Goal: Task Accomplishment & Management: Manage account settings

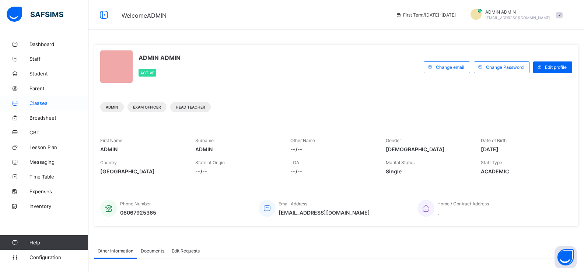
click at [35, 100] on span "Classes" at bounding box center [58, 103] width 59 height 6
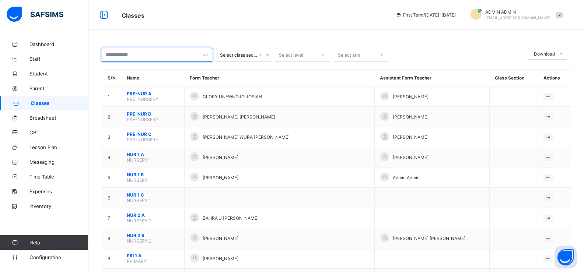
click at [153, 55] on input "text" at bounding box center [157, 55] width 110 height 14
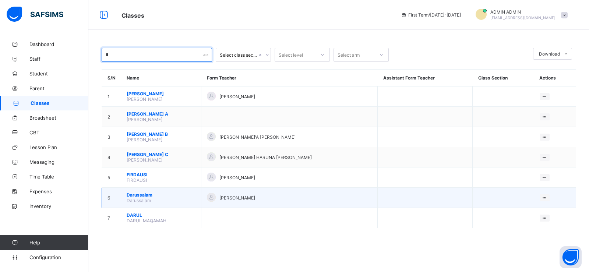
type input "*"
click at [134, 194] on span "Darussalam" at bounding box center [161, 195] width 69 height 6
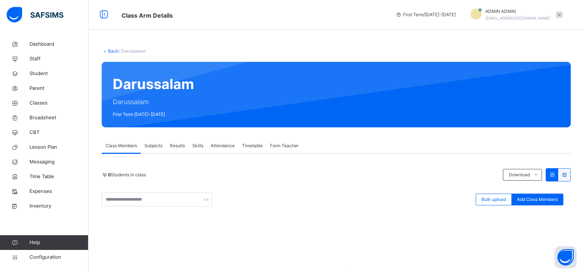
click at [545, 202] on span "Add Class Members" at bounding box center [537, 199] width 41 height 7
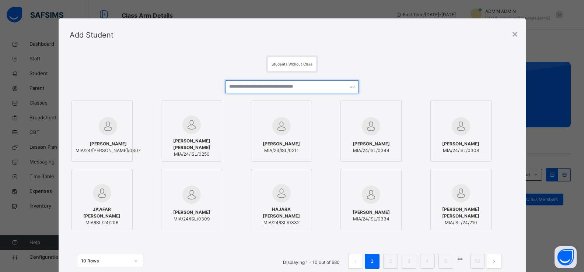
click at [317, 88] on input "text" at bounding box center [291, 86] width 133 height 13
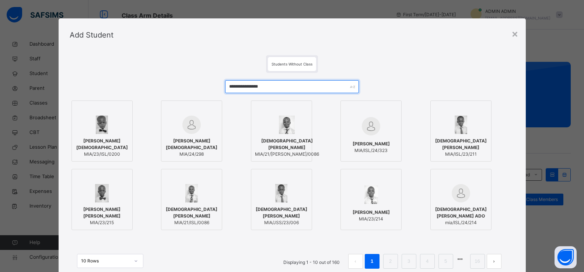
type input "**********"
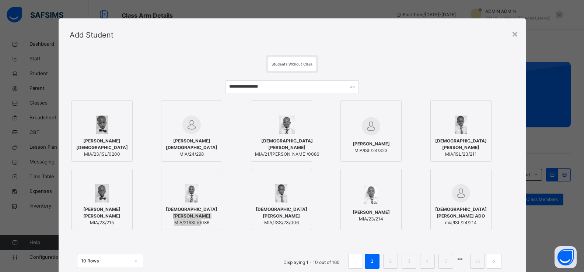
drag, startPoint x: 201, startPoint y: 219, endPoint x: 198, endPoint y: 230, distance: 11.8
click at [198, 226] on div "MUHAMMAD ABDULWAHAB DAYYABU MIA/21/ISL/0086" at bounding box center [191, 216] width 53 height 20
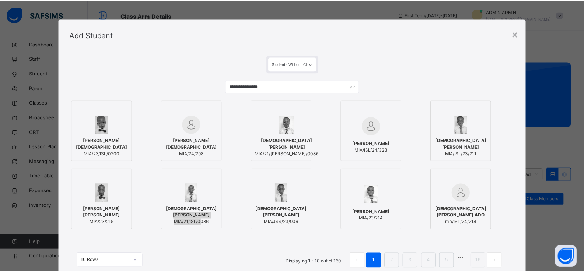
scroll to position [56, 0]
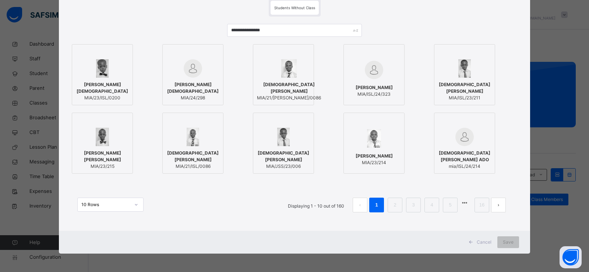
click at [208, 148] on div "MUHAMMAD ABDULWAHAB DAYYABU MIA/21/ISL/0086" at bounding box center [192, 159] width 53 height 27
click at [503, 242] on span "Save" at bounding box center [508, 242] width 11 height 7
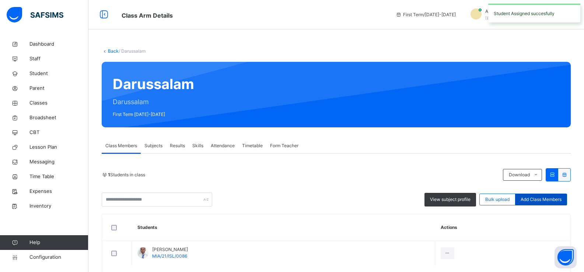
click at [548, 196] on div "Add Class Members" at bounding box center [541, 200] width 52 height 12
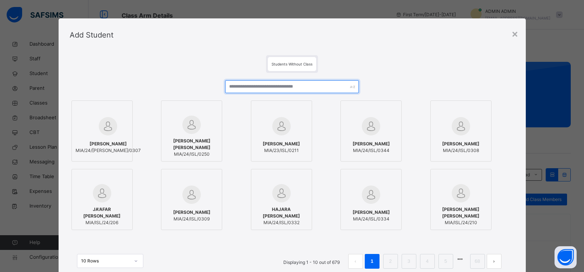
click at [250, 84] on input "text" at bounding box center [291, 86] width 133 height 13
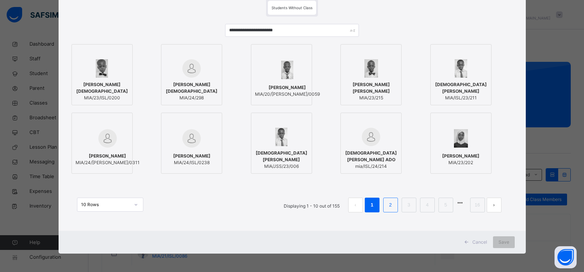
click at [391, 203] on link "2" at bounding box center [390, 205] width 7 height 10
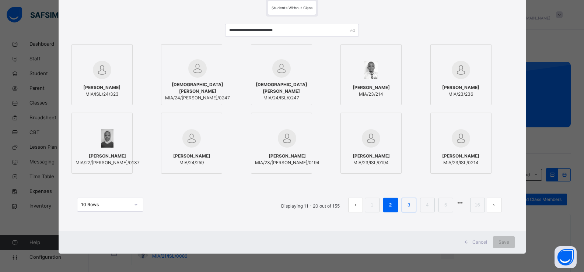
click at [410, 207] on link "3" at bounding box center [408, 205] width 7 height 10
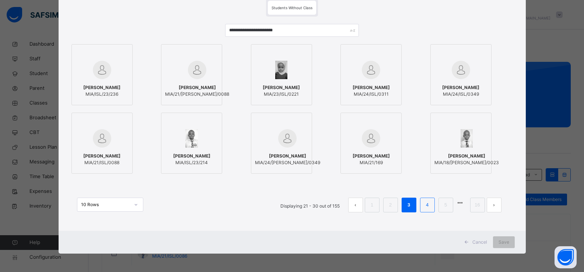
click at [429, 206] on link "4" at bounding box center [426, 205] width 7 height 10
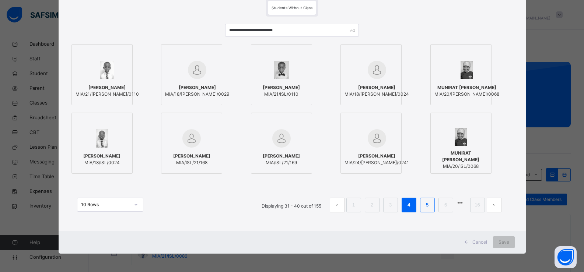
click at [430, 206] on link "5" at bounding box center [426, 205] width 7 height 10
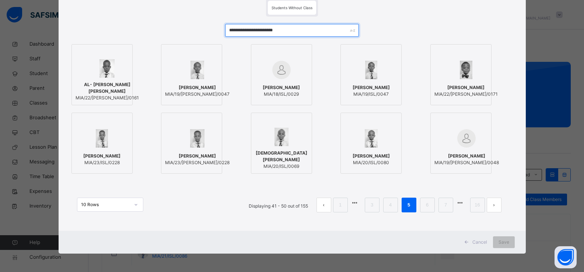
click at [254, 31] on input "**********" at bounding box center [291, 30] width 133 height 13
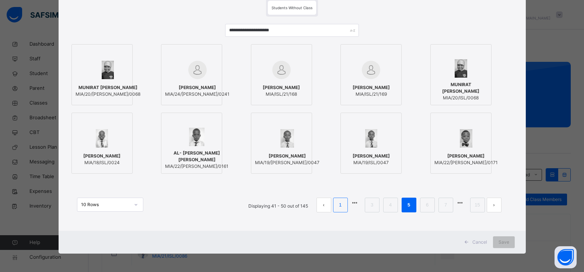
click at [339, 207] on link "1" at bounding box center [340, 205] width 7 height 10
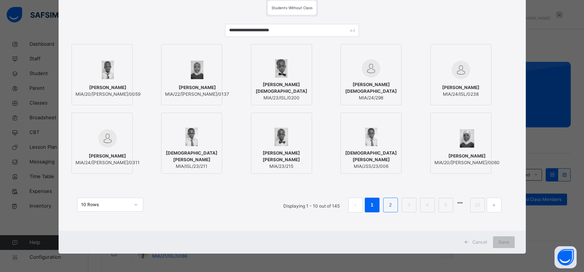
click at [384, 200] on li "2" at bounding box center [390, 205] width 15 height 15
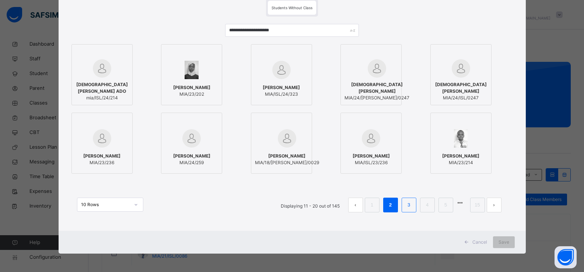
click at [408, 205] on link "3" at bounding box center [408, 205] width 7 height 10
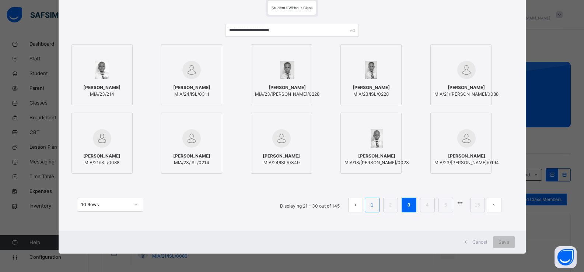
click at [367, 205] on li "1" at bounding box center [371, 205] width 15 height 15
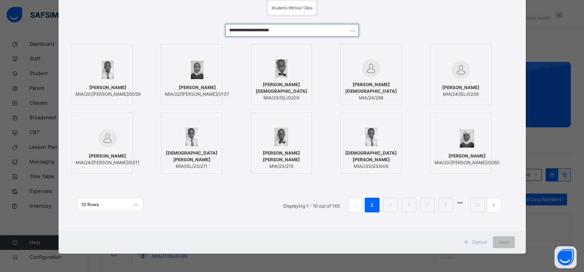
drag, startPoint x: 299, startPoint y: 29, endPoint x: 303, endPoint y: 28, distance: 4.9
click at [299, 29] on input "**********" at bounding box center [291, 30] width 133 height 13
type input "*"
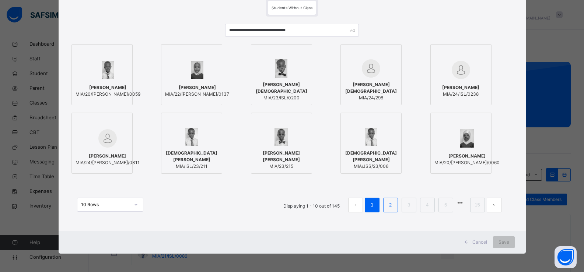
click at [388, 208] on link "2" at bounding box center [390, 205] width 7 height 10
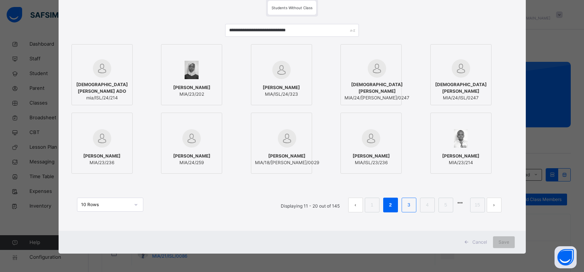
click at [407, 207] on link "3" at bounding box center [408, 205] width 7 height 10
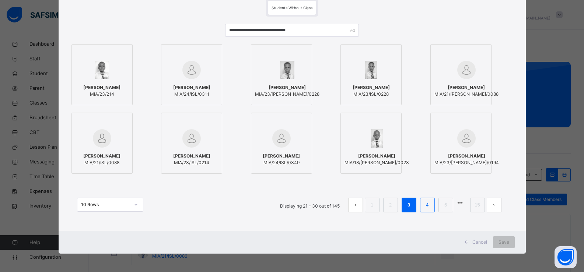
click at [420, 208] on li "4" at bounding box center [427, 205] width 15 height 15
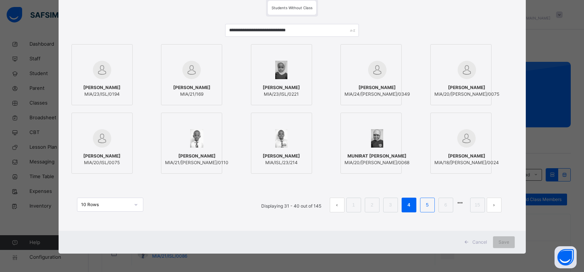
click at [427, 205] on link "5" at bounding box center [426, 205] width 7 height 10
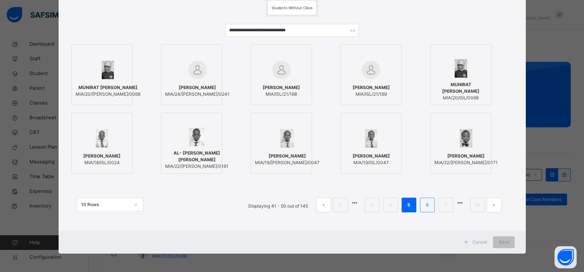
click at [426, 205] on link "6" at bounding box center [426, 205] width 7 height 10
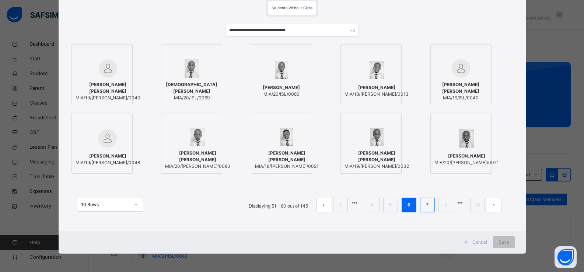
click at [424, 205] on link "7" at bounding box center [426, 205] width 7 height 10
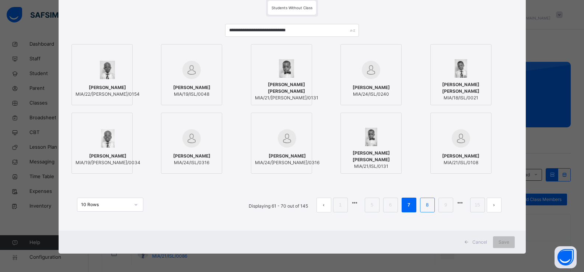
click at [427, 203] on link "8" at bounding box center [426, 205] width 7 height 10
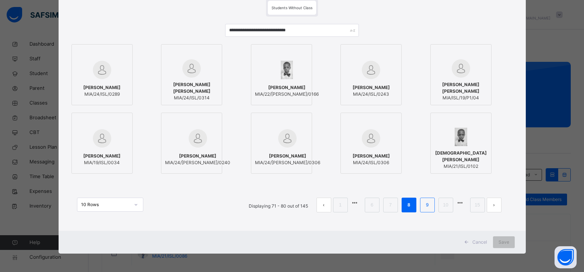
click at [424, 204] on link "9" at bounding box center [426, 205] width 7 height 10
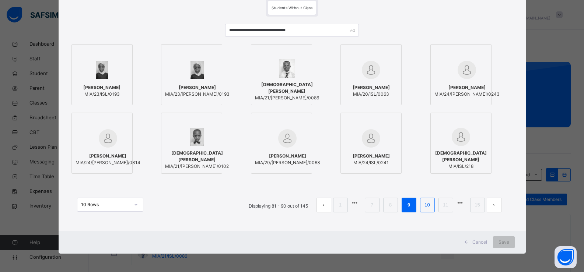
click at [427, 201] on link "10" at bounding box center [427, 205] width 10 height 10
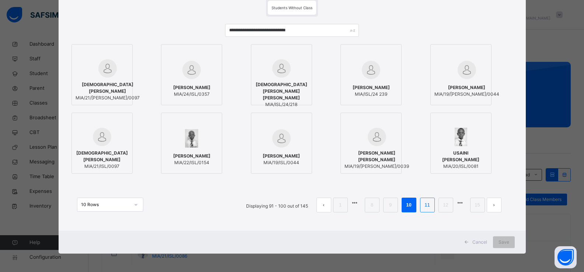
click at [426, 205] on link "11" at bounding box center [427, 205] width 10 height 10
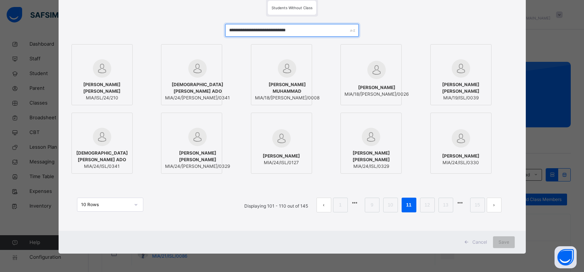
click at [331, 31] on input "**********" at bounding box center [291, 30] width 133 height 13
type input "*"
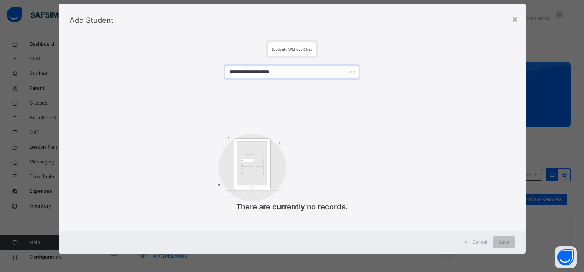
scroll to position [15, 0]
click at [293, 70] on input "**********" at bounding box center [291, 72] width 133 height 13
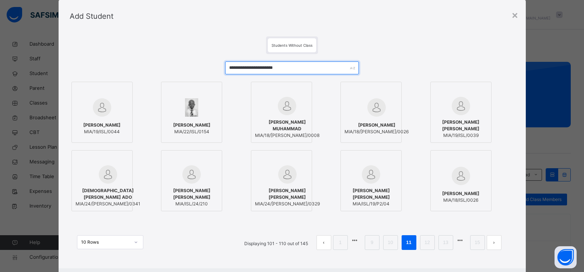
scroll to position [56, 0]
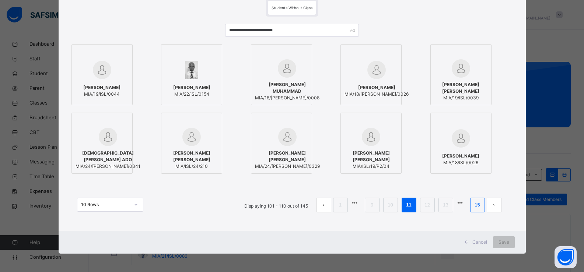
click at [479, 204] on link "15" at bounding box center [477, 205] width 10 height 10
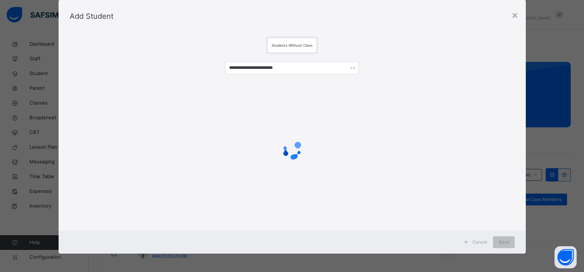
scroll to position [0, 0]
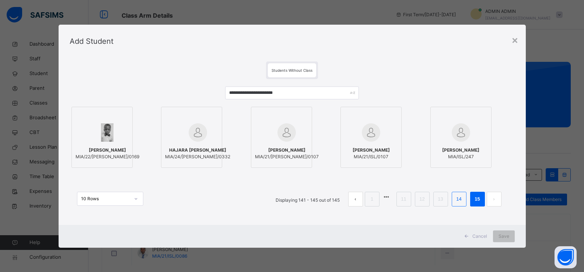
click at [461, 203] on link "14" at bounding box center [459, 199] width 10 height 10
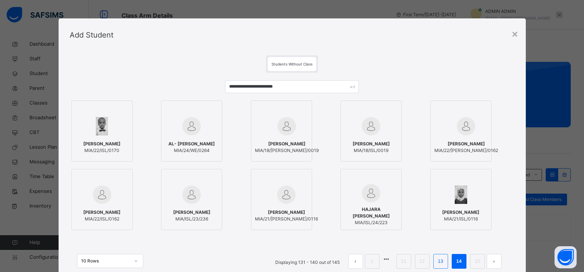
click at [436, 262] on link "13" at bounding box center [440, 262] width 10 height 10
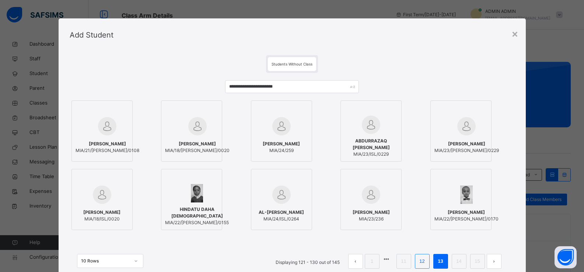
click at [424, 262] on link "12" at bounding box center [422, 262] width 10 height 10
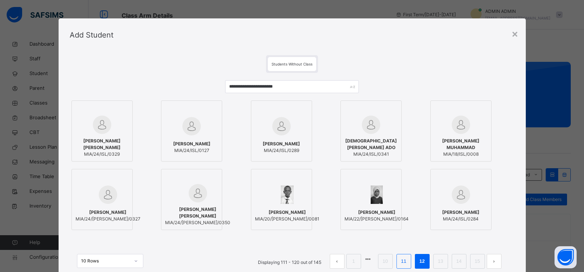
click at [402, 267] on li "11" at bounding box center [403, 261] width 15 height 15
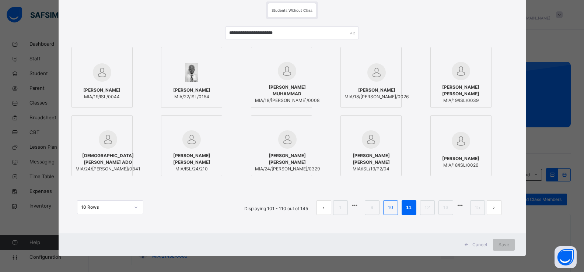
scroll to position [56, 0]
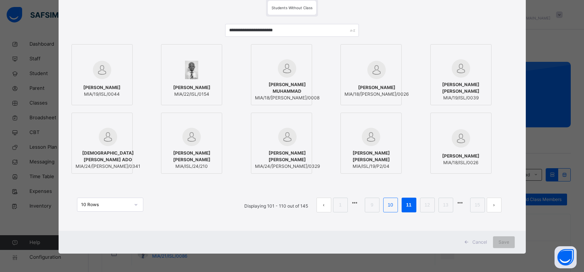
click at [390, 204] on link "10" at bounding box center [390, 205] width 10 height 10
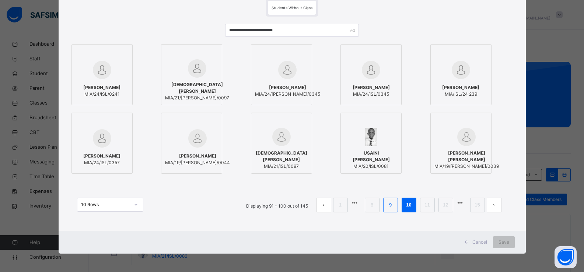
click at [390, 203] on link "9" at bounding box center [390, 205] width 7 height 10
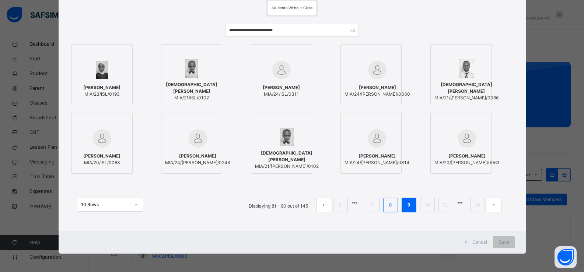
click at [391, 208] on link "8" at bounding box center [390, 205] width 7 height 10
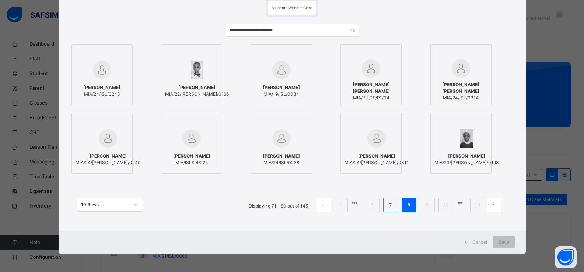
click at [391, 208] on link "7" at bounding box center [390, 205] width 7 height 10
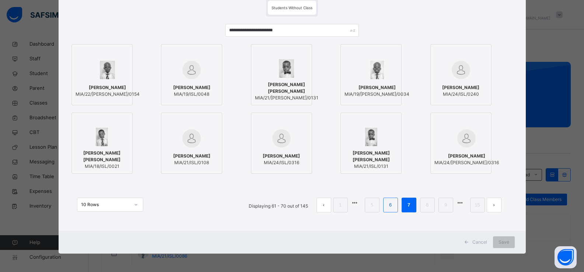
click at [390, 208] on link "6" at bounding box center [390, 205] width 7 height 10
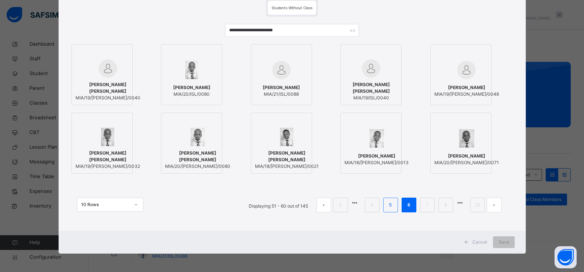
click at [390, 208] on link "5" at bounding box center [390, 205] width 7 height 10
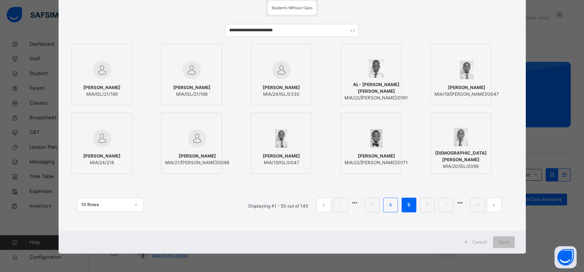
click at [390, 208] on link "4" at bounding box center [390, 205] width 7 height 10
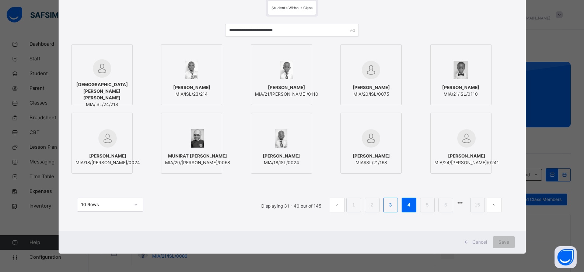
click at [390, 208] on link "3" at bounding box center [390, 205] width 7 height 10
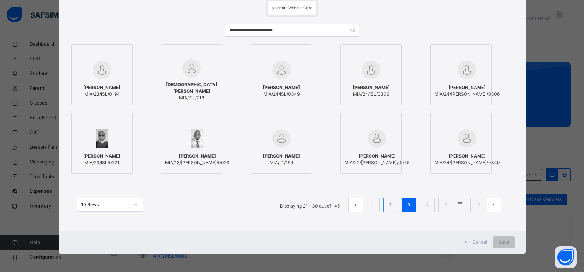
click at [390, 208] on link "2" at bounding box center [390, 205] width 7 height 10
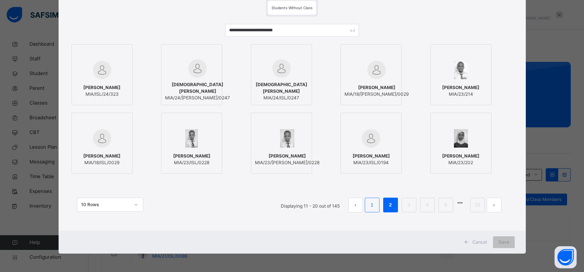
click at [371, 199] on li "1" at bounding box center [371, 205] width 15 height 15
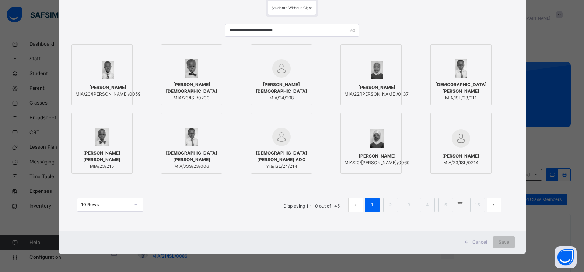
drag, startPoint x: 369, startPoint y: 198, endPoint x: 259, endPoint y: 219, distance: 111.6
click at [259, 219] on div "10 Rows Displaying 1 - 10 out of 145 1 2 3 4 5 15" at bounding box center [292, 201] width 445 height 37
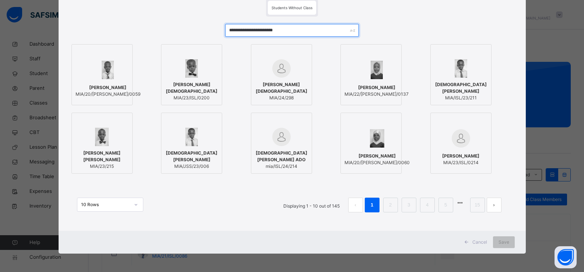
click at [282, 30] on input "**********" at bounding box center [291, 30] width 133 height 13
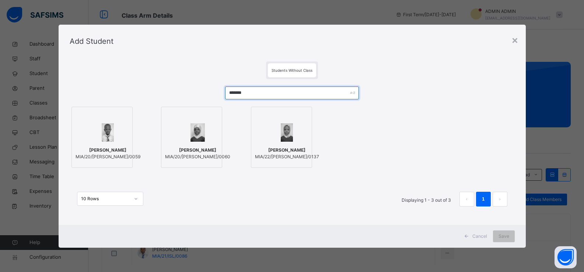
scroll to position [0, 0]
click at [281, 92] on input "******" at bounding box center [291, 93] width 133 height 13
type input "*"
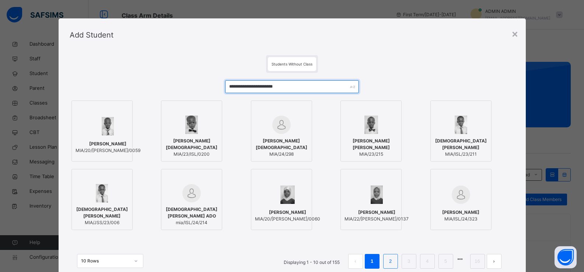
type input "**********"
click at [395, 260] on li "2" at bounding box center [390, 261] width 15 height 15
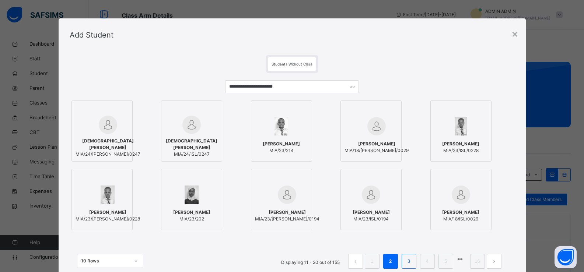
click at [406, 267] on li "3" at bounding box center [408, 261] width 15 height 15
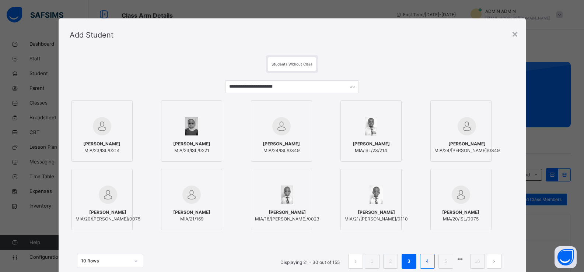
click at [421, 265] on li "4" at bounding box center [427, 261] width 15 height 15
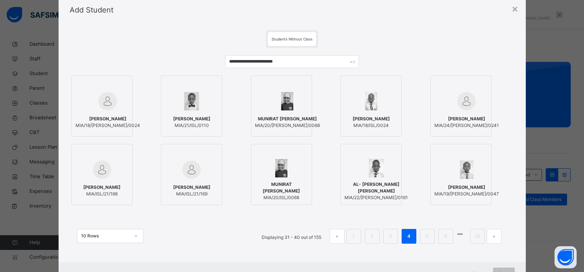
scroll to position [56, 0]
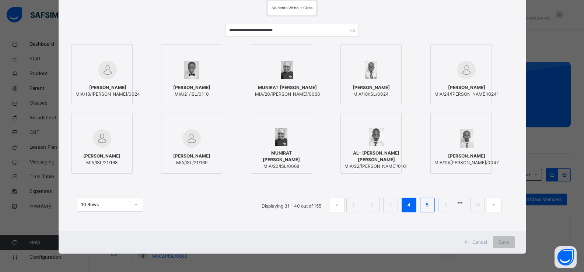
click at [425, 204] on link "5" at bounding box center [426, 205] width 7 height 10
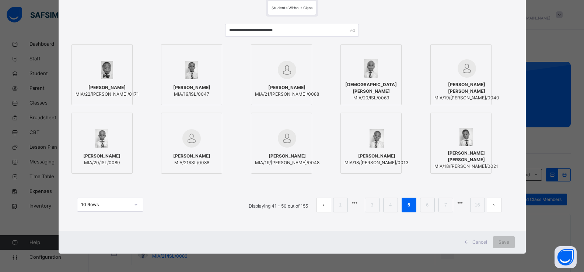
click at [419, 211] on ul "Displaying 41 - 50 out of 155 1 3 4 5 6 7 16" at bounding box center [375, 205] width 264 height 15
click at [426, 206] on link "6" at bounding box center [426, 205] width 7 height 10
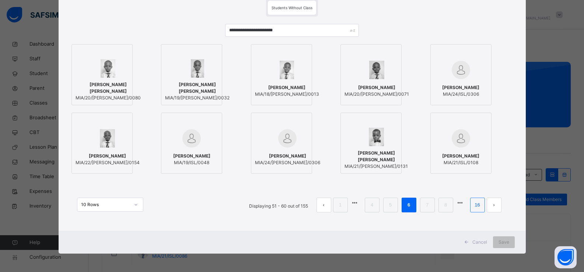
click at [477, 209] on link "16" at bounding box center [477, 205] width 10 height 10
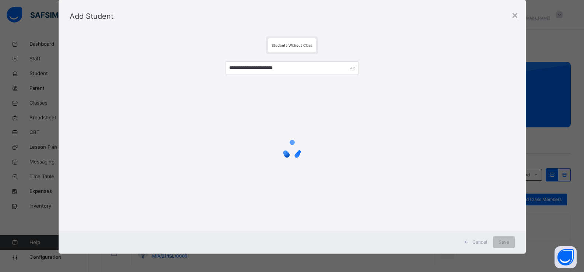
scroll to position [0, 0]
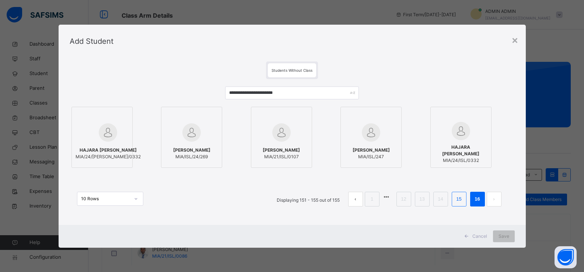
click at [460, 204] on li "15" at bounding box center [458, 199] width 15 height 15
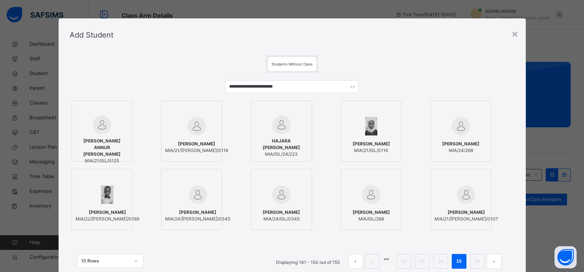
click at [442, 265] on link "14" at bounding box center [440, 262] width 10 height 10
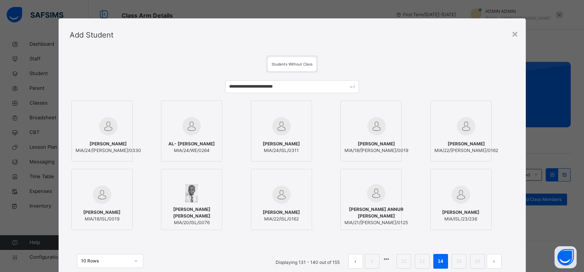
scroll to position [37, 0]
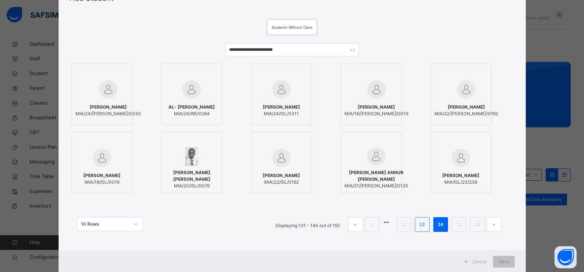
click at [420, 227] on link "13" at bounding box center [422, 225] width 10 height 10
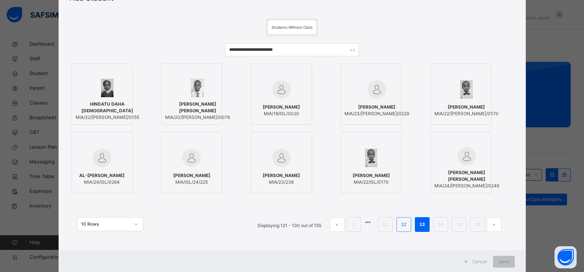
click at [407, 226] on link "12" at bounding box center [403, 225] width 10 height 10
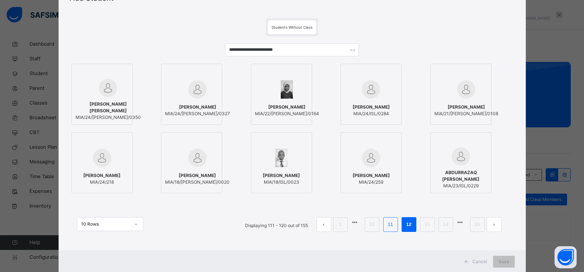
click at [394, 228] on link "11" at bounding box center [390, 225] width 10 height 10
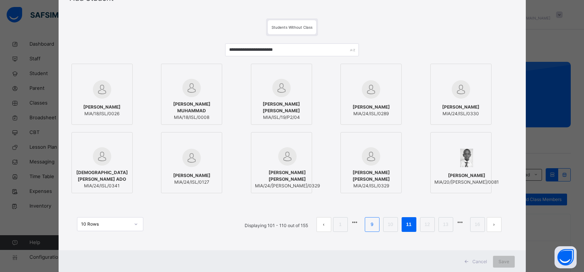
click at [379, 225] on li "9" at bounding box center [371, 224] width 15 height 15
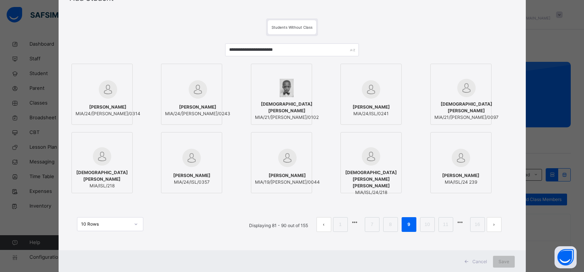
click at [391, 228] on link "8" at bounding box center [390, 225] width 7 height 10
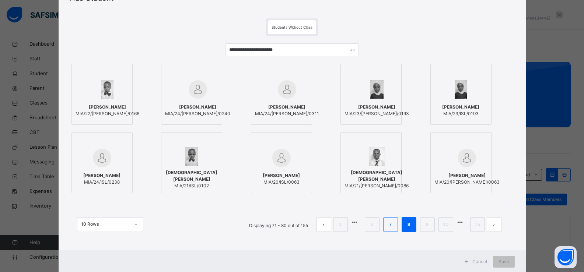
click at [388, 225] on link "7" at bounding box center [390, 225] width 7 height 10
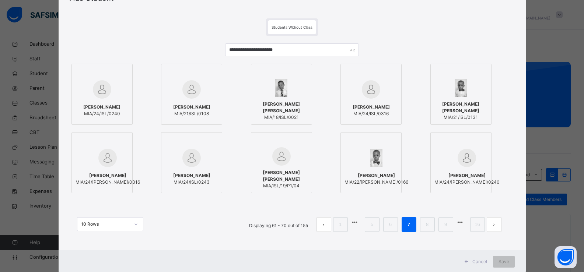
click at [388, 225] on link "6" at bounding box center [390, 225] width 7 height 10
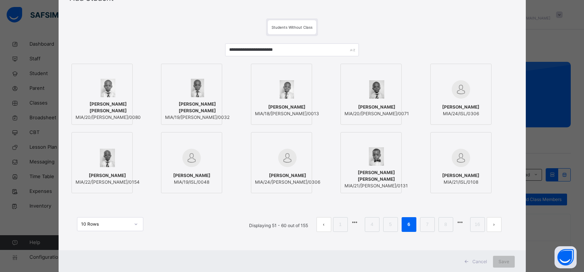
click at [386, 227] on li "5" at bounding box center [390, 224] width 15 height 15
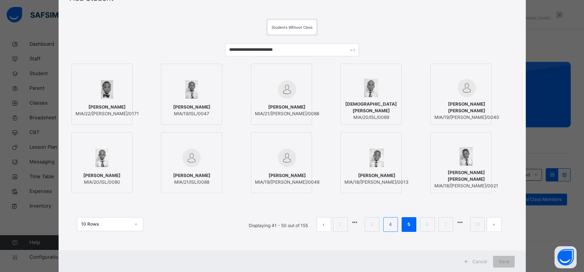
click at [385, 227] on li "4" at bounding box center [390, 224] width 15 height 15
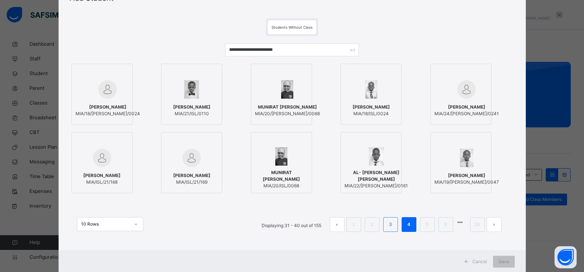
click at [393, 226] on link "3" at bounding box center [390, 225] width 7 height 10
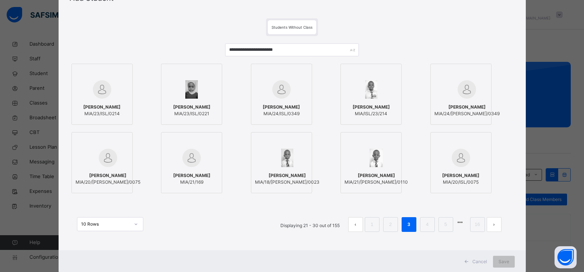
drag, startPoint x: 374, startPoint y: 207, endPoint x: 387, endPoint y: 24, distance: 183.0
click at [387, 25] on div "Students Without Class" at bounding box center [292, 27] width 445 height 18
click at [388, 226] on link "2" at bounding box center [390, 225] width 7 height 10
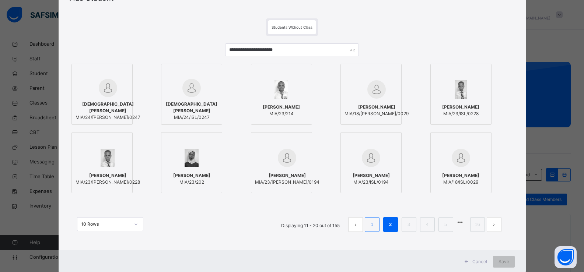
click at [374, 225] on link "1" at bounding box center [371, 225] width 7 height 10
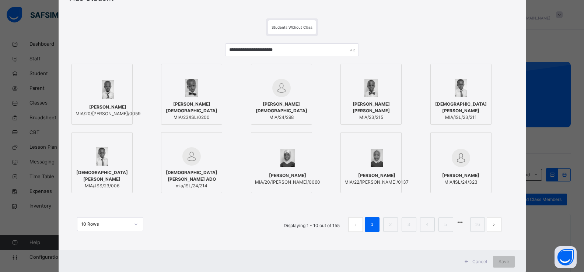
scroll to position [0, 0]
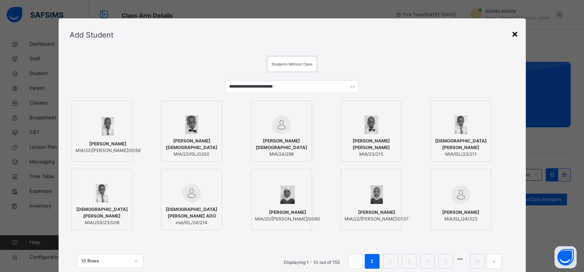
click at [515, 36] on div "×" at bounding box center [514, 33] width 7 height 15
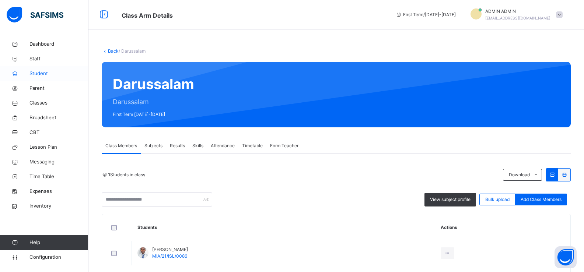
click at [37, 75] on span "Student" at bounding box center [58, 73] width 59 height 7
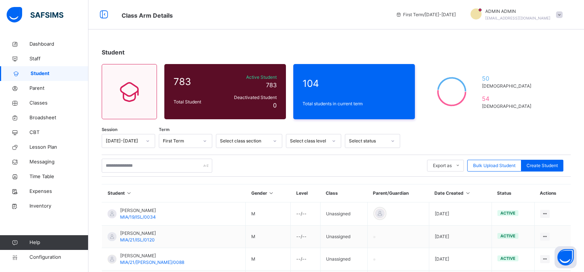
scroll to position [37, 0]
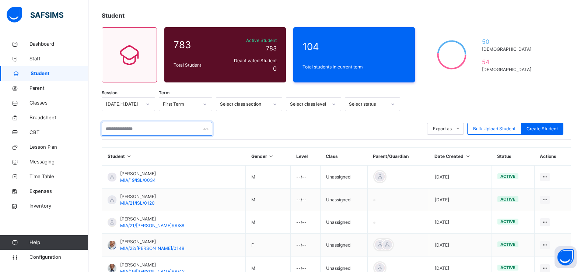
click at [121, 131] on input "text" at bounding box center [157, 129] width 110 height 14
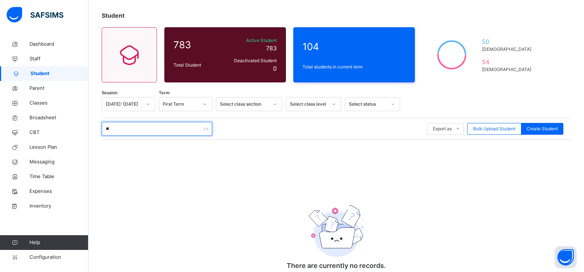
type input "*"
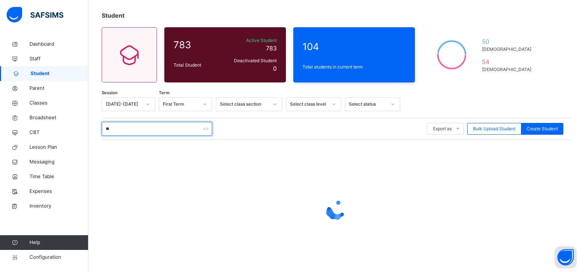
type input "*"
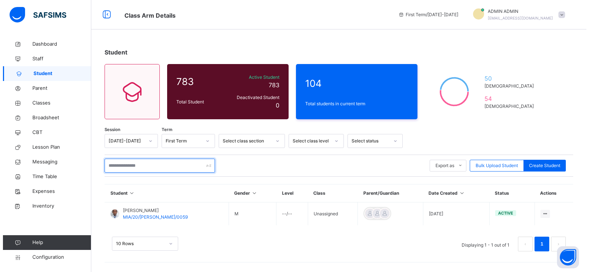
scroll to position [0, 0]
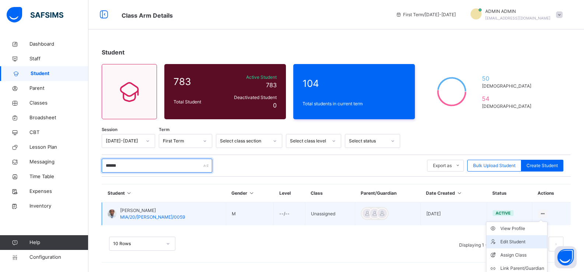
type input "******"
click at [515, 243] on div "Edit Student" at bounding box center [522, 241] width 44 height 7
select select "**"
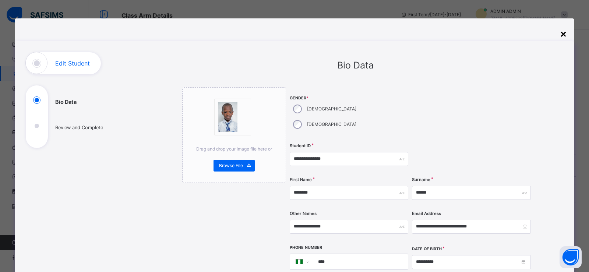
click at [564, 34] on div "×" at bounding box center [563, 33] width 7 height 15
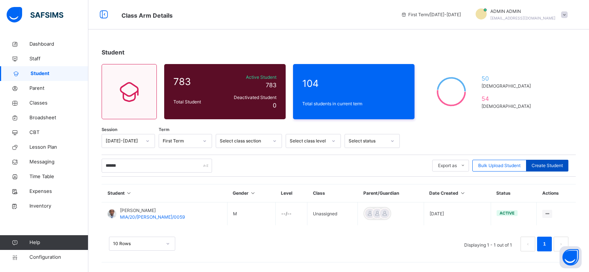
click at [544, 162] on div "Create Student" at bounding box center [547, 166] width 42 height 12
select select "**"
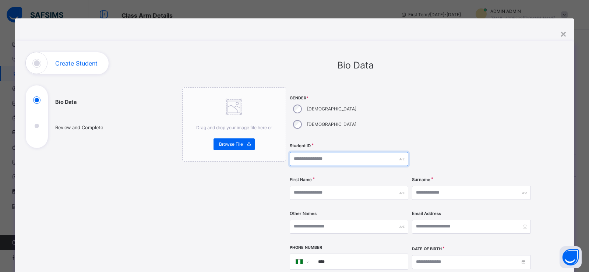
click at [305, 152] on input "text" at bounding box center [349, 159] width 119 height 14
type input "**********"
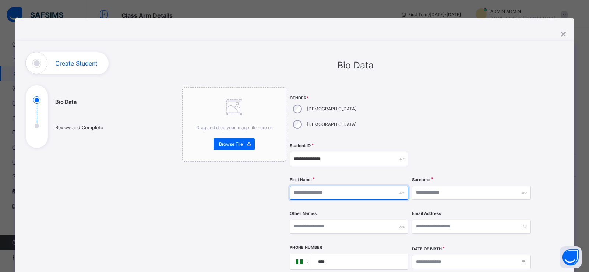
click at [300, 186] on input "text" at bounding box center [349, 193] width 119 height 14
type input "********"
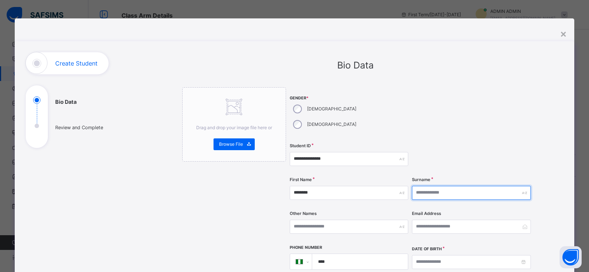
click at [419, 186] on input "text" at bounding box center [471, 193] width 119 height 14
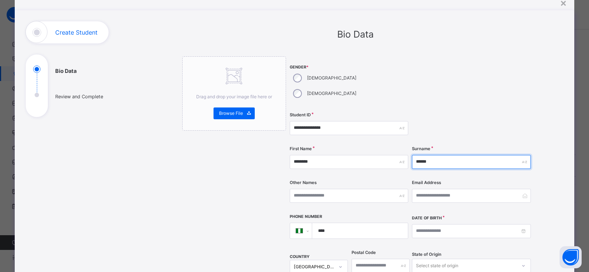
scroll to position [37, 0]
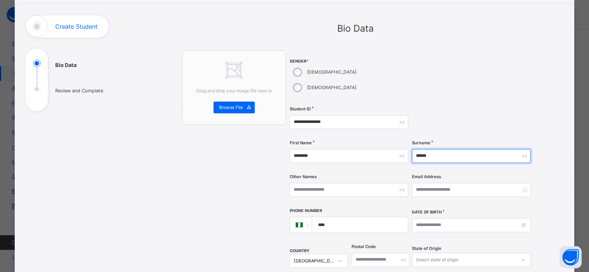
type input "******"
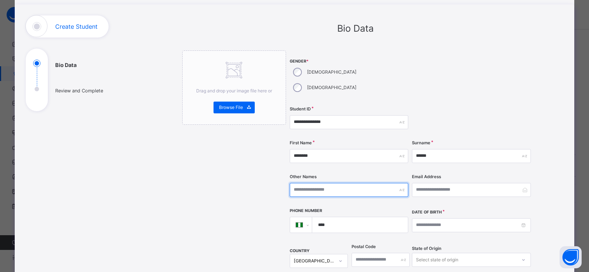
click at [369, 183] on input "text" at bounding box center [349, 190] width 119 height 14
type input "**********"
click at [363, 175] on div "**********" at bounding box center [349, 190] width 119 height 30
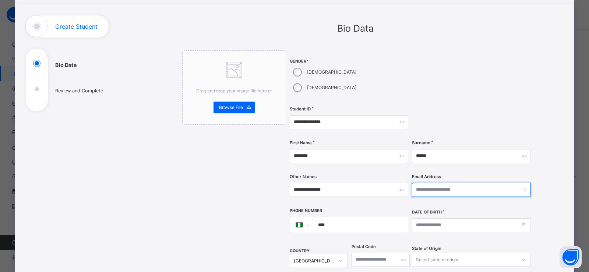
click at [422, 183] on input "email" at bounding box center [471, 190] width 119 height 14
type input "*"
type input "**********"
click at [360, 217] on input "****" at bounding box center [359, 224] width 90 height 15
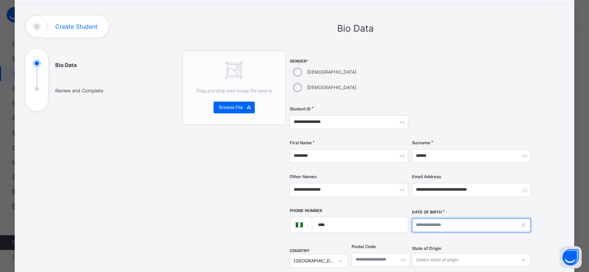
click at [428, 218] on input at bounding box center [471, 225] width 119 height 14
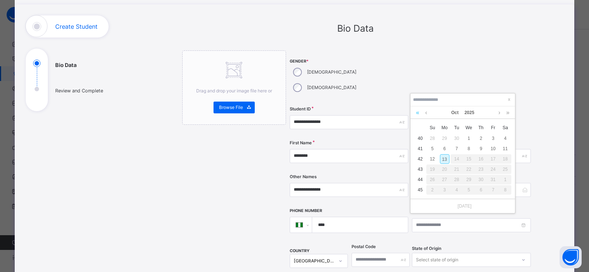
click at [417, 112] on link at bounding box center [417, 112] width 7 height 13
click at [458, 114] on link "Oct" at bounding box center [454, 112] width 13 height 13
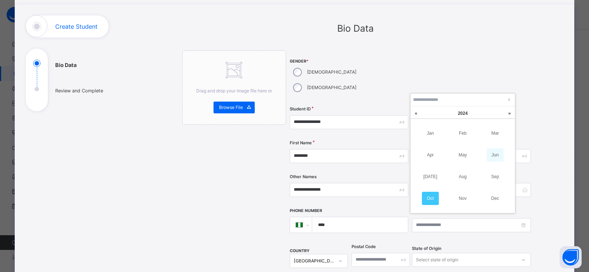
click at [495, 156] on link "Jun" at bounding box center [495, 154] width 17 height 13
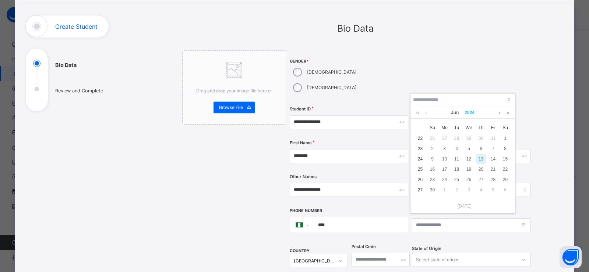
click at [473, 113] on link "2024" at bounding box center [470, 112] width 16 height 13
click at [432, 133] on link "2019" at bounding box center [430, 133] width 17 height 13
click at [462, 176] on link "2016" at bounding box center [462, 176] width 17 height 13
click at [443, 180] on div "27" at bounding box center [445, 180] width 10 height 10
type input "**********"
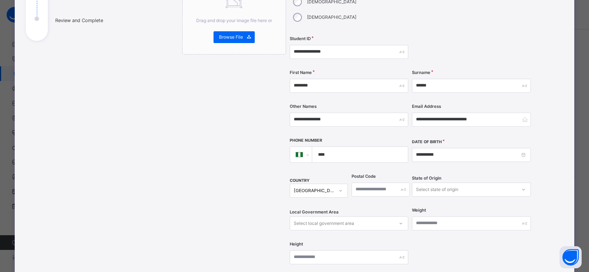
scroll to position [110, 0]
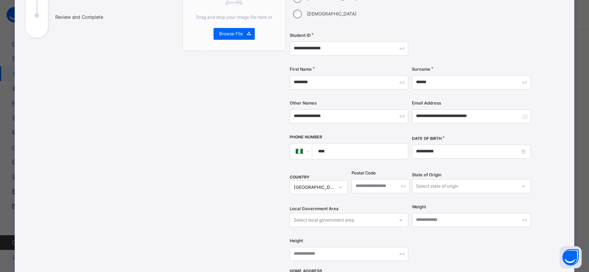
click at [338, 180] on div "Nigeria" at bounding box center [319, 187] width 58 height 14
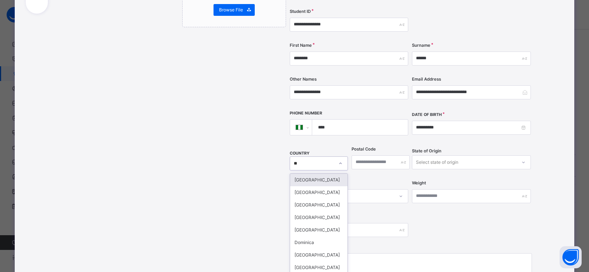
type input "***"
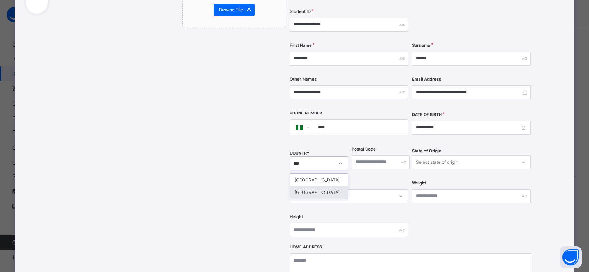
click at [322, 186] on div "Nigeria" at bounding box center [318, 192] width 57 height 13
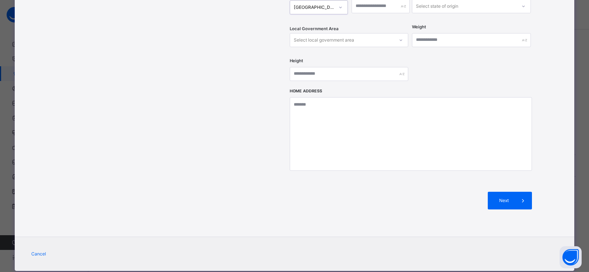
scroll to position [292, 0]
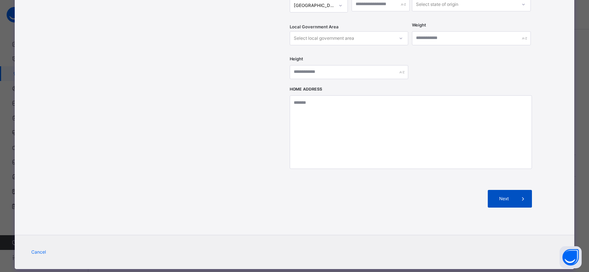
click at [489, 190] on div "Next" at bounding box center [510, 199] width 44 height 18
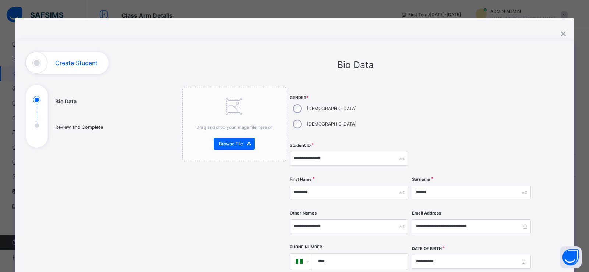
scroll to position [0, 0]
click at [335, 152] on input "**********" at bounding box center [349, 159] width 119 height 14
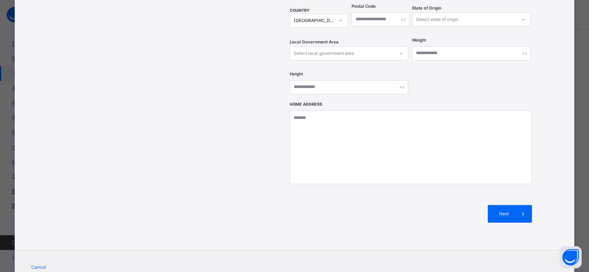
scroll to position [292, 0]
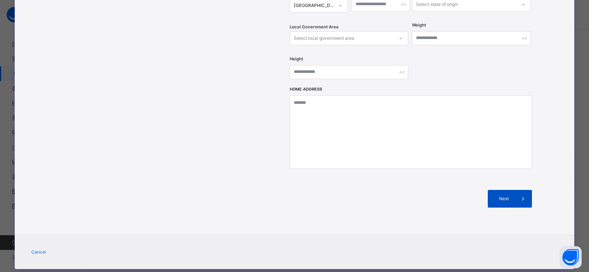
click at [511, 190] on div "Next" at bounding box center [510, 199] width 44 height 18
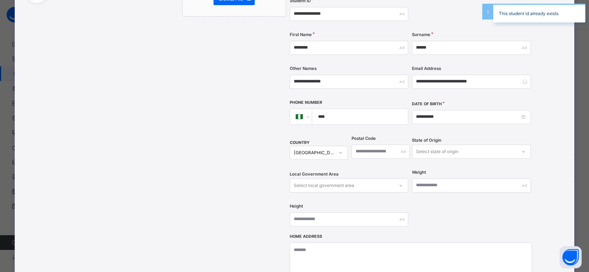
scroll to position [0, 0]
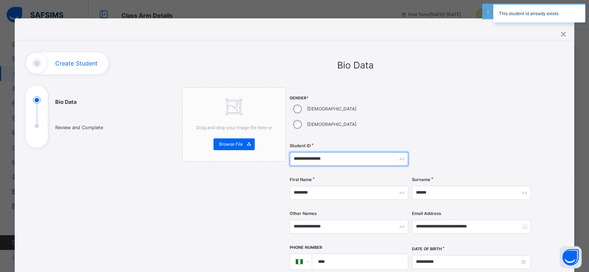
click at [334, 152] on input "**********" at bounding box center [349, 159] width 119 height 14
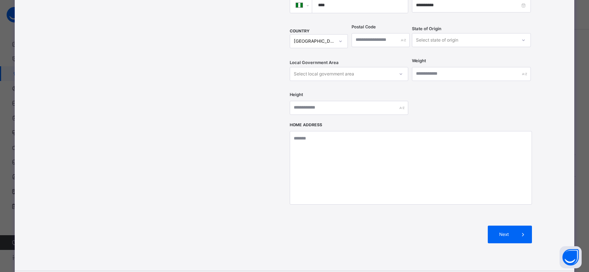
scroll to position [258, 0]
type input "**********"
click at [522, 229] on icon at bounding box center [523, 233] width 8 height 9
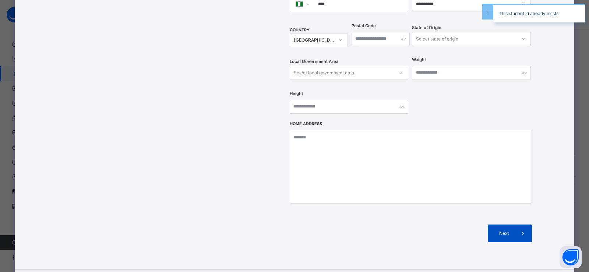
click at [515, 225] on span at bounding box center [523, 234] width 18 height 18
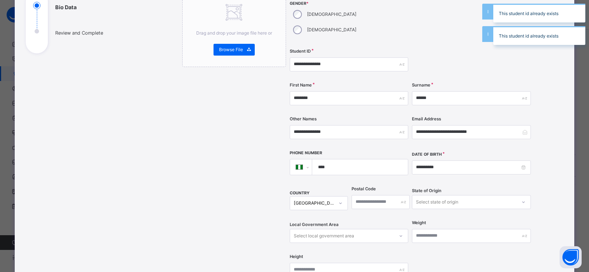
scroll to position [0, 0]
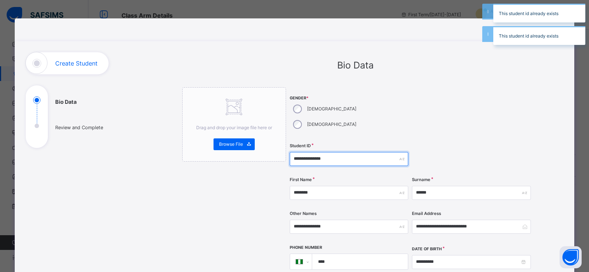
click at [339, 152] on input "**********" at bounding box center [349, 159] width 119 height 14
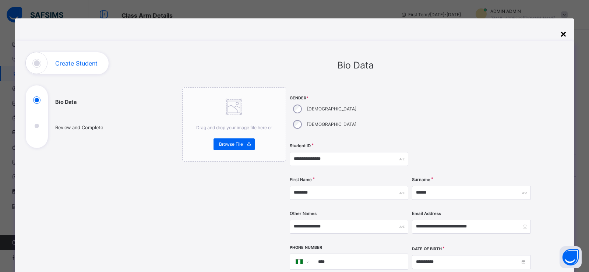
click at [565, 36] on div "×" at bounding box center [563, 33] width 7 height 15
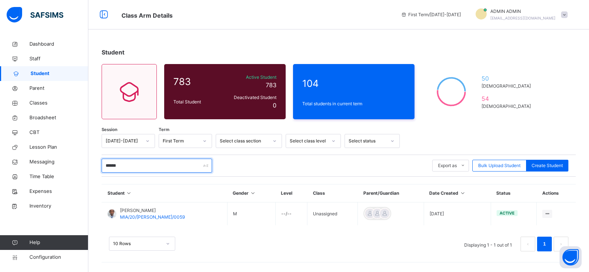
click at [134, 167] on input "******" at bounding box center [157, 166] width 110 height 14
type input "*"
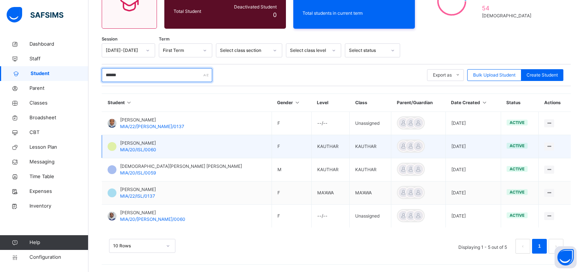
scroll to position [54, 0]
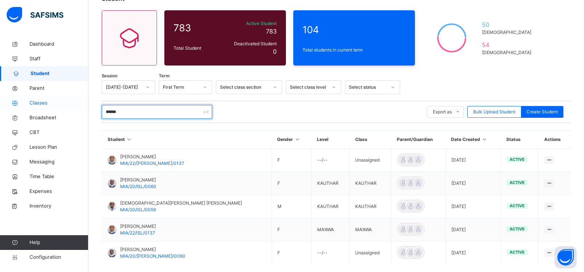
type input "******"
click at [38, 102] on span "Classes" at bounding box center [58, 102] width 59 height 7
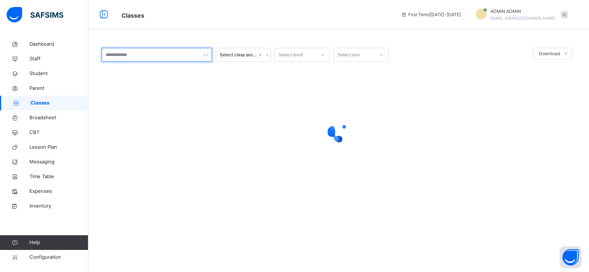
click at [156, 60] on input "text" at bounding box center [157, 55] width 110 height 14
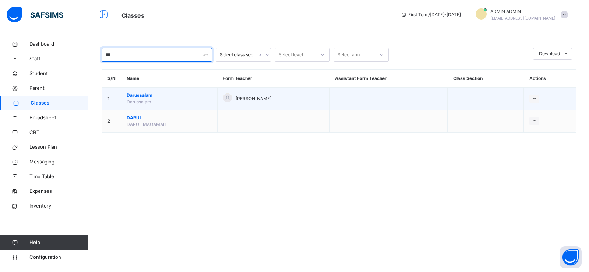
type input "***"
click at [145, 95] on span "Darussalam" at bounding box center [169, 95] width 85 height 7
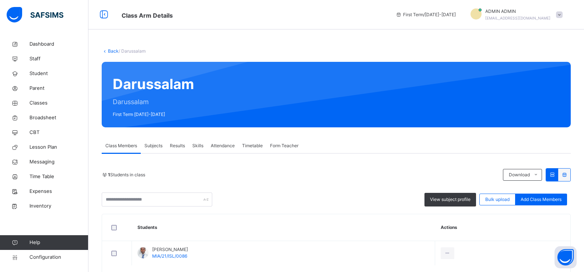
scroll to position [34, 0]
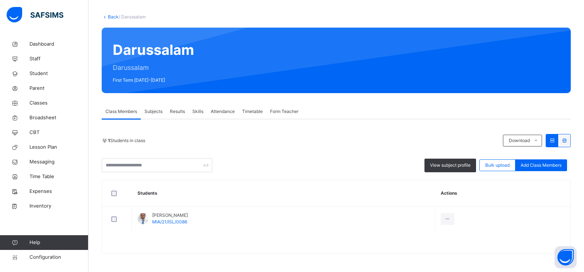
click at [529, 166] on span "Add Class Members" at bounding box center [540, 165] width 41 height 7
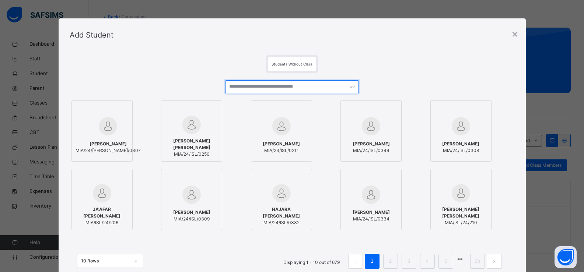
click at [266, 87] on input "text" at bounding box center [291, 86] width 133 height 13
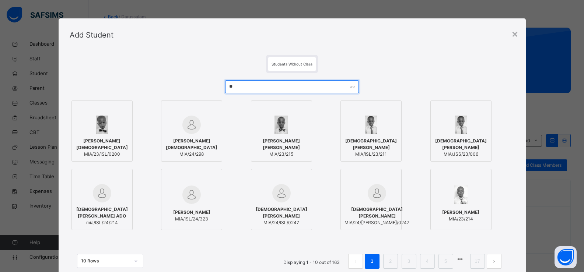
type input "*"
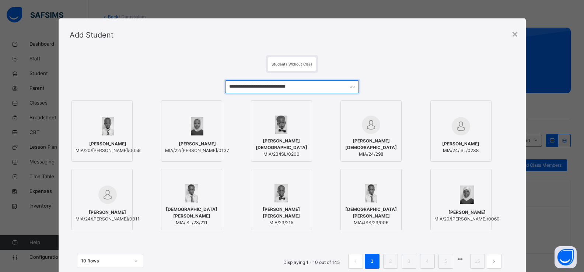
scroll to position [37, 0]
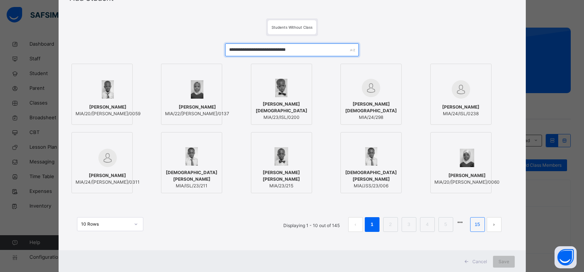
type input "**********"
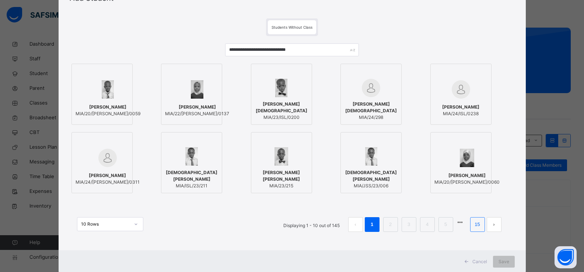
click at [474, 225] on link "15" at bounding box center [477, 225] width 10 height 10
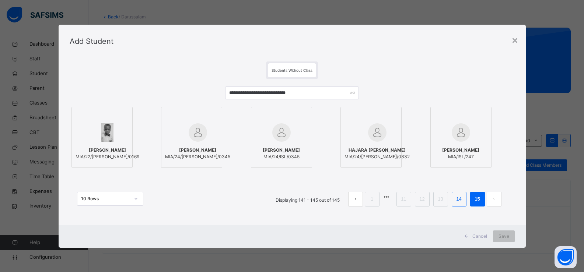
click at [458, 201] on link "14" at bounding box center [459, 199] width 10 height 10
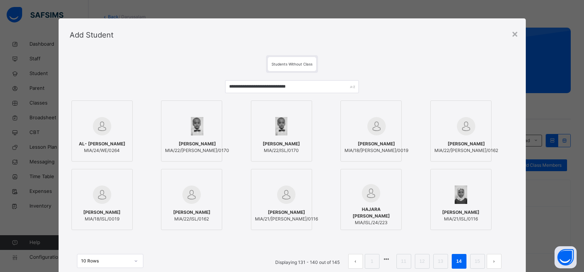
click at [435, 263] on li "13" at bounding box center [440, 261] width 15 height 15
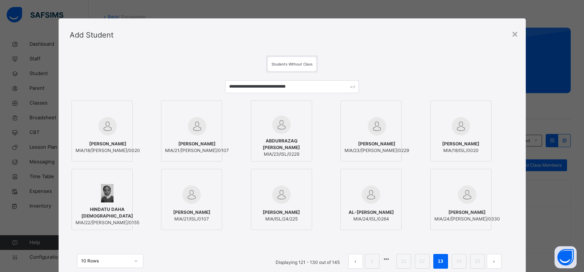
scroll to position [37, 0]
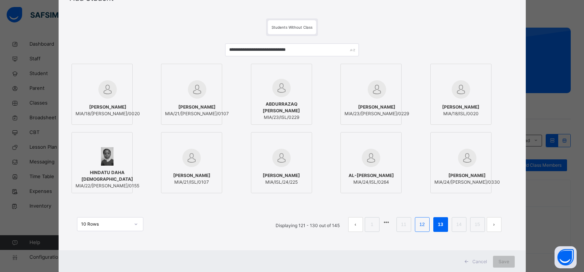
click at [417, 223] on li "12" at bounding box center [422, 224] width 15 height 15
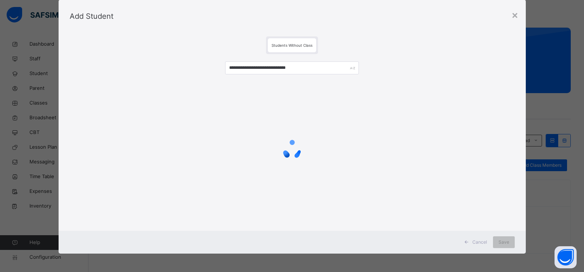
scroll to position [0, 0]
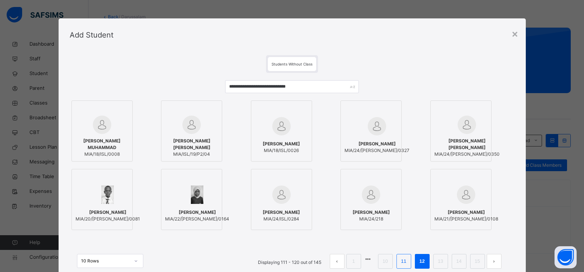
click at [404, 260] on link "11" at bounding box center [403, 262] width 10 height 10
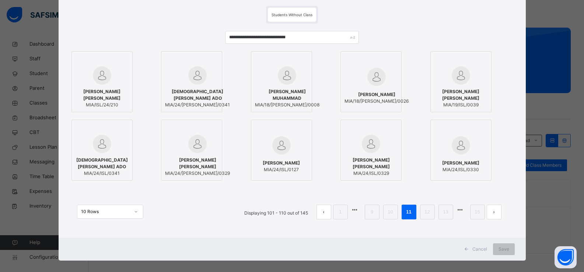
scroll to position [56, 0]
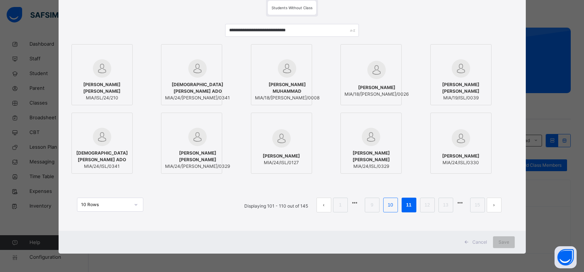
click at [393, 206] on link "10" at bounding box center [390, 205] width 10 height 10
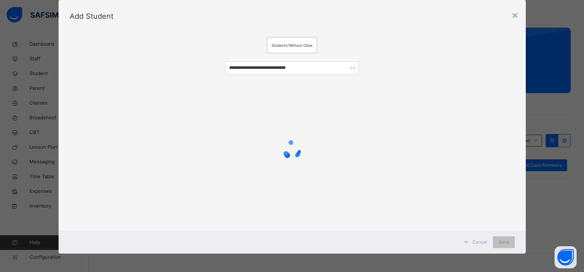
scroll to position [0, 0]
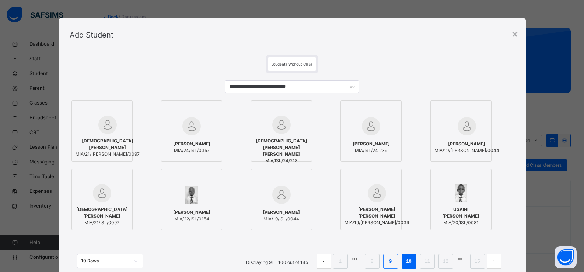
click at [389, 262] on link "9" at bounding box center [390, 262] width 7 height 10
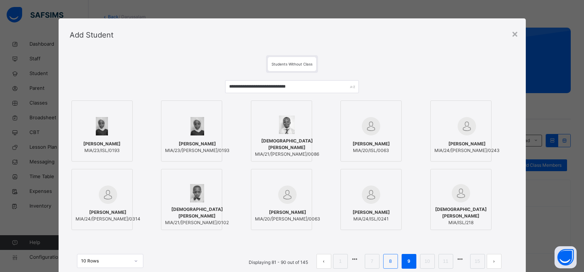
click at [386, 264] on li "8" at bounding box center [390, 261] width 15 height 15
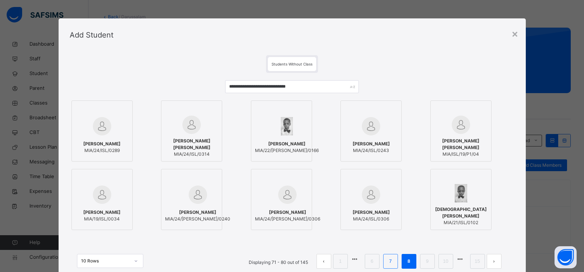
click at [384, 264] on li "7" at bounding box center [390, 261] width 15 height 15
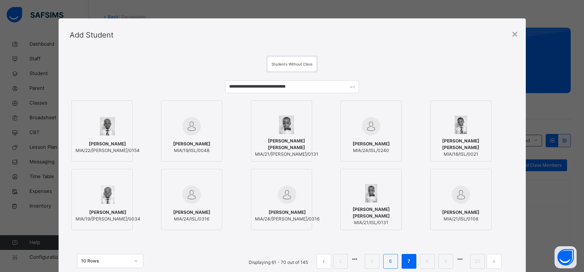
click at [392, 262] on link "6" at bounding box center [390, 262] width 7 height 10
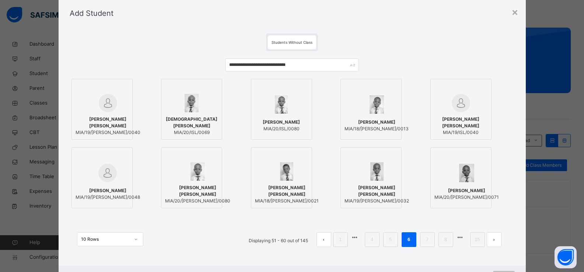
scroll to position [37, 0]
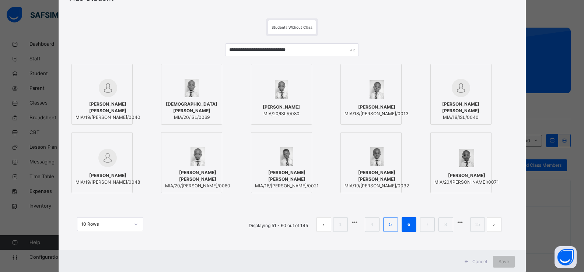
click at [389, 223] on link "5" at bounding box center [390, 225] width 7 height 10
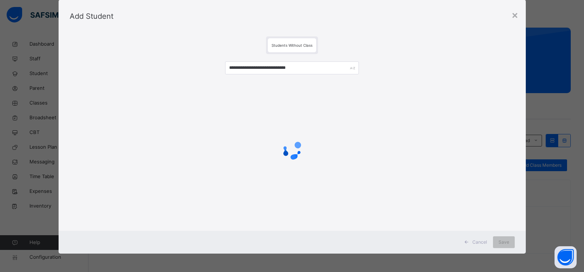
scroll to position [0, 0]
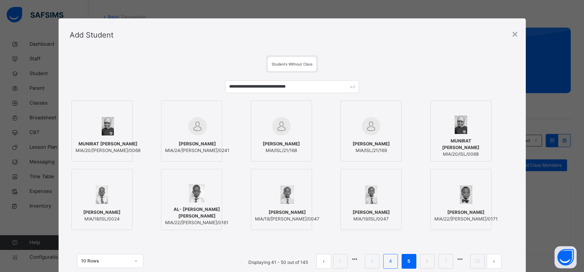
click at [390, 262] on link "4" at bounding box center [390, 262] width 7 height 10
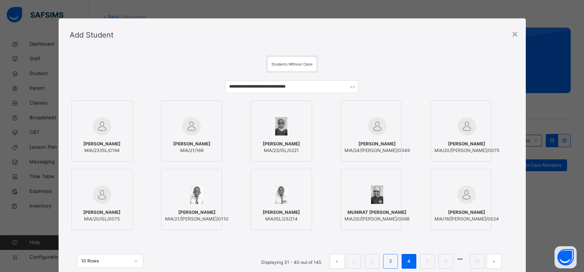
click at [389, 263] on link "3" at bounding box center [390, 262] width 7 height 10
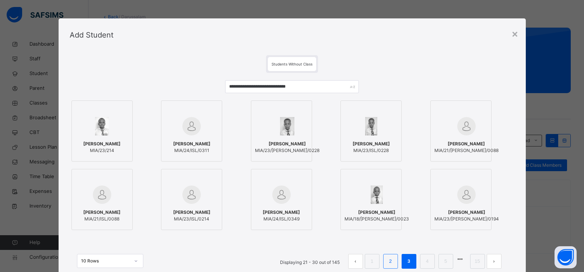
click at [389, 263] on link "2" at bounding box center [390, 262] width 7 height 10
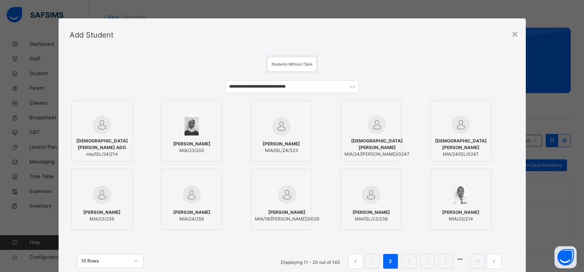
click at [389, 263] on link "2" at bounding box center [390, 262] width 7 height 10
click at [371, 261] on link "1" at bounding box center [371, 262] width 7 height 10
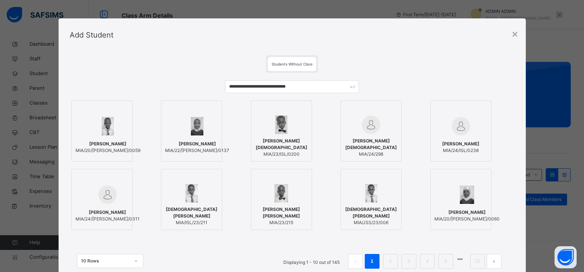
click at [511, 34] on div "Add Student" at bounding box center [292, 34] width 467 height 33
click at [516, 33] on div "×" at bounding box center [514, 33] width 7 height 15
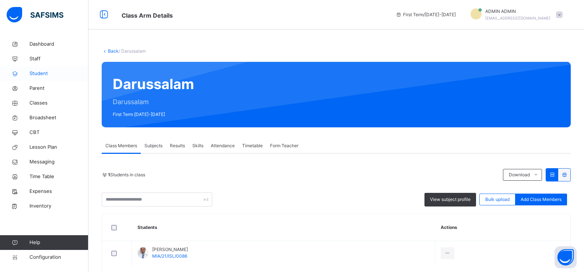
click at [41, 74] on span "Student" at bounding box center [58, 73] width 59 height 7
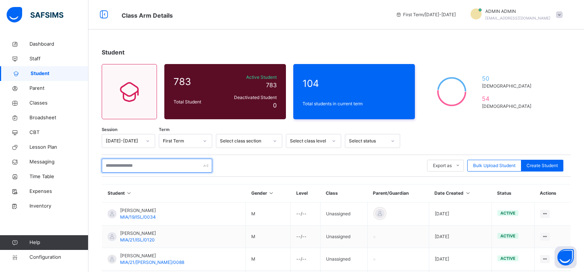
click at [120, 166] on input "text" at bounding box center [157, 166] width 110 height 14
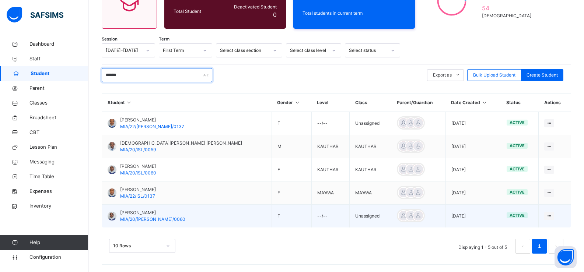
scroll to position [91, 0]
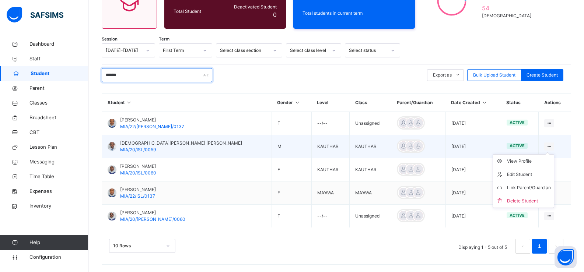
type input "******"
click at [551, 146] on icon at bounding box center [549, 147] width 6 height 6
click at [550, 146] on icon at bounding box center [549, 147] width 6 height 6
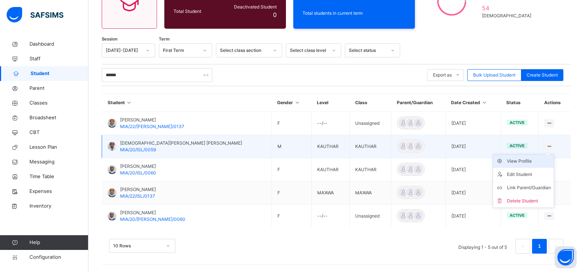
click at [533, 159] on div "View Profile" at bounding box center [529, 161] width 44 height 7
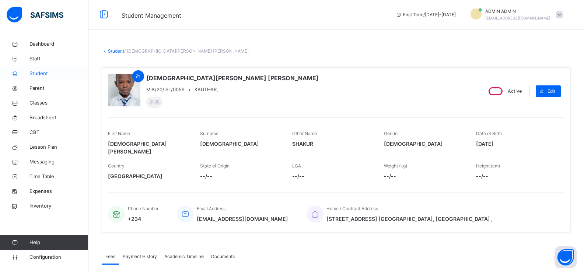
click at [32, 75] on span "Student" at bounding box center [58, 73] width 59 height 7
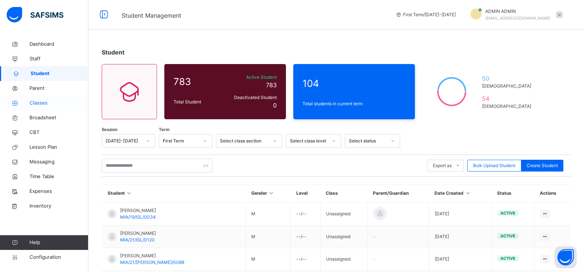
click at [38, 102] on span "Classes" at bounding box center [58, 102] width 59 height 7
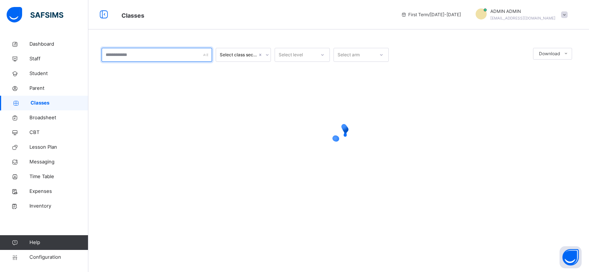
click at [120, 59] on input "text" at bounding box center [157, 55] width 110 height 14
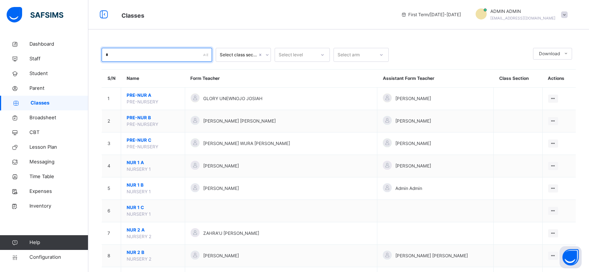
type input "**"
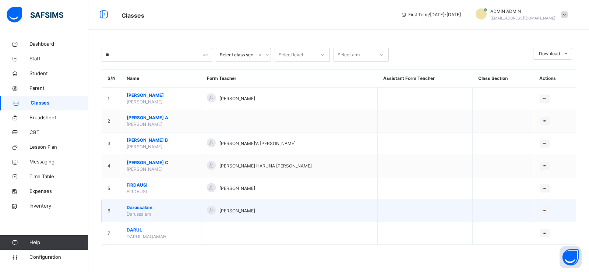
click at [143, 207] on span "Darussalam" at bounding box center [161, 207] width 69 height 7
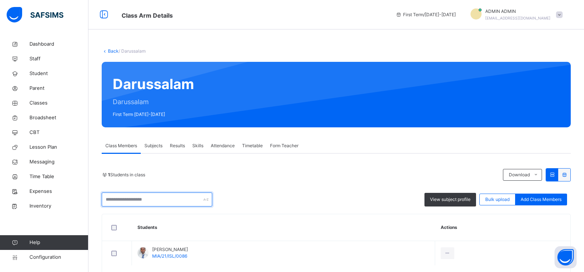
click at [167, 200] on input "text" at bounding box center [157, 200] width 110 height 14
type input "*"
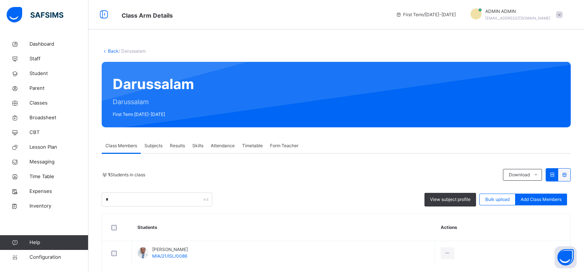
click at [548, 195] on div "Add Class Members" at bounding box center [541, 200] width 52 height 12
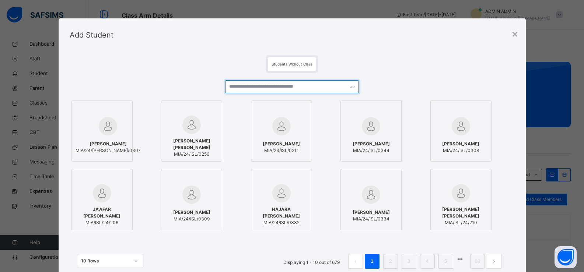
click at [249, 83] on input "text" at bounding box center [291, 86] width 133 height 13
click at [239, 93] on input "text" at bounding box center [291, 86] width 133 height 13
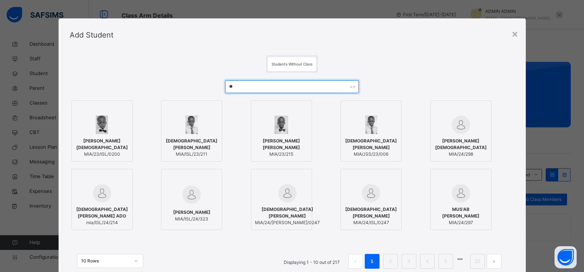
type input "*"
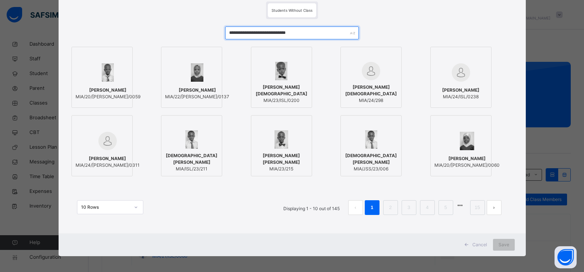
scroll to position [56, 0]
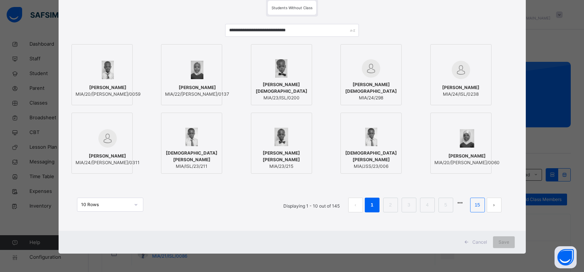
click at [470, 205] on li "15" at bounding box center [477, 205] width 15 height 15
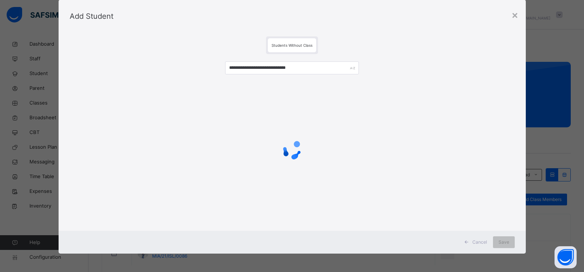
scroll to position [0, 0]
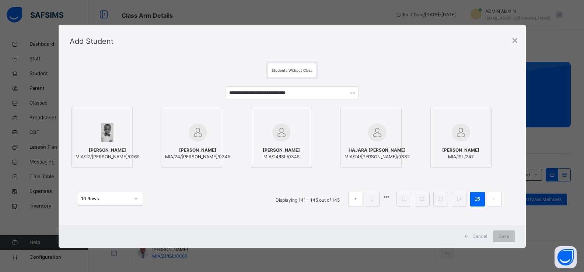
click at [452, 197] on ul "Displaying 141 - 145 out of 145 1 11 12 13 14 15" at bounding box center [388, 199] width 237 height 15
click at [454, 199] on li "14" at bounding box center [458, 199] width 15 height 15
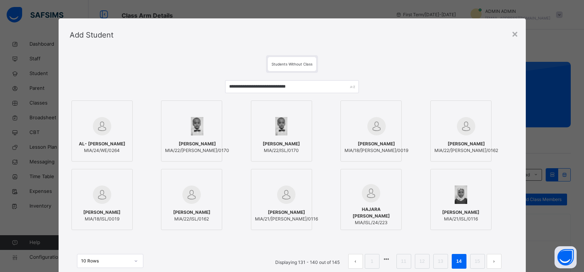
scroll to position [56, 0]
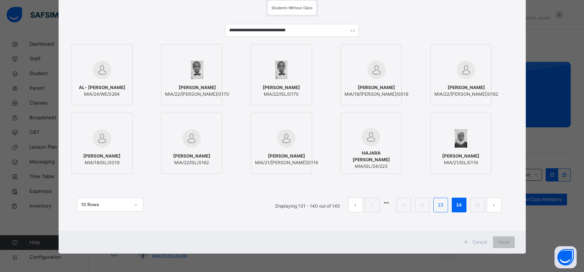
click at [441, 204] on link "13" at bounding box center [440, 205] width 10 height 10
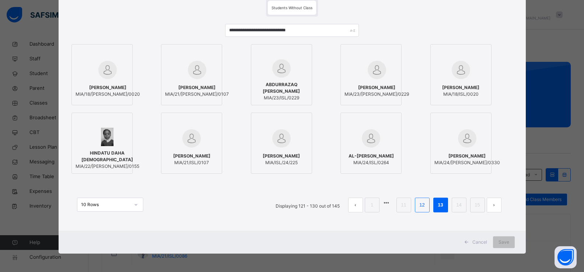
click at [424, 207] on link "12" at bounding box center [422, 205] width 10 height 10
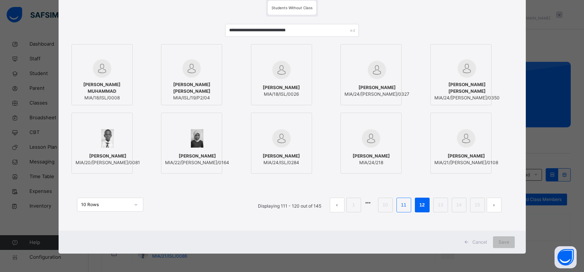
click at [402, 209] on link "11" at bounding box center [403, 205] width 10 height 10
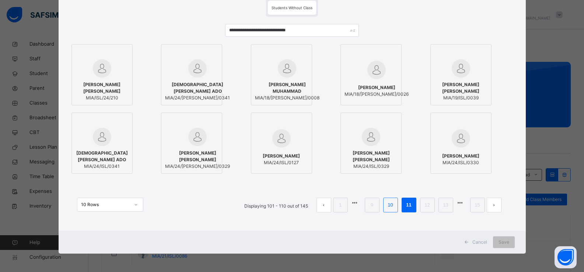
click at [388, 205] on link "10" at bounding box center [390, 205] width 10 height 10
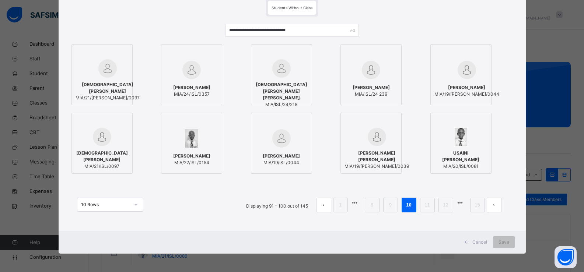
click at [388, 205] on link "9" at bounding box center [390, 205] width 7 height 10
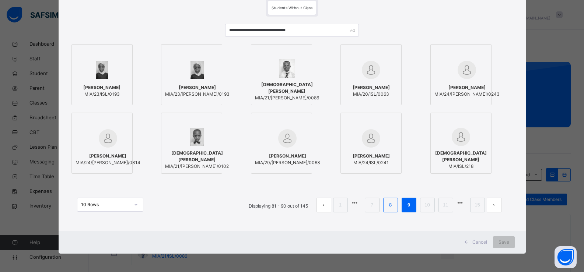
click at [392, 205] on link "8" at bounding box center [390, 205] width 7 height 10
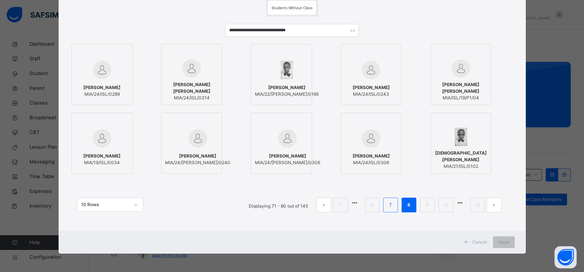
click at [387, 205] on link "7" at bounding box center [390, 205] width 7 height 10
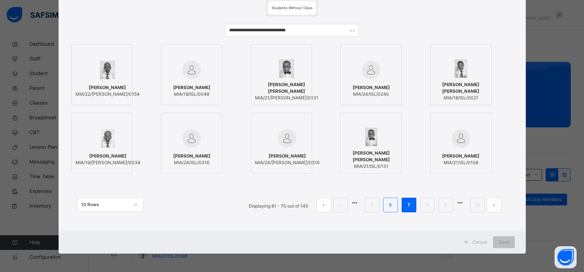
click at [390, 209] on link "6" at bounding box center [390, 205] width 7 height 10
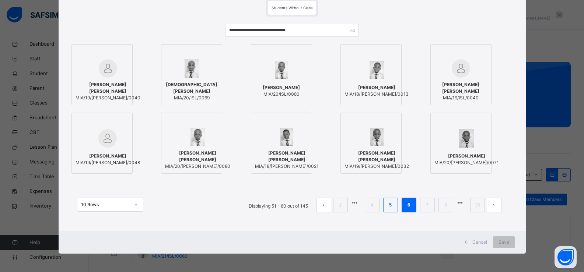
click at [390, 209] on link "5" at bounding box center [390, 205] width 7 height 10
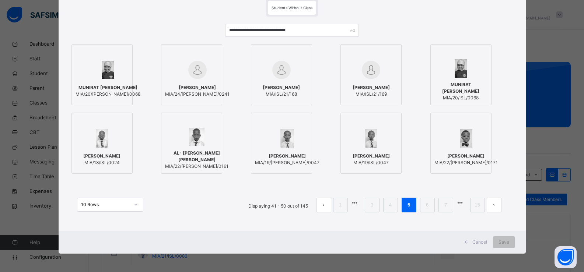
click at [390, 209] on link "4" at bounding box center [390, 205] width 7 height 10
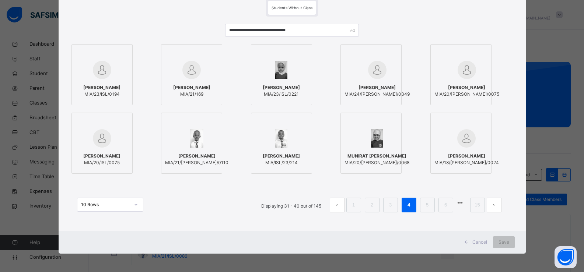
click at [390, 209] on link "3" at bounding box center [390, 205] width 7 height 10
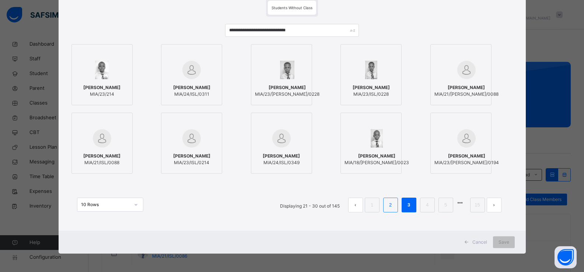
click at [390, 209] on link "2" at bounding box center [390, 205] width 7 height 10
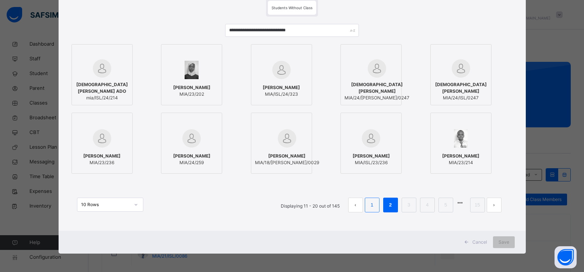
click at [365, 207] on li "1" at bounding box center [371, 205] width 15 height 15
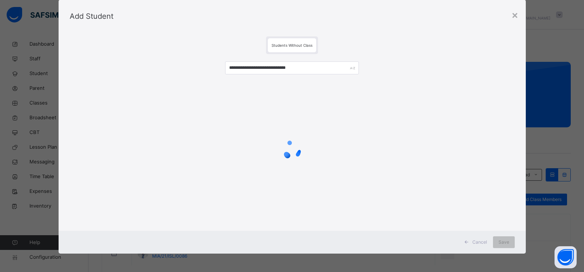
scroll to position [0, 0]
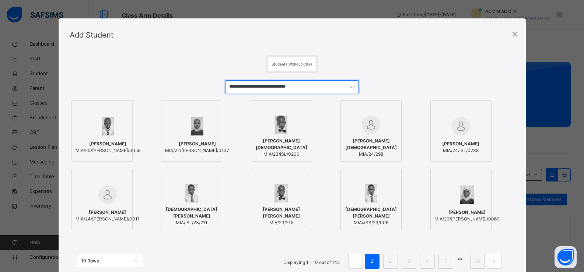
click at [326, 89] on input "**********" at bounding box center [291, 86] width 133 height 13
type input "*"
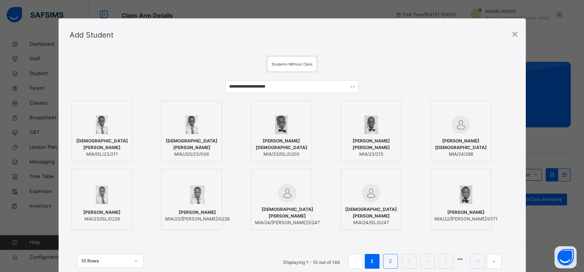
click at [388, 261] on link "2" at bounding box center [390, 262] width 7 height 10
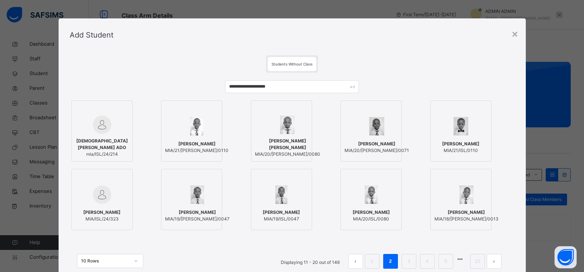
scroll to position [37, 0]
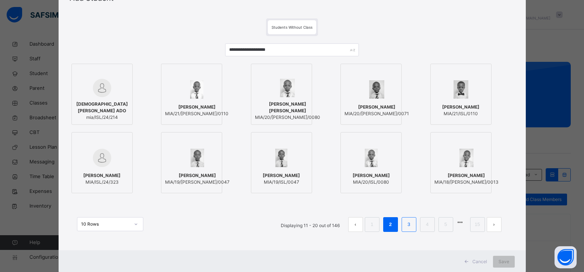
click at [406, 224] on link "3" at bounding box center [408, 225] width 7 height 10
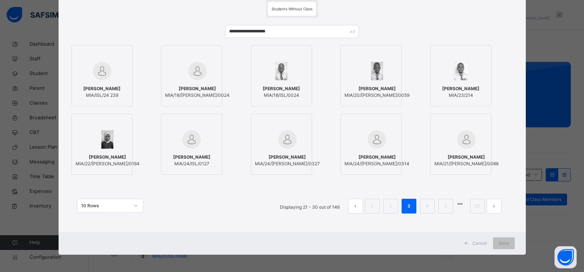
scroll to position [56, 0]
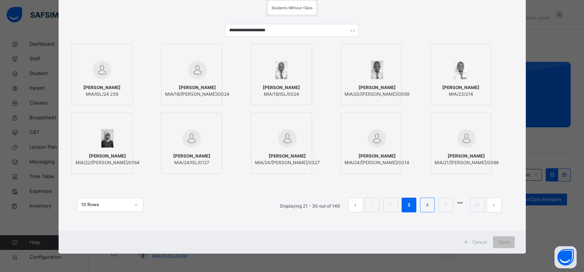
click at [422, 205] on li "4" at bounding box center [427, 205] width 15 height 15
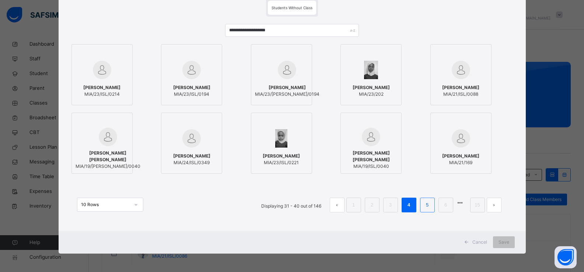
click at [426, 206] on link "5" at bounding box center [426, 205] width 7 height 10
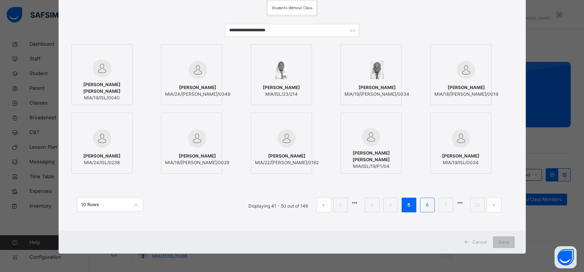
click at [424, 204] on link "6" at bounding box center [426, 205] width 7 height 10
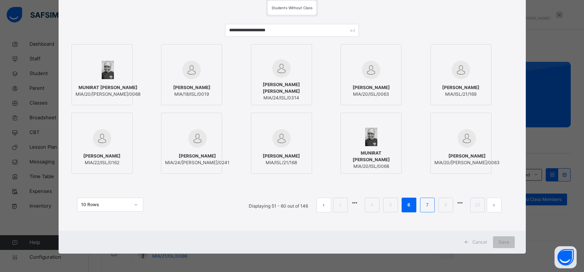
click at [422, 204] on li "7" at bounding box center [427, 205] width 15 height 15
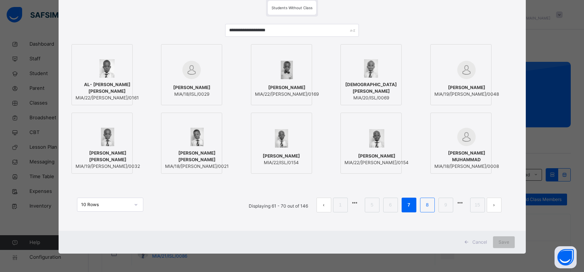
click at [422, 205] on li "8" at bounding box center [427, 205] width 15 height 15
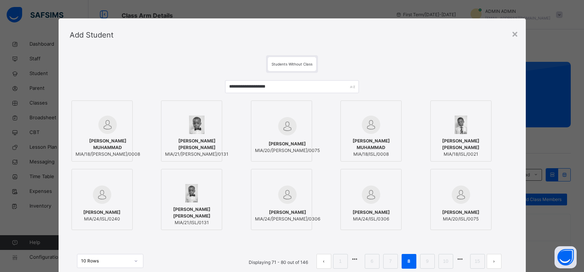
click at [426, 264] on link "9" at bounding box center [426, 262] width 7 height 10
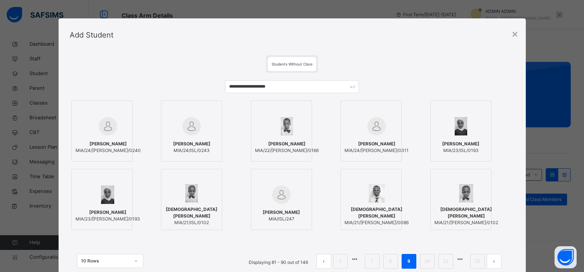
scroll to position [37, 0]
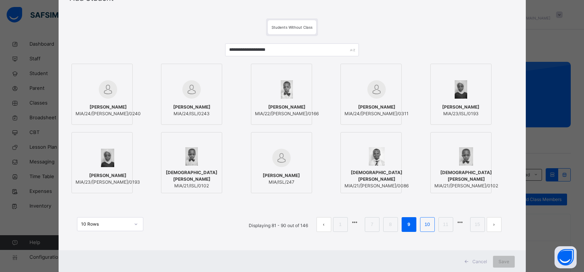
click at [420, 223] on li "10" at bounding box center [427, 224] width 15 height 15
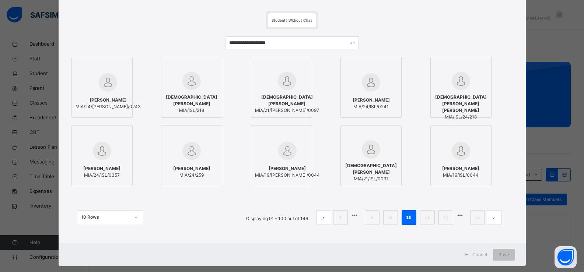
scroll to position [56, 0]
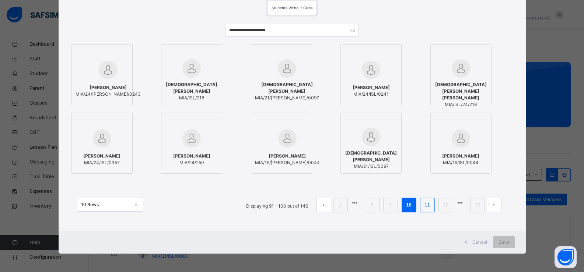
click at [428, 208] on link "11" at bounding box center [427, 205] width 10 height 10
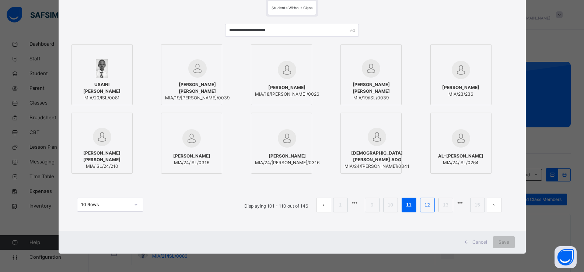
click at [426, 210] on li "12" at bounding box center [427, 205] width 15 height 15
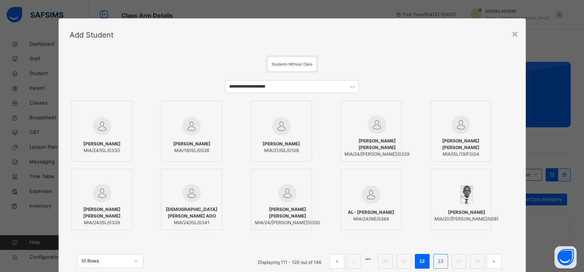
click at [438, 260] on link "13" at bounding box center [440, 262] width 10 height 10
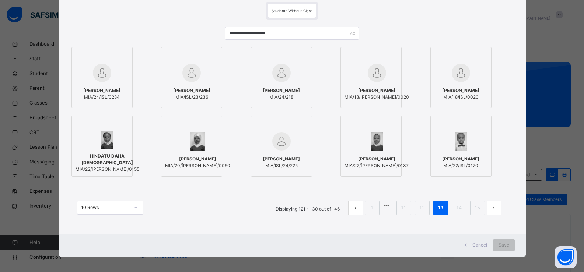
scroll to position [56, 0]
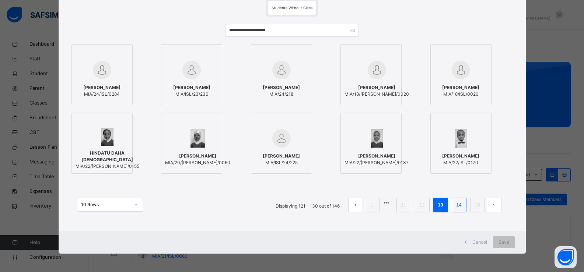
click at [458, 210] on li "14" at bounding box center [458, 205] width 15 height 15
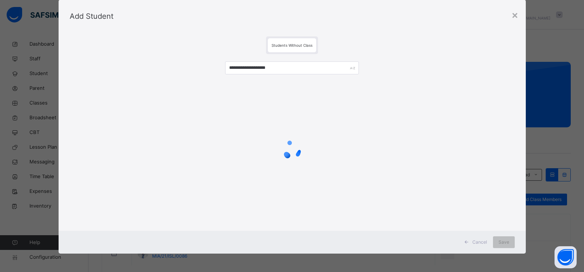
scroll to position [0, 0]
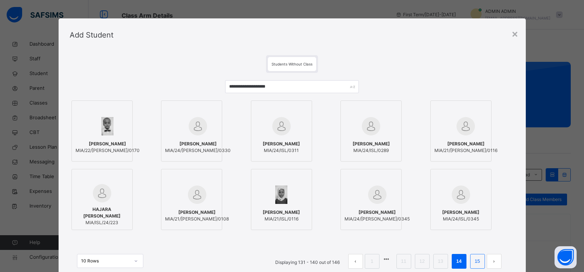
click at [476, 261] on link "15" at bounding box center [477, 262] width 10 height 10
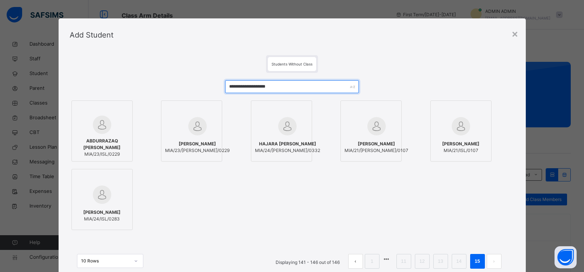
click at [304, 85] on input "**********" at bounding box center [291, 86] width 133 height 13
type input "*"
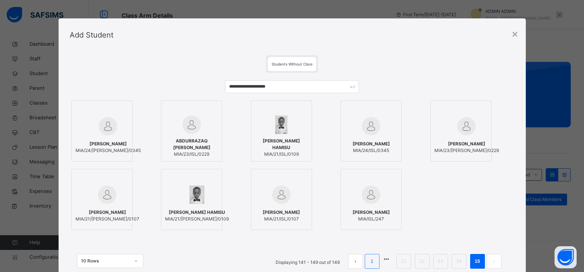
click at [372, 259] on link "1" at bounding box center [371, 262] width 7 height 10
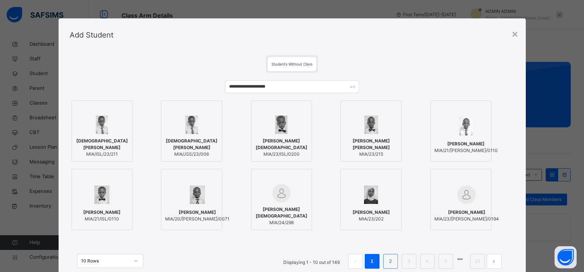
click at [391, 266] on li "2" at bounding box center [390, 261] width 15 height 15
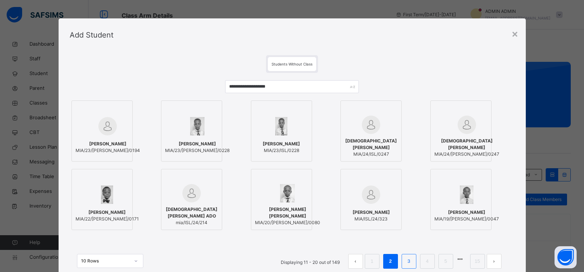
click at [407, 263] on link "3" at bounding box center [408, 262] width 7 height 10
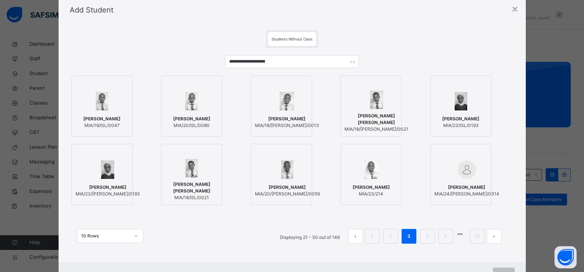
scroll to position [37, 0]
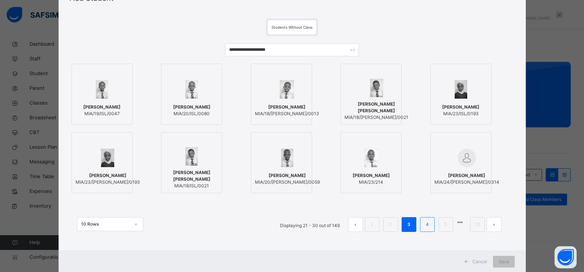
click at [426, 226] on link "4" at bounding box center [426, 225] width 7 height 10
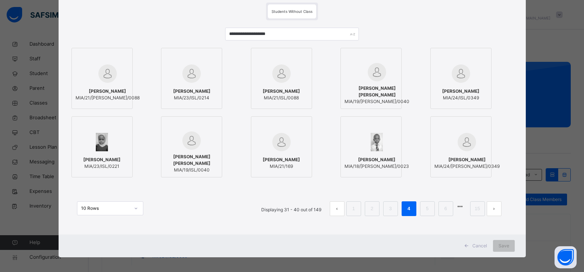
scroll to position [56, 0]
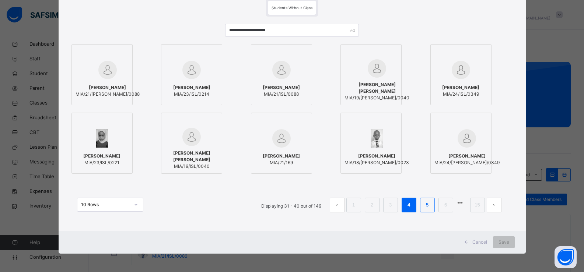
click at [420, 204] on li "5" at bounding box center [427, 205] width 15 height 15
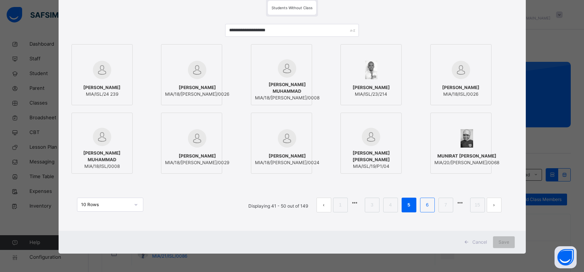
click at [426, 210] on li "6" at bounding box center [427, 205] width 15 height 15
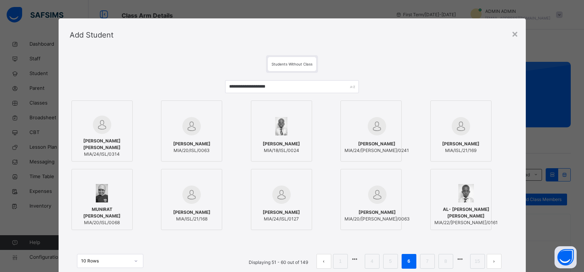
scroll to position [37, 0]
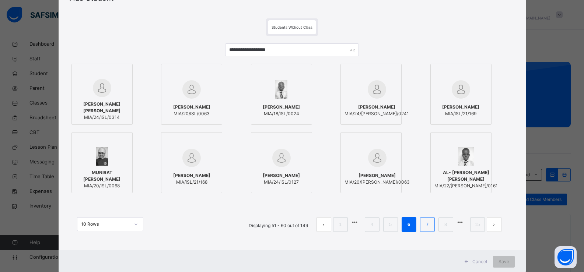
click at [427, 227] on link "7" at bounding box center [426, 225] width 7 height 10
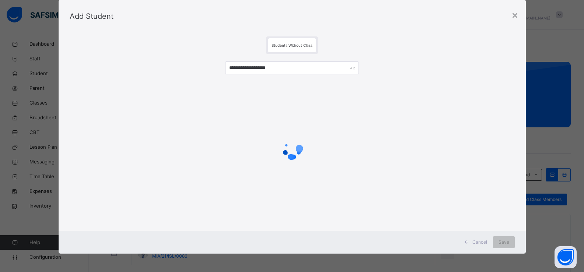
scroll to position [0, 0]
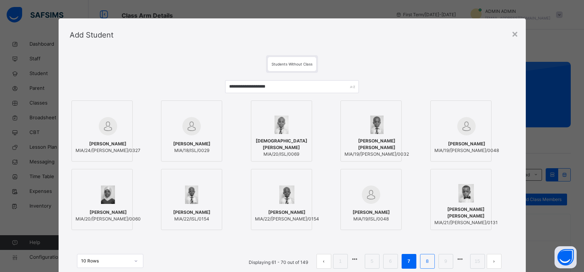
click at [424, 259] on link "8" at bounding box center [426, 262] width 7 height 10
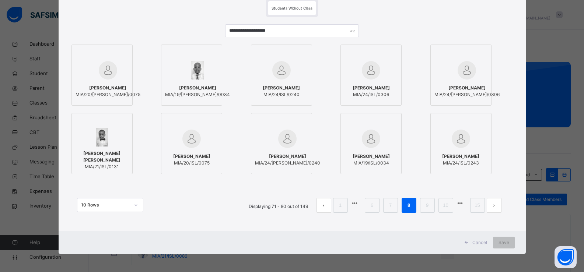
scroll to position [56, 0]
click at [424, 208] on link "9" at bounding box center [426, 205] width 7 height 10
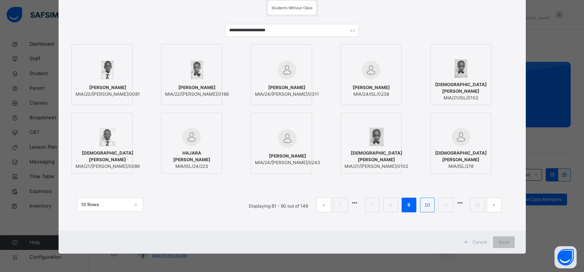
click at [427, 204] on link "10" at bounding box center [427, 205] width 10 height 10
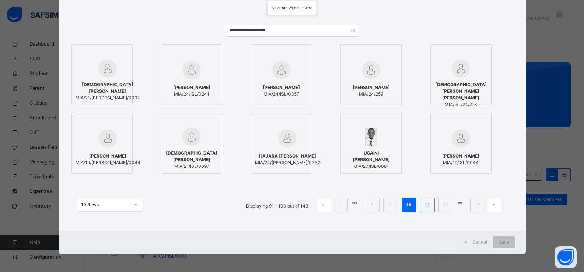
click at [425, 203] on link "11" at bounding box center [427, 205] width 10 height 10
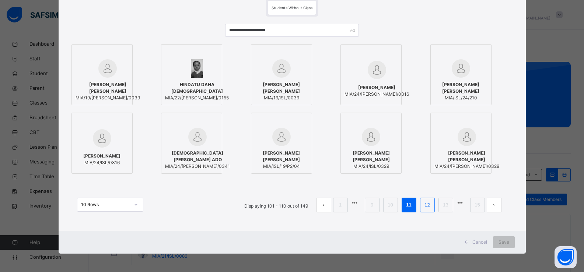
click at [426, 201] on link "12" at bounding box center [427, 205] width 10 height 10
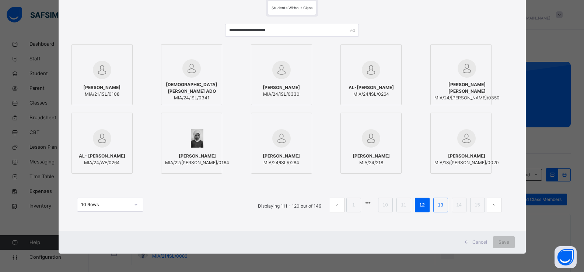
click at [442, 202] on link "13" at bounding box center [440, 205] width 10 height 10
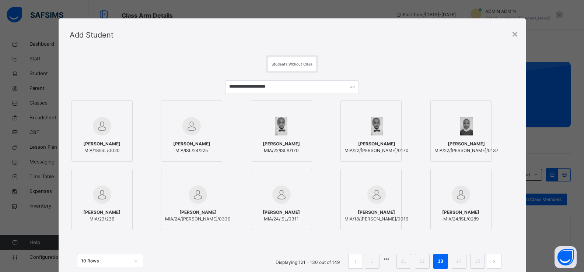
scroll to position [37, 0]
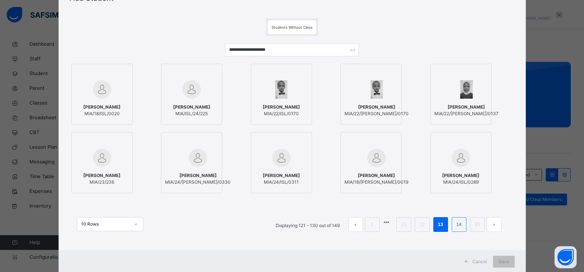
click at [457, 227] on link "14" at bounding box center [459, 225] width 10 height 10
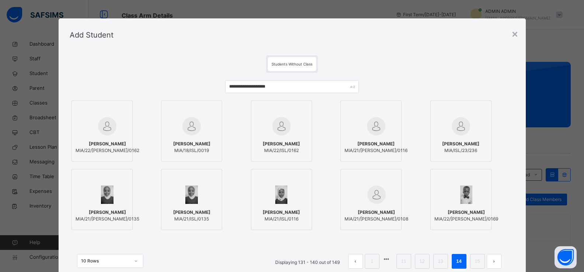
click at [476, 264] on link "15" at bounding box center [477, 262] width 10 height 10
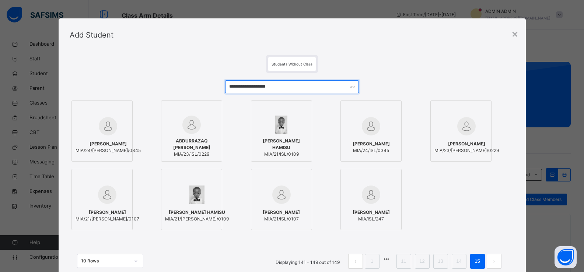
click at [265, 88] on input "**********" at bounding box center [291, 86] width 133 height 13
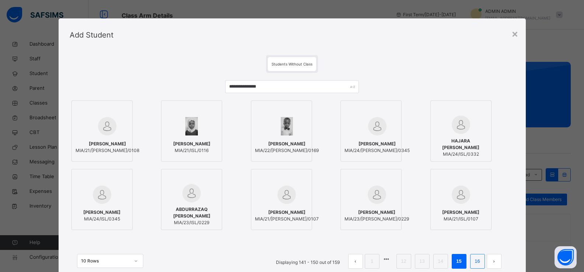
click at [474, 258] on link "16" at bounding box center [477, 262] width 10 height 10
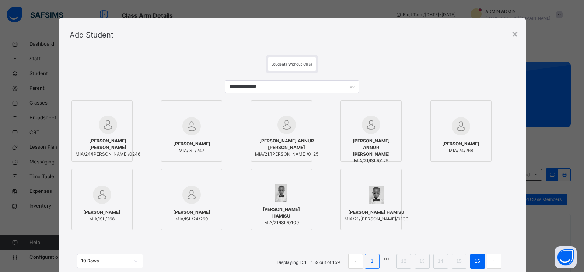
click at [369, 259] on link "1" at bounding box center [371, 262] width 7 height 10
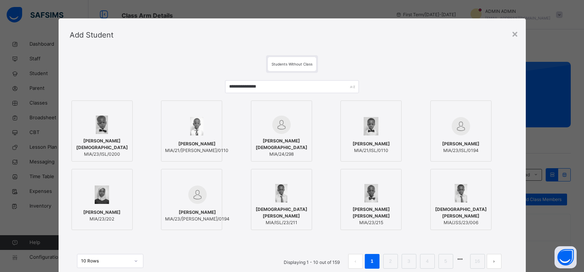
scroll to position [37, 0]
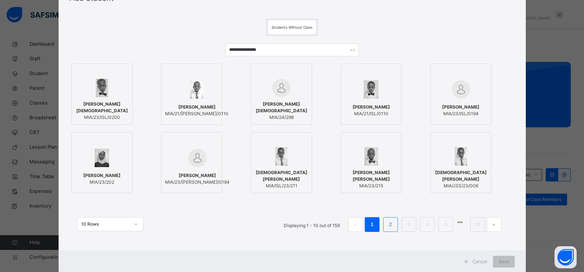
click at [383, 225] on li "2" at bounding box center [390, 224] width 15 height 15
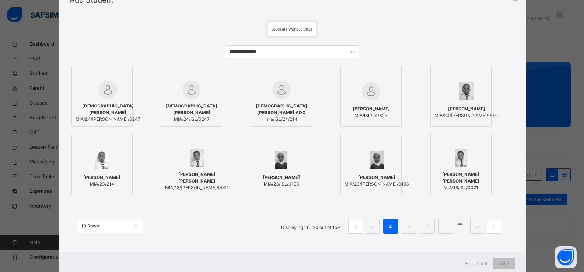
scroll to position [56, 0]
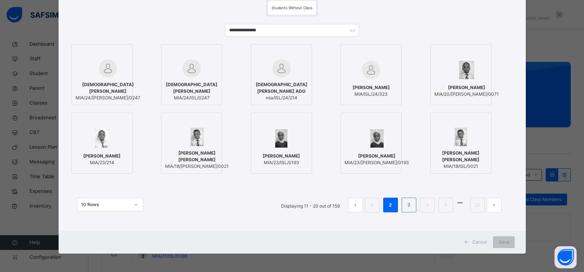
click at [406, 207] on link "3" at bounding box center [408, 205] width 7 height 10
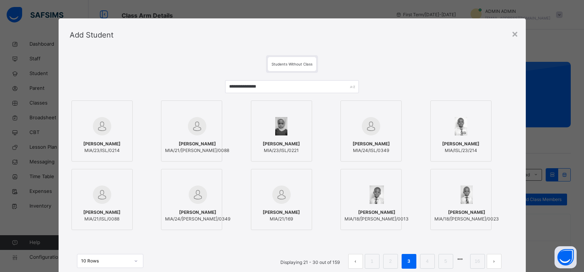
scroll to position [37, 0]
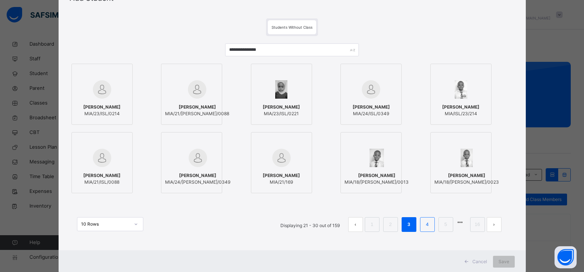
click at [426, 221] on link "4" at bounding box center [426, 225] width 7 height 10
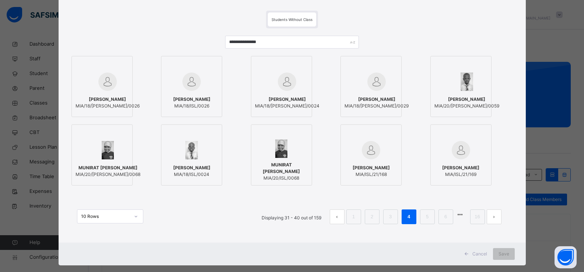
scroll to position [56, 0]
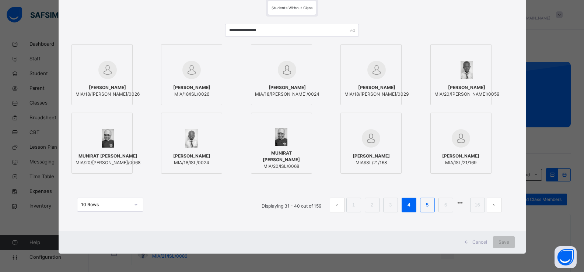
click at [427, 206] on link "5" at bounding box center [426, 205] width 7 height 10
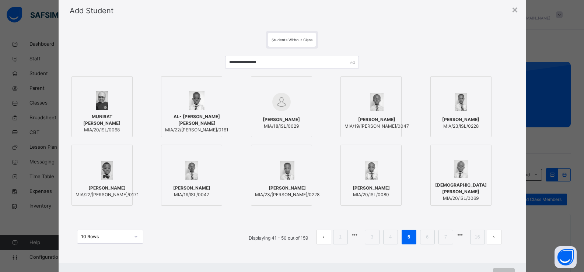
scroll to position [37, 0]
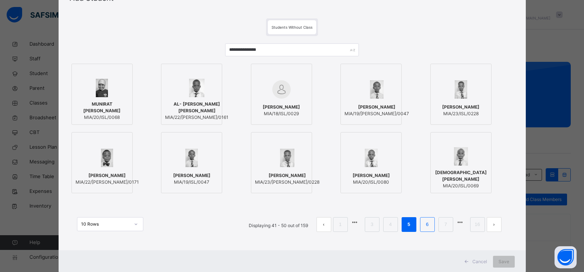
click at [423, 226] on li "6" at bounding box center [427, 224] width 15 height 15
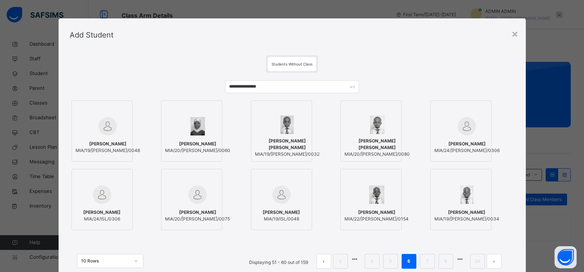
scroll to position [56, 0]
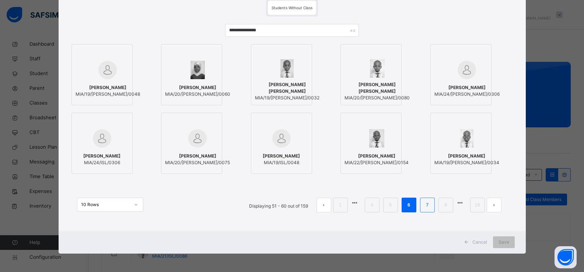
click at [423, 211] on li "7" at bounding box center [427, 205] width 15 height 15
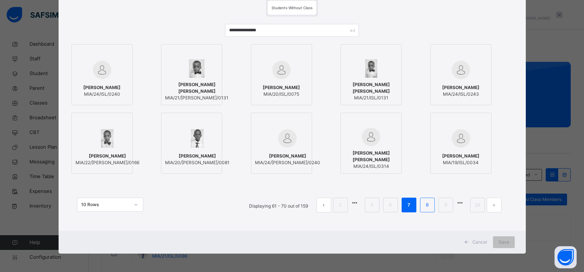
click at [427, 202] on link "8" at bounding box center [426, 205] width 7 height 10
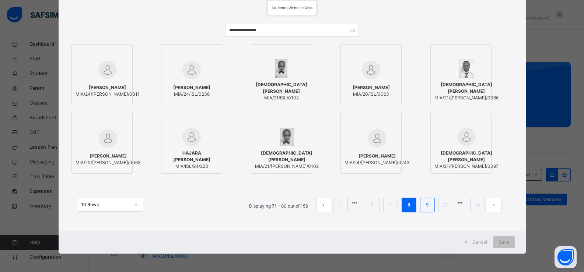
click at [423, 209] on link "9" at bounding box center [426, 205] width 7 height 10
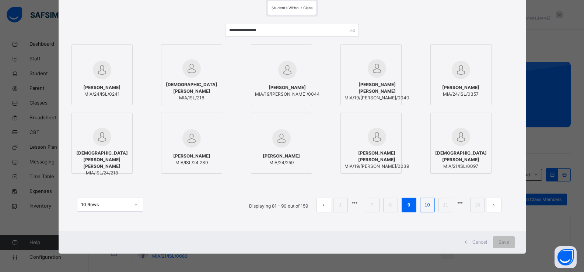
click at [426, 209] on link "10" at bounding box center [427, 205] width 10 height 10
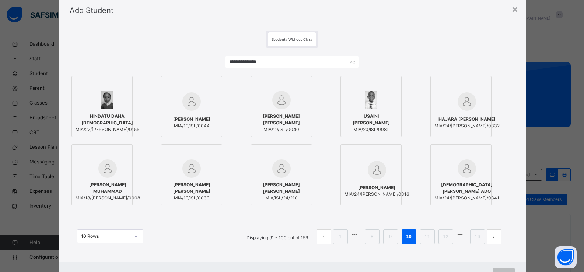
scroll to position [37, 0]
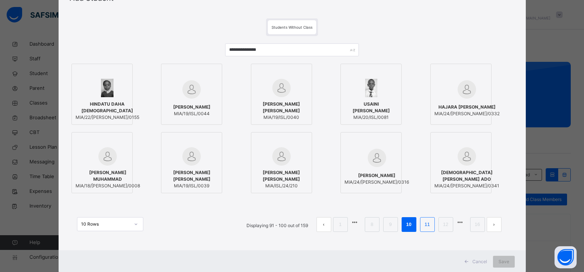
click at [426, 221] on link "11" at bounding box center [427, 225] width 10 height 10
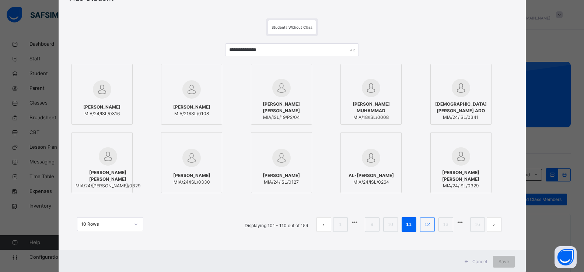
click at [426, 221] on link "12" at bounding box center [427, 225] width 10 height 10
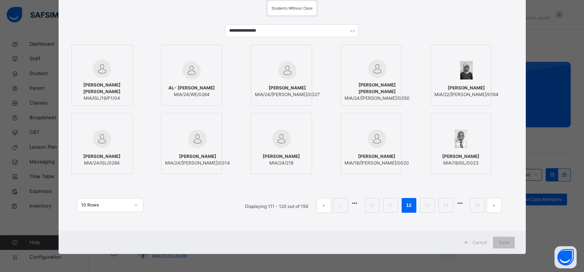
scroll to position [56, 0]
click at [424, 201] on link "13" at bounding box center [427, 205] width 10 height 10
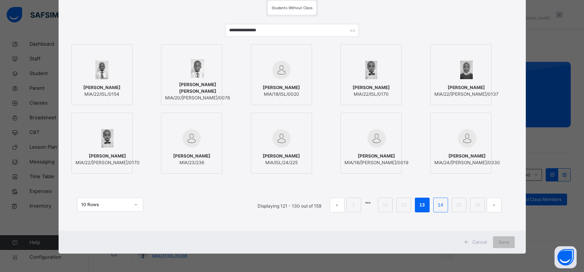
click at [436, 207] on link "14" at bounding box center [440, 205] width 10 height 10
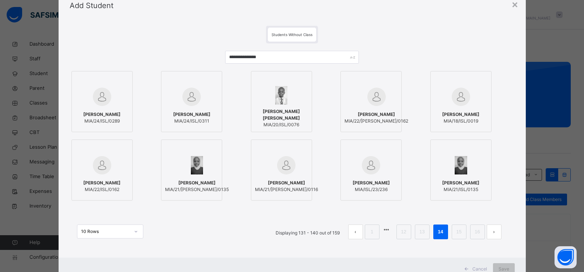
scroll to position [37, 0]
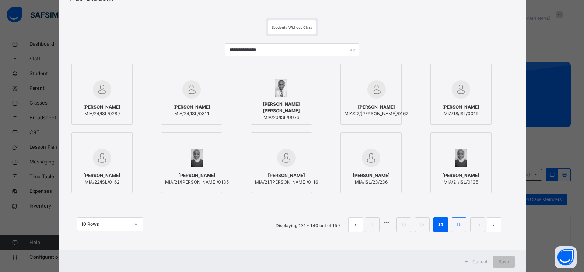
click at [455, 222] on link "15" at bounding box center [459, 225] width 10 height 10
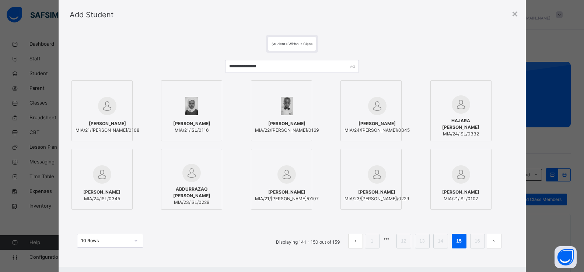
scroll to position [56, 0]
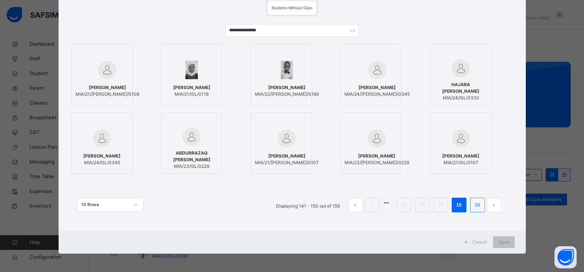
click at [476, 206] on link "16" at bounding box center [477, 205] width 10 height 10
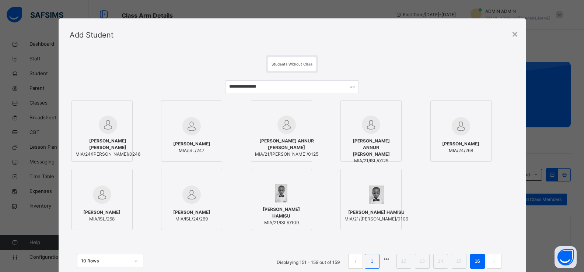
click at [366, 264] on li "1" at bounding box center [371, 261] width 15 height 15
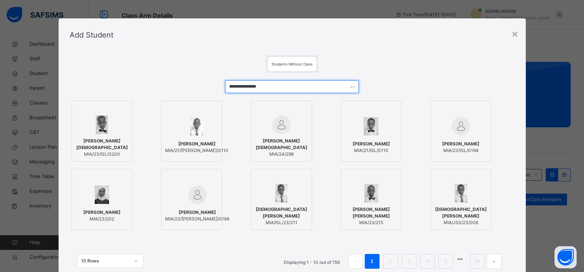
click at [274, 88] on input "**********" at bounding box center [291, 86] width 133 height 13
type input "*"
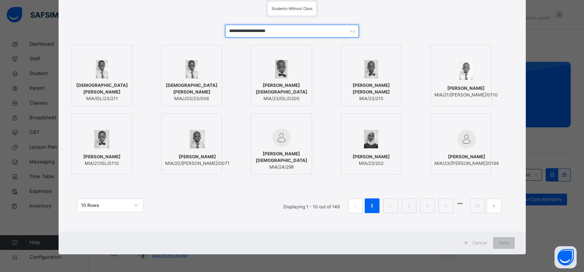
scroll to position [56, 0]
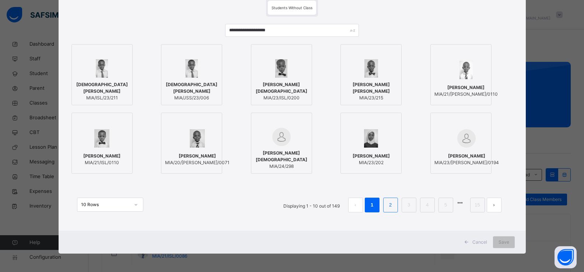
click at [388, 206] on link "2" at bounding box center [390, 205] width 7 height 10
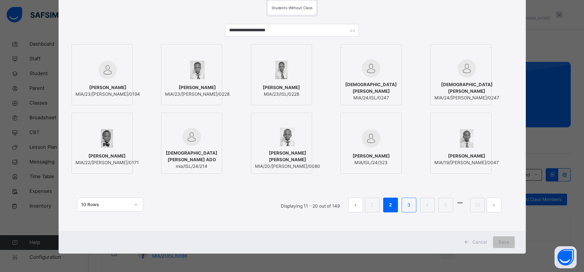
click at [405, 205] on link "3" at bounding box center [408, 205] width 7 height 10
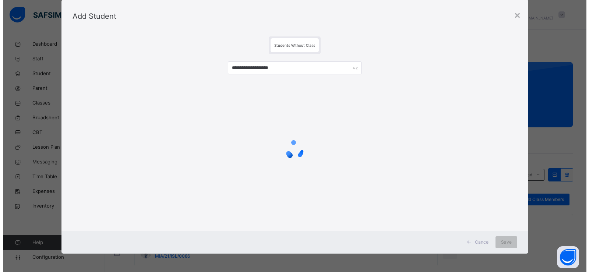
scroll to position [0, 0]
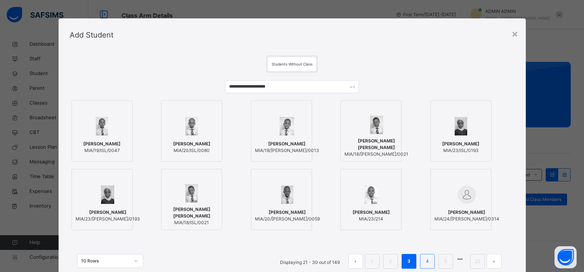
click at [428, 262] on link "4" at bounding box center [426, 262] width 7 height 10
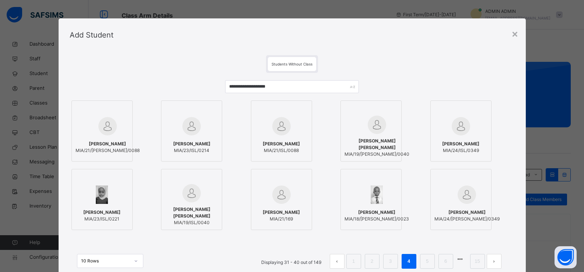
click at [486, 261] on ul "Displaying 31 - 40 out of 149 1 2 3 4 5 6 15" at bounding box center [381, 261] width 251 height 15
click at [480, 261] on link "15" at bounding box center [477, 262] width 10 height 10
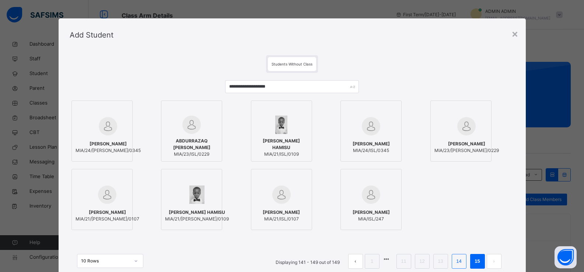
click at [460, 261] on link "14" at bounding box center [459, 262] width 10 height 10
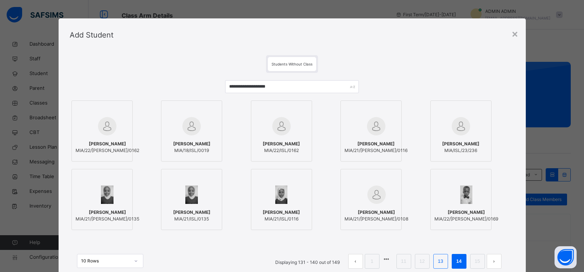
click at [443, 261] on link "13" at bounding box center [440, 262] width 10 height 10
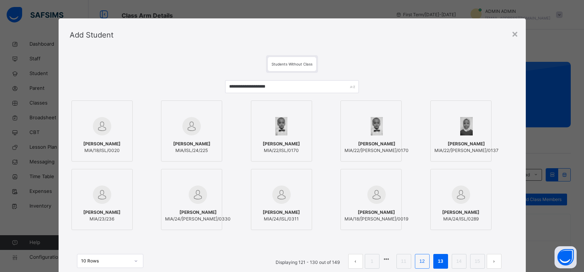
click at [420, 264] on link "12" at bounding box center [422, 262] width 10 height 10
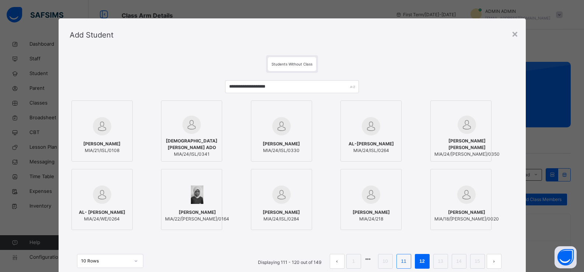
click at [399, 264] on link "11" at bounding box center [403, 262] width 10 height 10
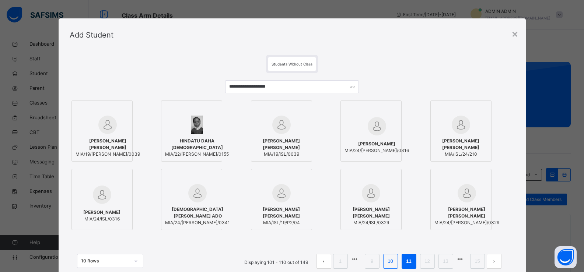
click at [384, 262] on li "10" at bounding box center [390, 261] width 15 height 15
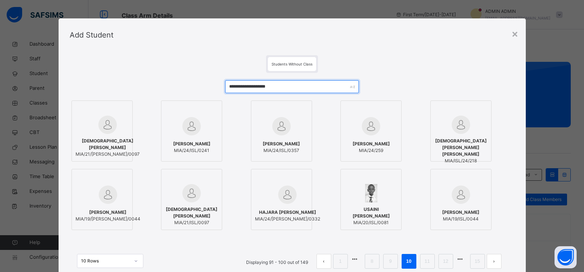
click at [285, 85] on input "**********" at bounding box center [291, 86] width 133 height 13
type input "*"
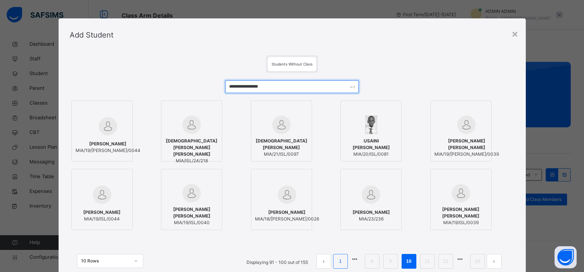
type input "**********"
click at [339, 260] on link "1" at bounding box center [340, 262] width 7 height 10
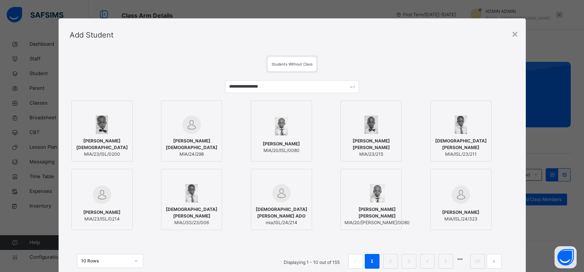
click at [274, 144] on span "[PERSON_NAME]" at bounding box center [280, 144] width 37 height 7
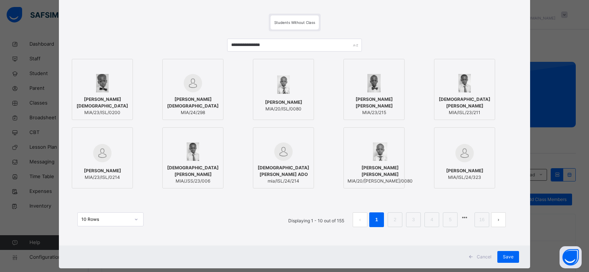
scroll to position [56, 0]
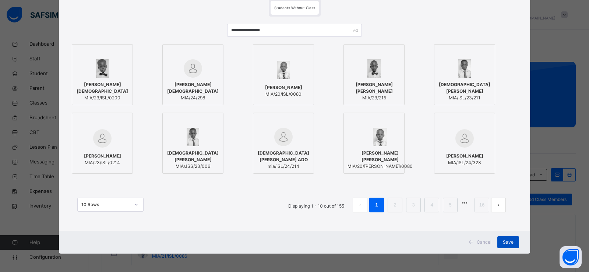
click at [505, 243] on span "Save" at bounding box center [508, 242] width 11 height 7
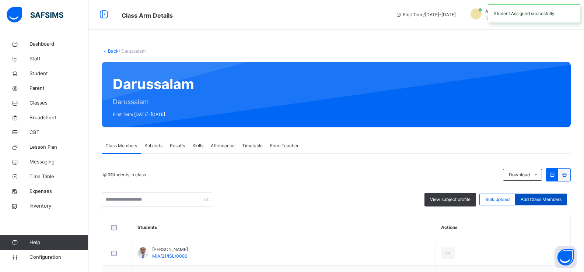
click at [535, 200] on span "Add Class Members" at bounding box center [540, 199] width 41 height 7
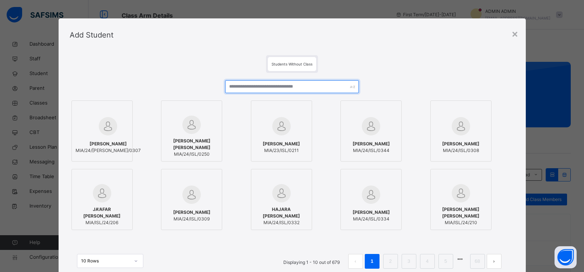
click at [279, 89] on input "text" at bounding box center [291, 86] width 133 height 13
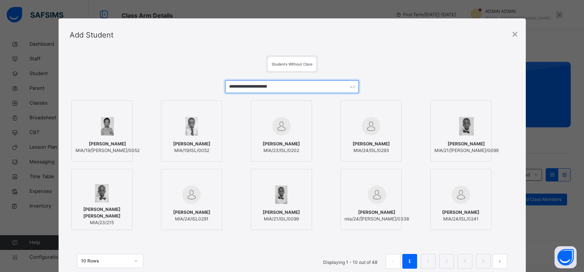
type input "**********"
click at [193, 145] on span "[PERSON_NAME]" at bounding box center [191, 144] width 37 height 7
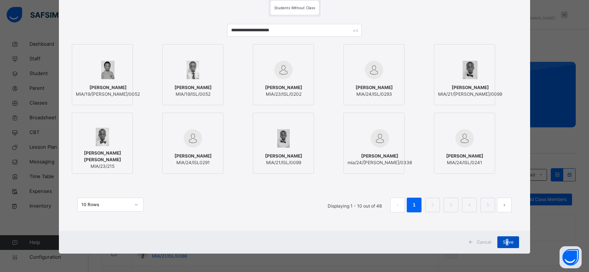
click at [505, 243] on span "Save" at bounding box center [508, 242] width 11 height 7
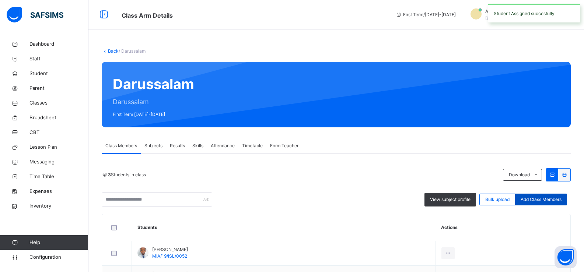
click at [539, 195] on div "Add Class Members" at bounding box center [541, 200] width 52 height 12
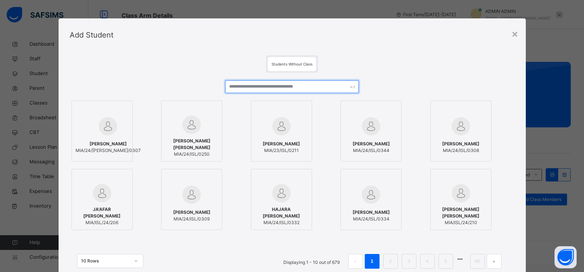
click at [241, 87] on input "text" at bounding box center [291, 86] width 133 height 13
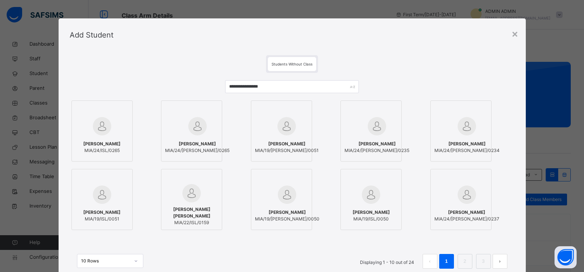
click at [462, 263] on link "2" at bounding box center [464, 262] width 7 height 10
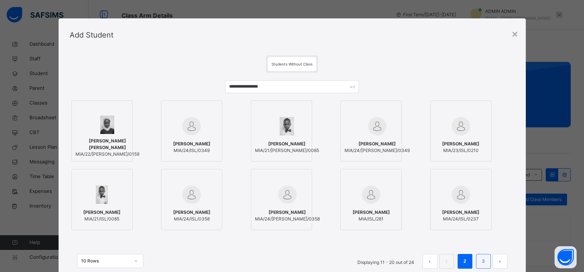
click at [482, 257] on link "3" at bounding box center [482, 262] width 7 height 10
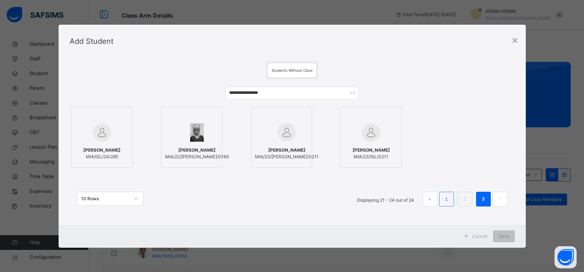
click at [448, 202] on link "1" at bounding box center [446, 199] width 7 height 10
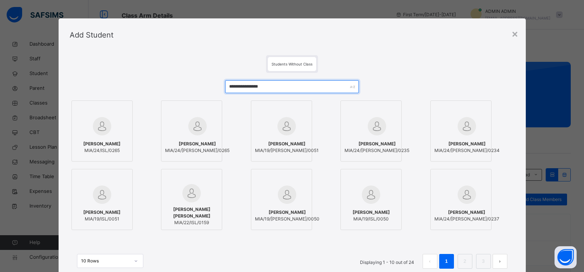
click at [278, 84] on input "**********" at bounding box center [291, 86] width 133 height 13
type input "*"
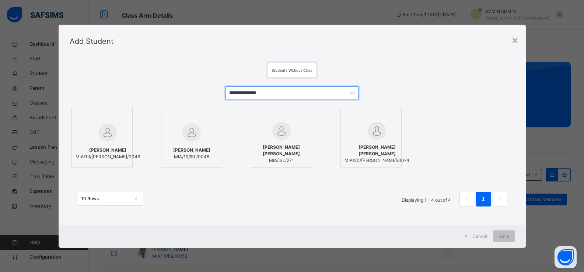
type input "**********"
click at [204, 151] on span "[PERSON_NAME]" at bounding box center [191, 150] width 37 height 7
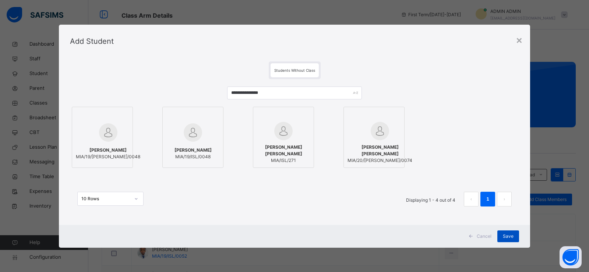
click at [511, 237] on span "Save" at bounding box center [508, 236] width 11 height 7
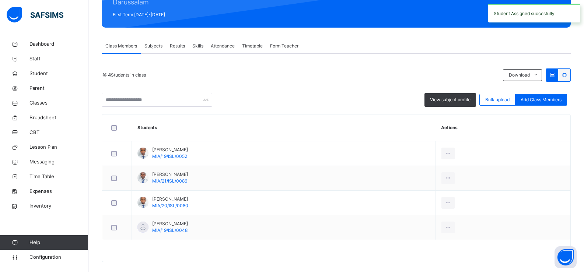
scroll to position [108, 0]
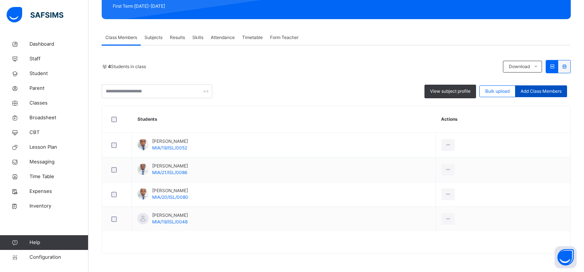
click at [548, 90] on span "Add Class Members" at bounding box center [540, 91] width 41 height 7
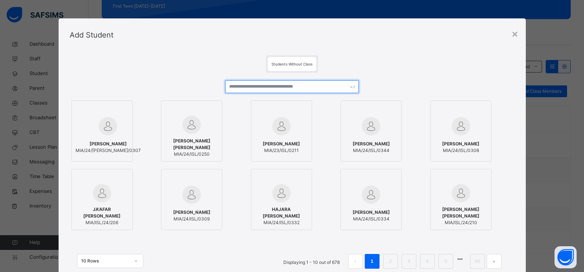
click at [256, 88] on input "text" at bounding box center [291, 86] width 133 height 13
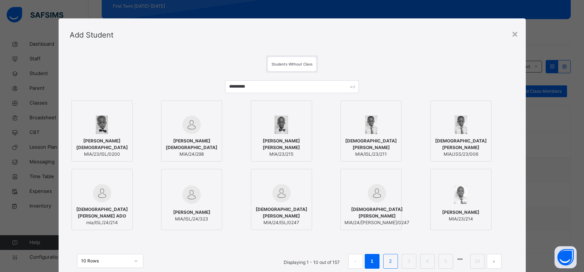
click at [384, 261] on li "2" at bounding box center [390, 261] width 15 height 15
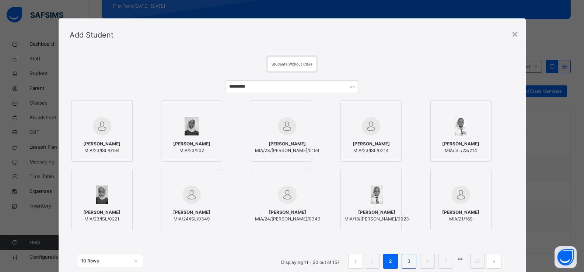
click at [407, 262] on link "3" at bounding box center [408, 262] width 7 height 10
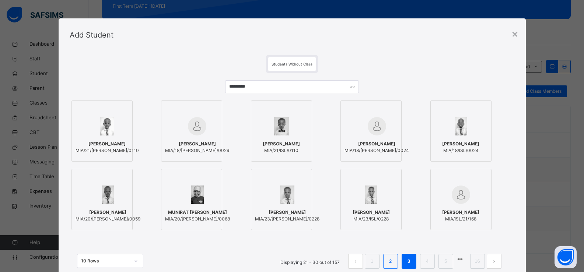
click at [388, 258] on link "2" at bounding box center [390, 262] width 7 height 10
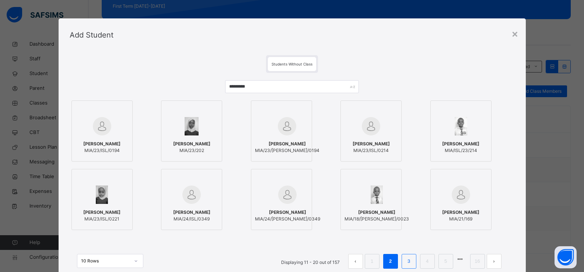
click at [413, 260] on li "3" at bounding box center [408, 261] width 15 height 15
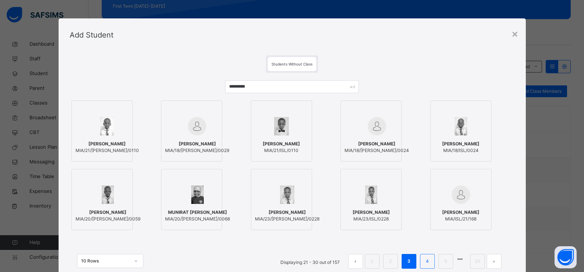
click at [421, 265] on li "4" at bounding box center [427, 261] width 15 height 15
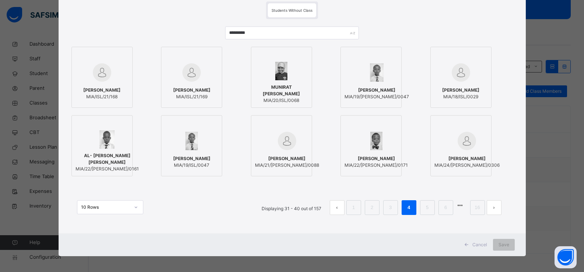
scroll to position [56, 0]
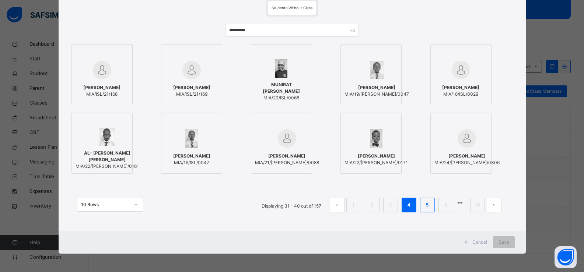
click at [426, 207] on link "5" at bounding box center [426, 205] width 7 height 10
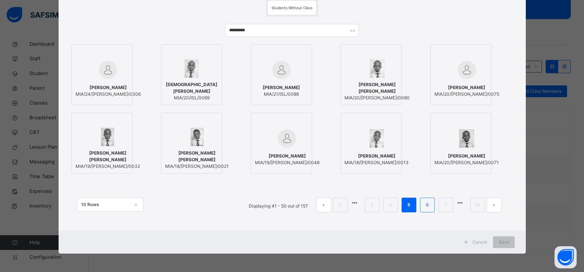
click at [425, 208] on link "6" at bounding box center [426, 205] width 7 height 10
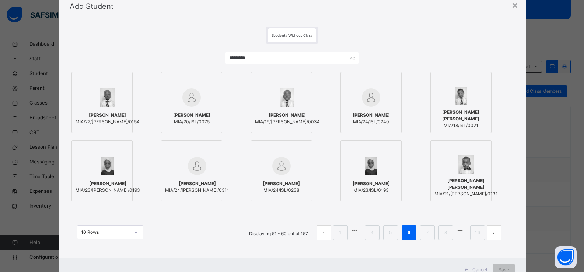
scroll to position [37, 0]
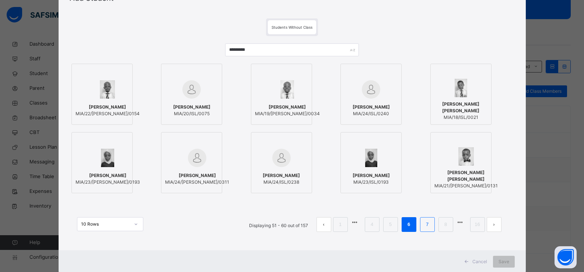
click at [427, 228] on link "7" at bounding box center [426, 225] width 7 height 10
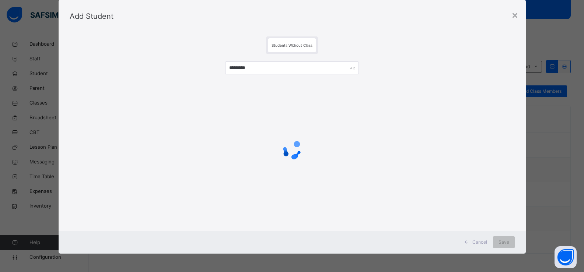
scroll to position [0, 0]
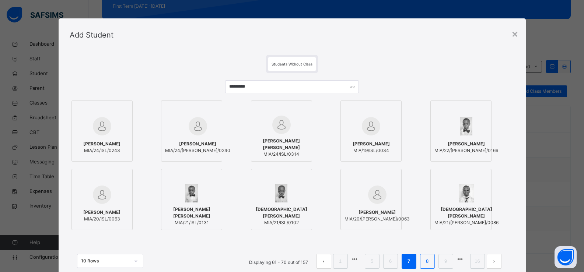
click at [427, 262] on link "8" at bounding box center [426, 262] width 7 height 10
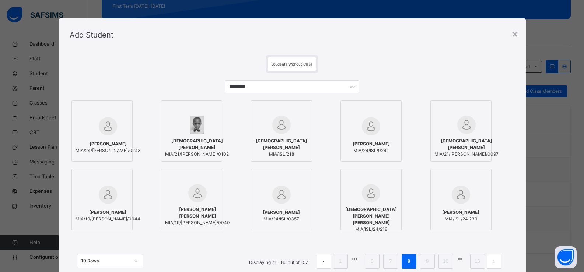
scroll to position [37, 0]
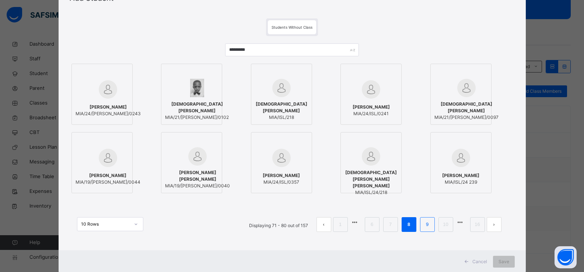
click at [425, 228] on link "9" at bounding box center [426, 225] width 7 height 10
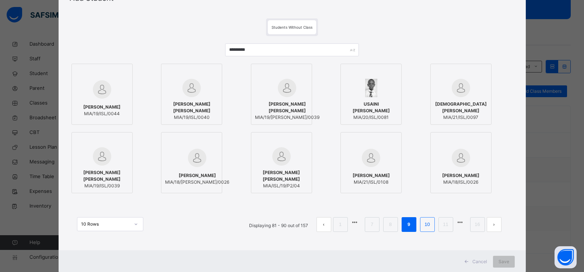
click at [427, 231] on li "10" at bounding box center [427, 224] width 15 height 15
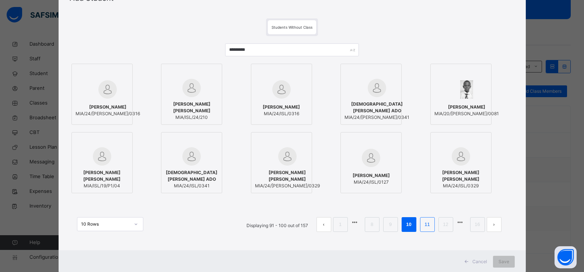
click at [427, 229] on li "11" at bounding box center [427, 224] width 15 height 15
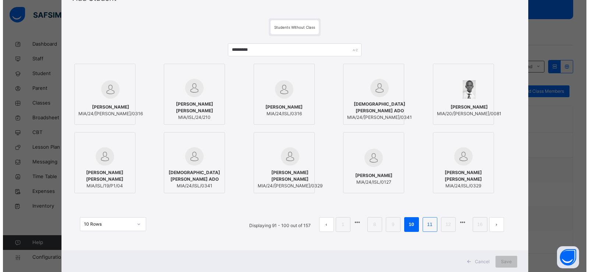
scroll to position [0, 0]
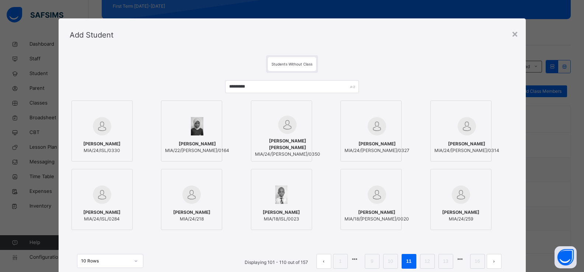
click at [291, 95] on div "********" at bounding box center [291, 89] width 133 height 18
click at [286, 85] on input "********" at bounding box center [291, 86] width 133 height 13
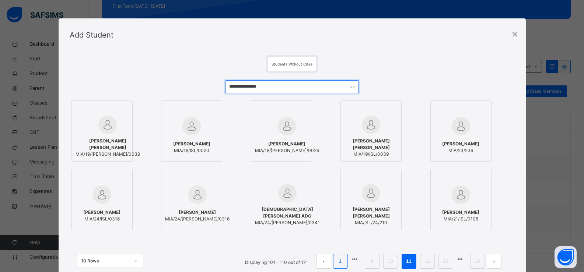
type input "**********"
click at [337, 261] on link "1" at bounding box center [340, 262] width 7 height 10
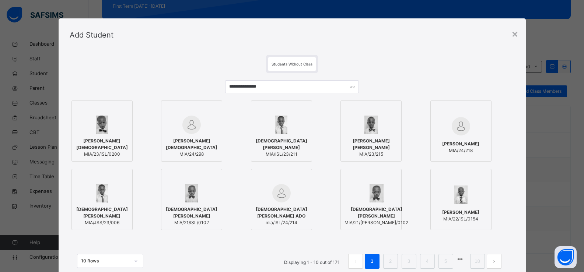
click at [479, 215] on span "[PERSON_NAME]" at bounding box center [460, 212] width 37 height 7
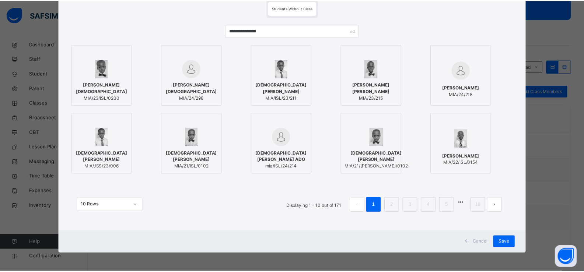
scroll to position [56, 0]
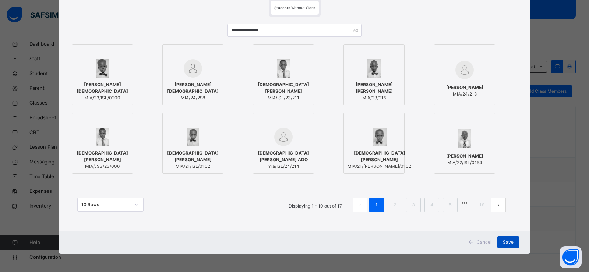
click at [505, 240] on span "Save" at bounding box center [508, 242] width 11 height 7
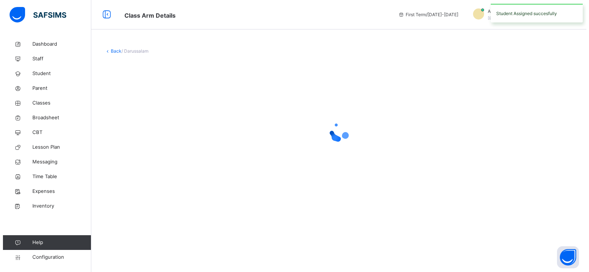
scroll to position [0, 0]
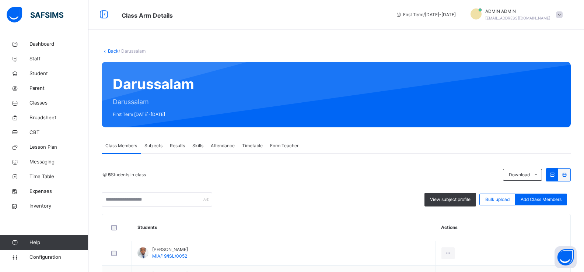
click at [527, 199] on span "Add Class Members" at bounding box center [540, 199] width 41 height 7
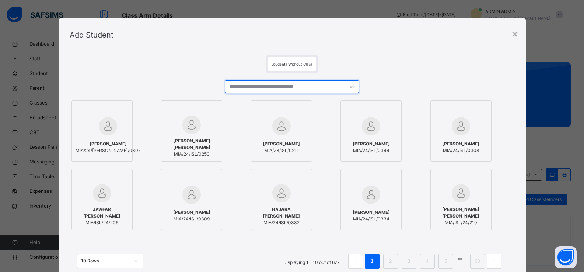
click at [264, 88] on input "text" at bounding box center [291, 86] width 133 height 13
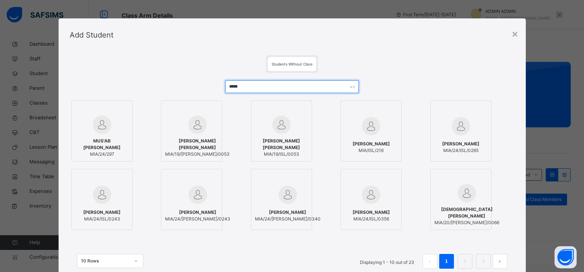
type input "****"
click at [298, 140] on span "[PERSON_NAME] [PERSON_NAME]" at bounding box center [281, 144] width 53 height 13
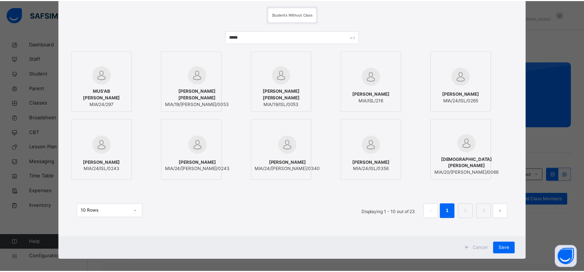
scroll to position [56, 0]
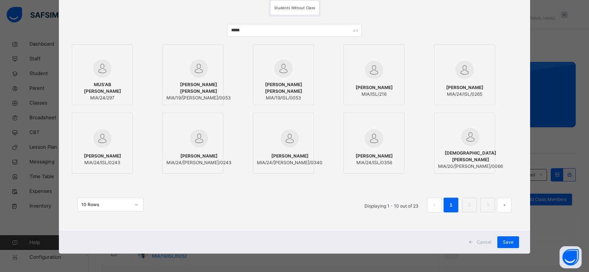
click at [500, 236] on div "Cancel Save" at bounding box center [294, 242] width 471 height 23
click at [503, 242] on span "Save" at bounding box center [508, 242] width 11 height 7
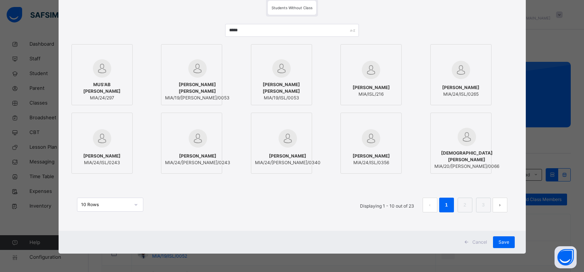
click at [501, 242] on div "Back / Darussalam Darussalam Darussalam First Term 2025-2026 Class Members Subj…" at bounding box center [335, 202] width 495 height 405
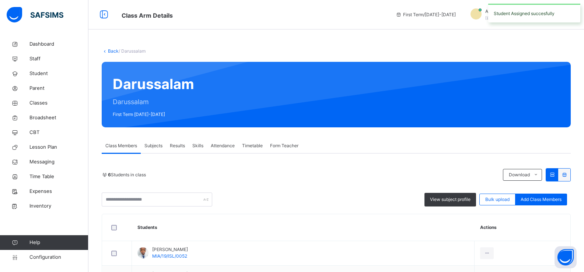
click at [531, 196] on span "Add Class Members" at bounding box center [540, 199] width 41 height 7
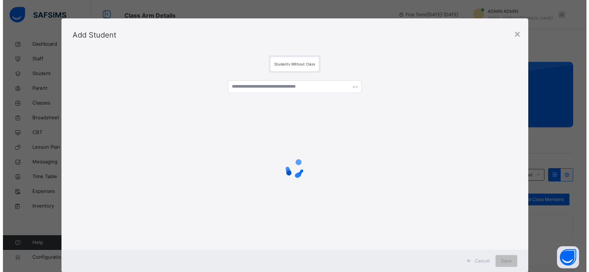
scroll to position [47, 0]
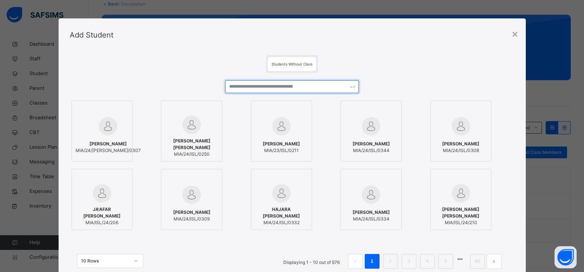
click at [290, 87] on input "text" at bounding box center [291, 86] width 133 height 13
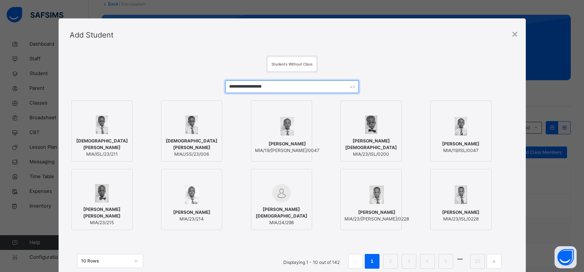
type input "**********"
click at [448, 138] on div "MUHAMMAD ABBA SANI MIA/19/ISL/0047" at bounding box center [460, 147] width 53 height 21
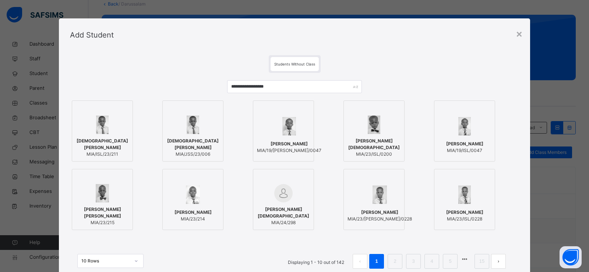
click at [479, 118] on div at bounding box center [464, 126] width 53 height 21
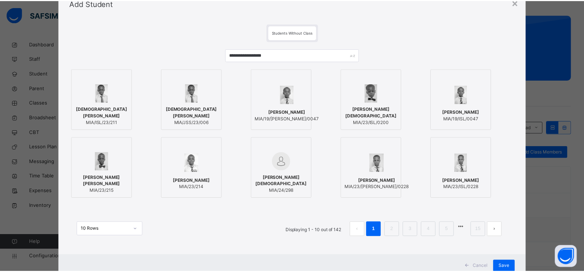
scroll to position [56, 0]
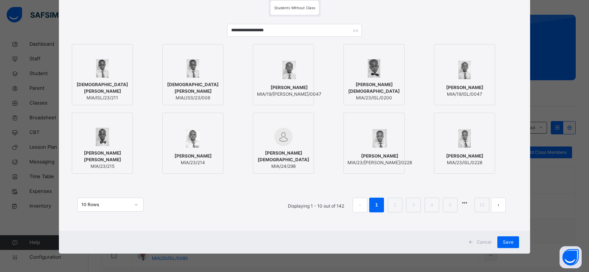
click at [502, 234] on div "Cancel Save" at bounding box center [294, 242] width 471 height 23
click at [504, 242] on span "Save" at bounding box center [508, 242] width 11 height 7
click at [504, 242] on div "Save" at bounding box center [508, 242] width 22 height 12
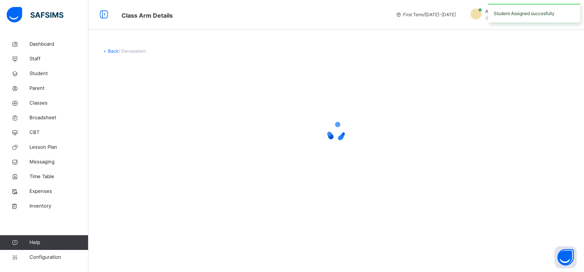
scroll to position [0, 0]
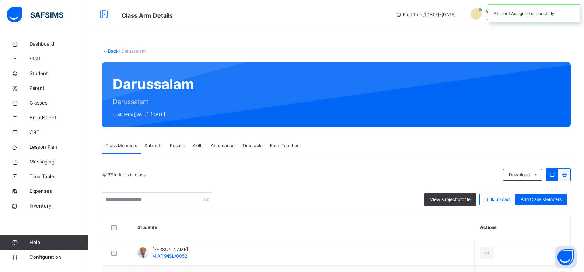
click at [369, 205] on div "View subject profile Bulk upload Add Class Members" at bounding box center [336, 200] width 469 height 14
click at [292, 188] on div "7 Students in class Download Pdf Report Excel Report View subject profile Bulk …" at bounding box center [336, 187] width 469 height 38
click at [247, 23] on div "Class Arm Details First Term / 2025-2026 ADMIN ADMIN ismailaabdulmalik2023@gmai…" at bounding box center [292, 14] width 584 height 29
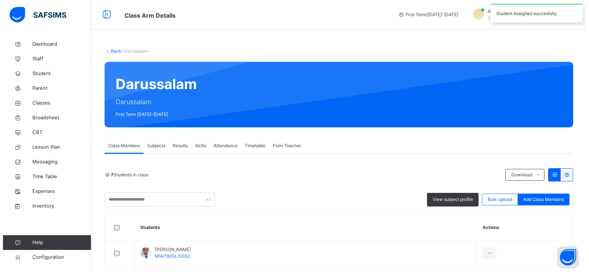
scroll to position [182, 0]
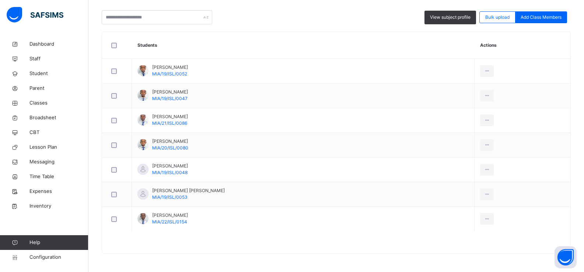
click at [526, 16] on span "Add Class Members" at bounding box center [540, 17] width 41 height 7
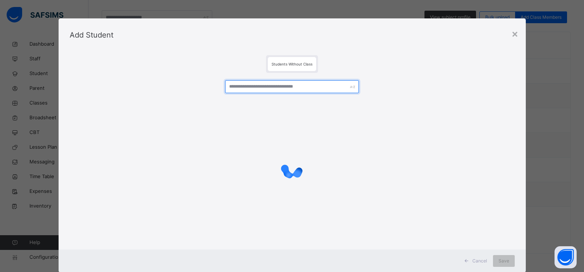
click at [302, 85] on input "text" at bounding box center [291, 86] width 133 height 13
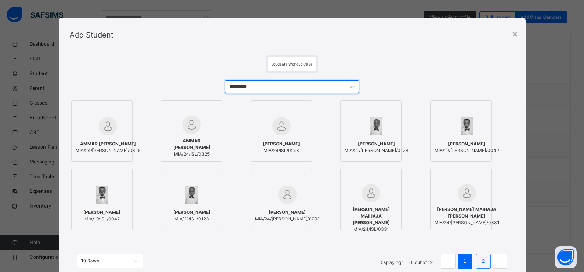
type input "**********"
click at [480, 261] on link "2" at bounding box center [482, 262] width 7 height 10
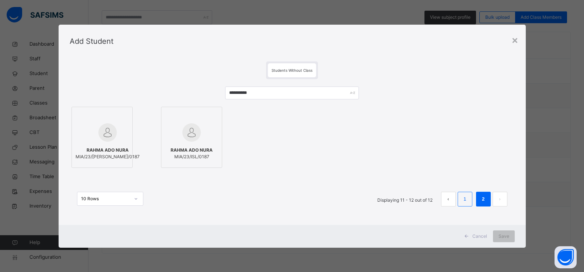
click at [462, 202] on li "1" at bounding box center [464, 199] width 15 height 15
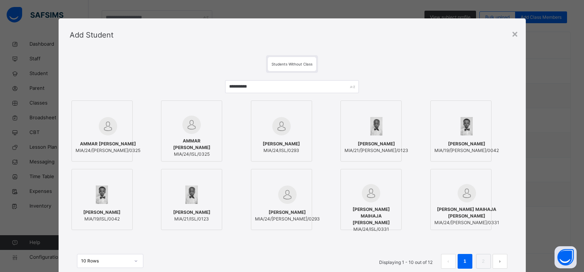
click at [187, 155] on span "MIA/24/ISL/0325" at bounding box center [191, 154] width 53 height 7
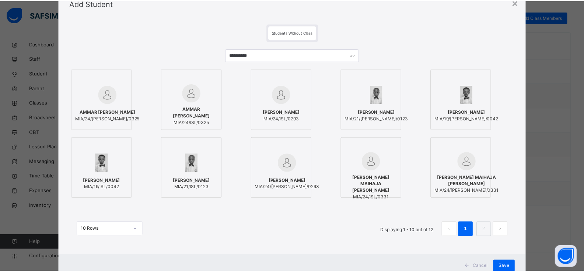
scroll to position [56, 0]
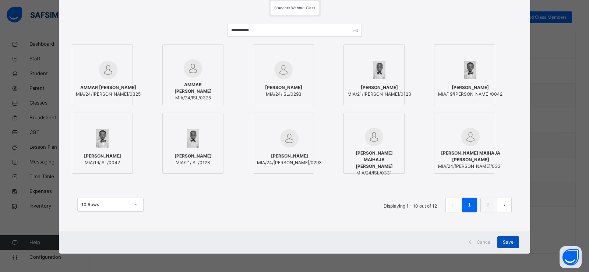
click at [503, 241] on span "Save" at bounding box center [508, 242] width 11 height 7
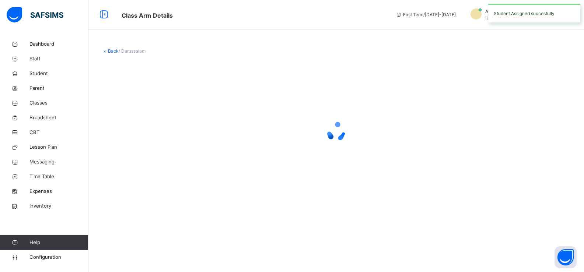
scroll to position [0, 0]
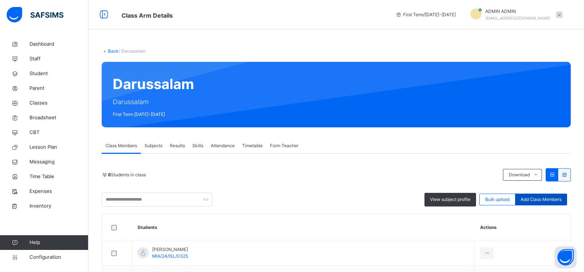
click at [532, 197] on span "Add Class Members" at bounding box center [540, 199] width 41 height 7
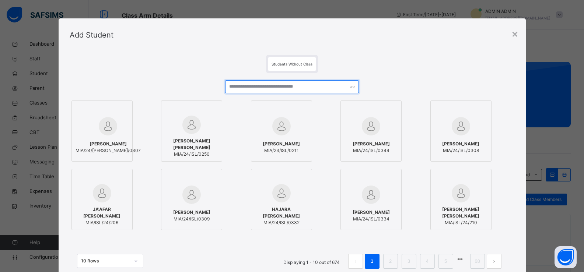
click at [294, 86] on input "text" at bounding box center [291, 86] width 133 height 13
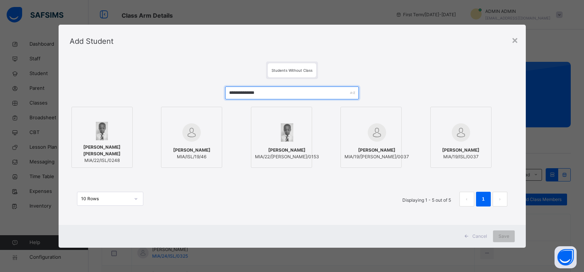
type input "**********"
drag, startPoint x: 107, startPoint y: 151, endPoint x: 115, endPoint y: 159, distance: 10.9
click at [107, 152] on span "[PERSON_NAME] [PERSON_NAME]" at bounding box center [101, 150] width 53 height 13
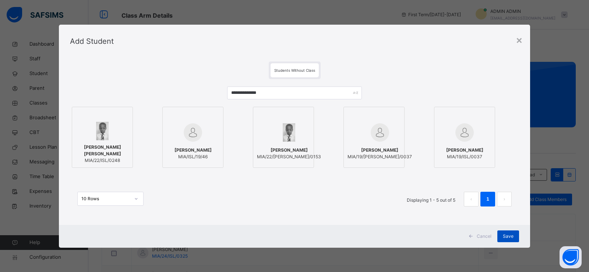
click at [505, 233] on span "Save" at bounding box center [508, 236] width 11 height 7
click at [505, 237] on span "Save" at bounding box center [508, 236] width 11 height 7
click at [504, 237] on div "Save" at bounding box center [508, 236] width 22 height 12
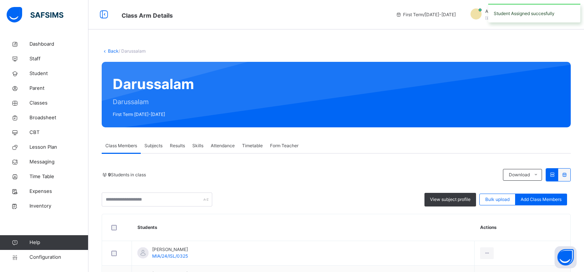
click at [347, 39] on div "Back / Darussalam Darussalam Darussalam First Term 2025-2026 Class Members Subj…" at bounding box center [335, 270] width 495 height 467
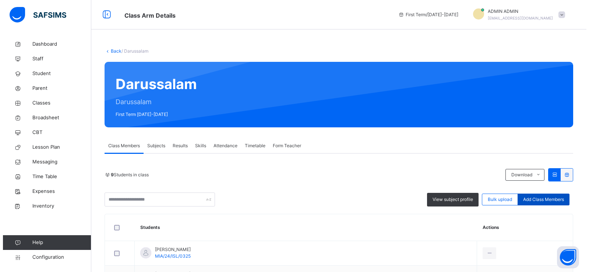
scroll to position [47, 0]
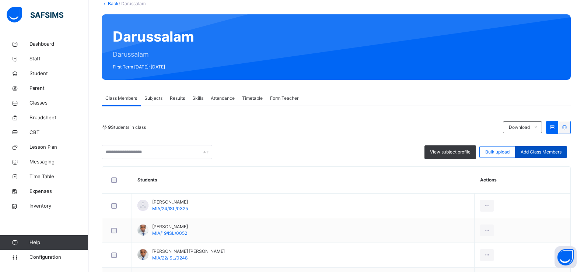
click at [531, 154] on span "Add Class Members" at bounding box center [540, 152] width 41 height 7
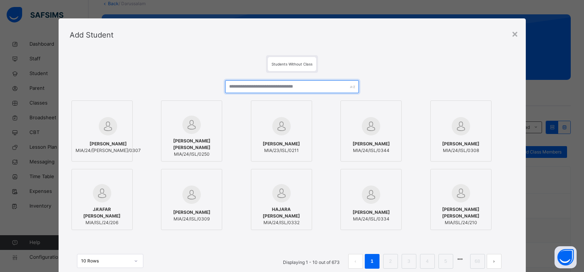
click at [293, 84] on input "text" at bounding box center [291, 86] width 133 height 13
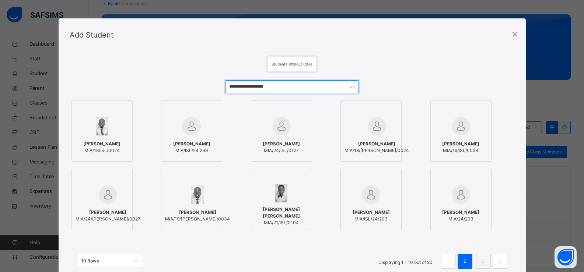
type input "**********"
click at [294, 135] on div at bounding box center [281, 126] width 53 height 21
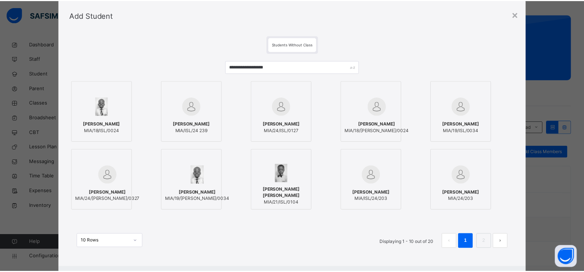
scroll to position [56, 0]
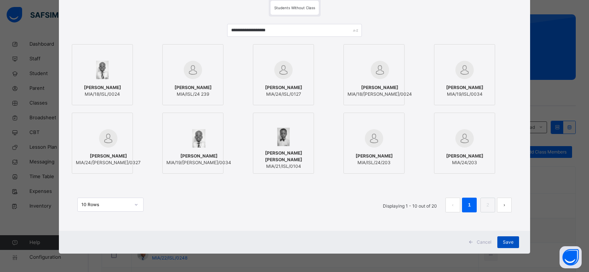
click at [508, 242] on span "Save" at bounding box center [508, 242] width 11 height 7
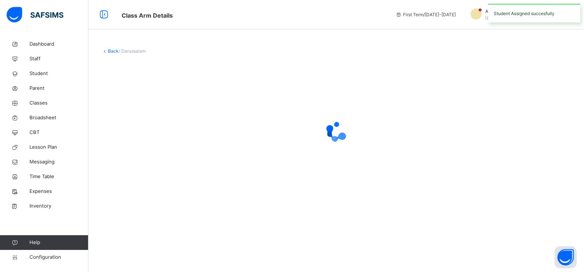
click at [508, 242] on div "Back / Darussalam" at bounding box center [335, 136] width 495 height 272
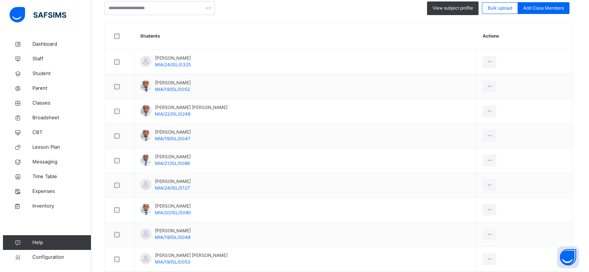
scroll to position [110, 0]
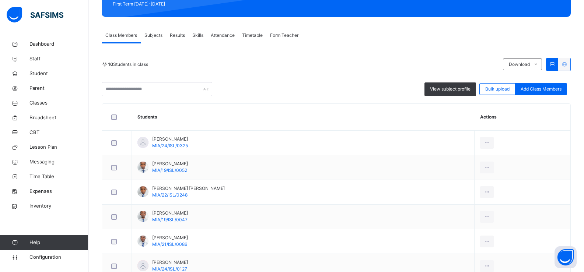
click at [537, 91] on span "Add Class Members" at bounding box center [540, 89] width 41 height 7
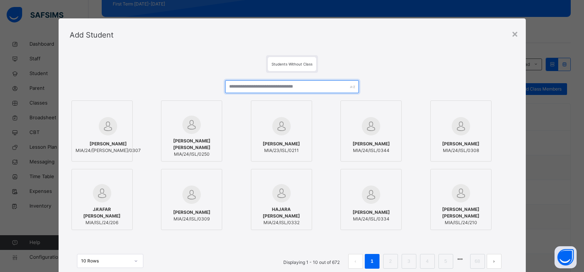
click at [309, 87] on input "text" at bounding box center [291, 86] width 133 height 13
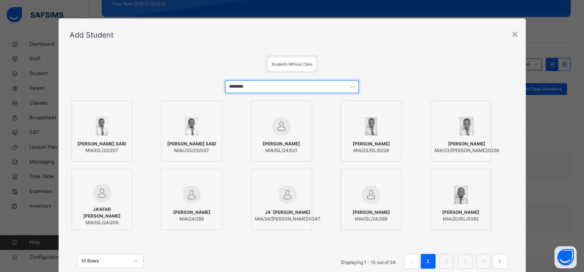
type input "********"
click at [378, 112] on div at bounding box center [370, 110] width 53 height 11
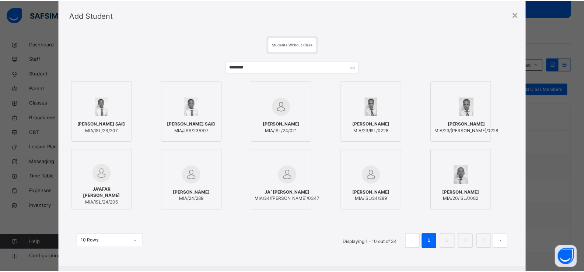
scroll to position [56, 0]
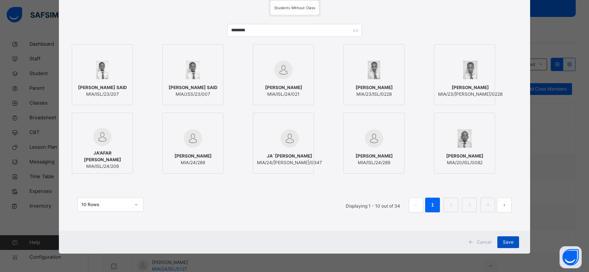
click at [503, 242] on span "Save" at bounding box center [508, 242] width 11 height 7
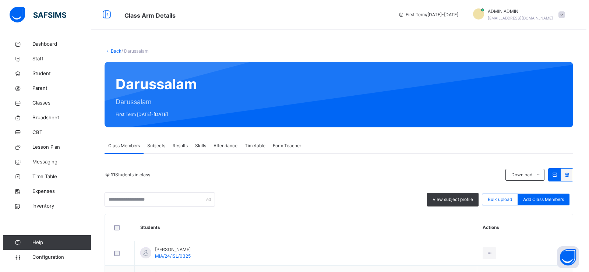
scroll to position [97, 0]
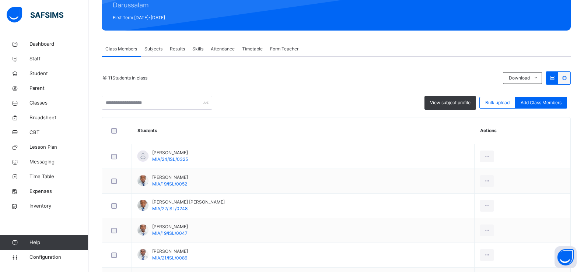
click at [527, 101] on span "Add Class Members" at bounding box center [540, 102] width 41 height 7
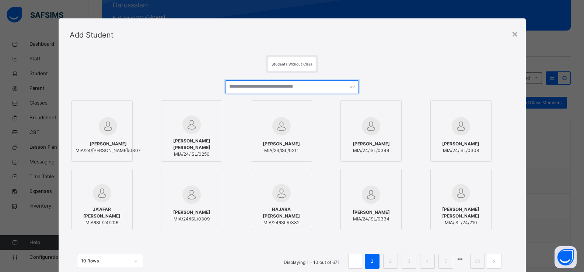
click at [292, 87] on input "text" at bounding box center [291, 86] width 133 height 13
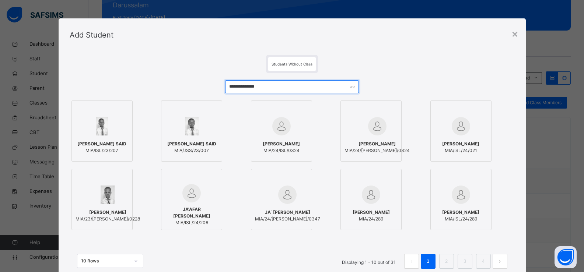
type input "**********"
click at [265, 141] on span "[PERSON_NAME]" at bounding box center [280, 144] width 37 height 7
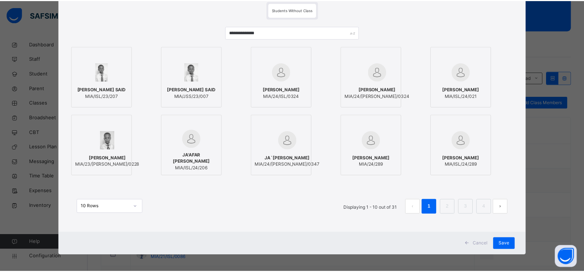
scroll to position [56, 0]
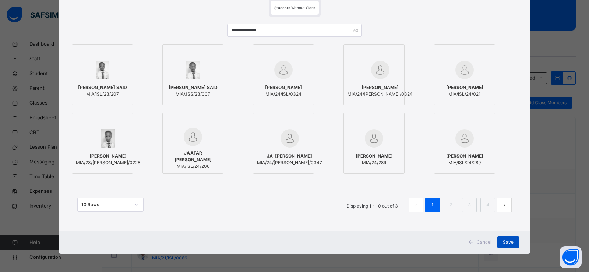
click at [497, 242] on div "Save" at bounding box center [508, 242] width 22 height 12
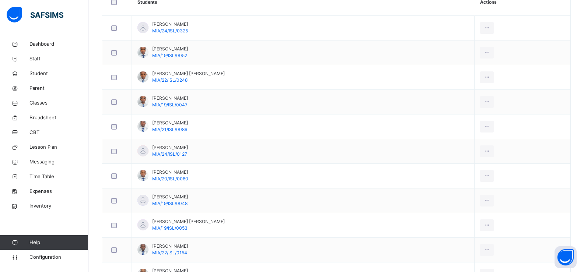
scroll to position [48, 0]
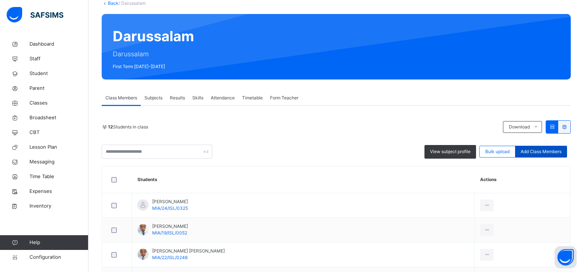
click at [550, 149] on span "Add Class Members" at bounding box center [540, 151] width 41 height 7
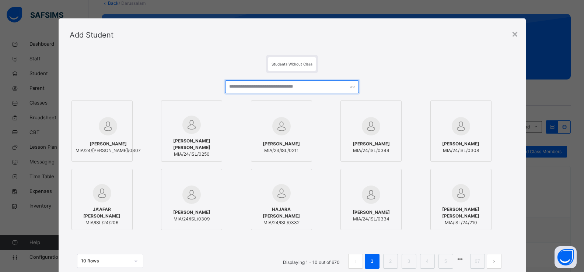
click at [273, 87] on input "text" at bounding box center [291, 86] width 133 height 13
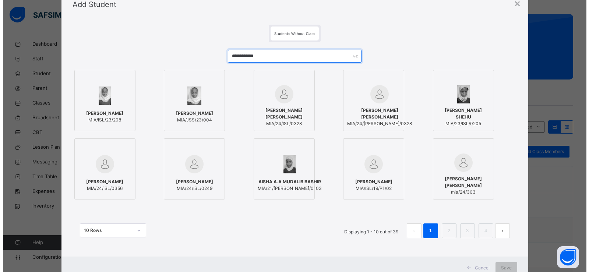
scroll to position [37, 0]
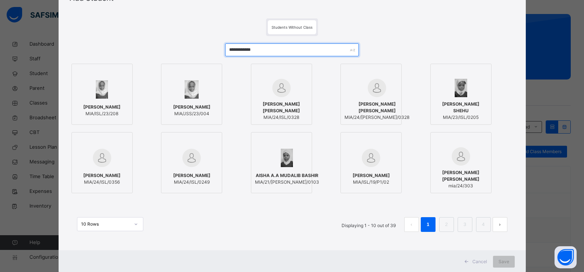
type input "**********"
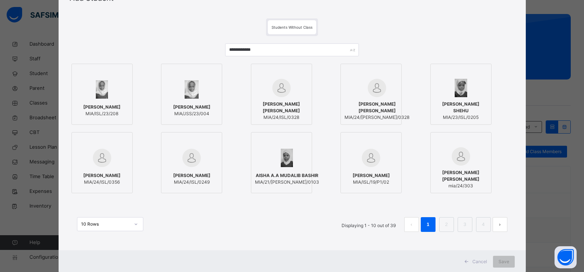
click at [293, 88] on div at bounding box center [281, 88] width 53 height 18
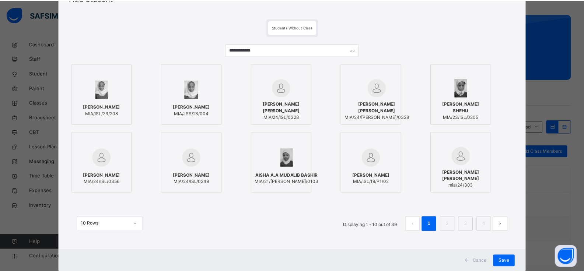
scroll to position [56, 0]
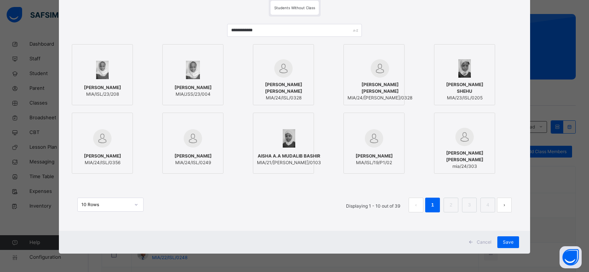
click at [501, 236] on div "Cancel Save" at bounding box center [294, 242] width 471 height 23
click at [499, 241] on div "Save" at bounding box center [508, 242] width 22 height 12
click at [498, 241] on div "Save" at bounding box center [508, 242] width 22 height 12
click at [497, 242] on div "Save" at bounding box center [508, 242] width 22 height 12
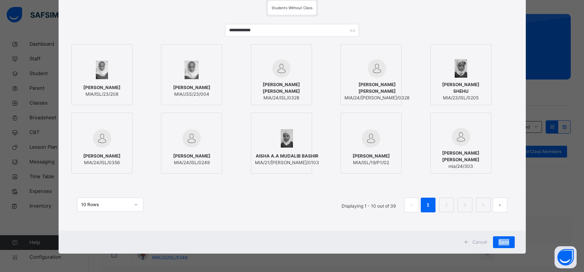
click at [511, 240] on div "Back / Darussalam Darussalam Darussalam First Term 2025-2026 Class Members Subj…" at bounding box center [335, 241] width 495 height 578
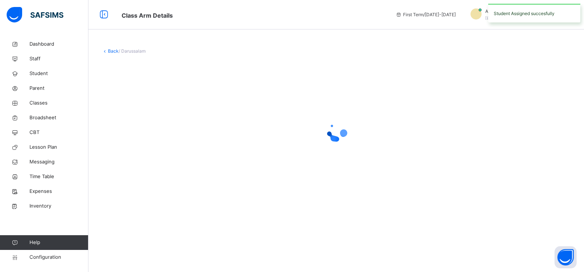
scroll to position [0, 0]
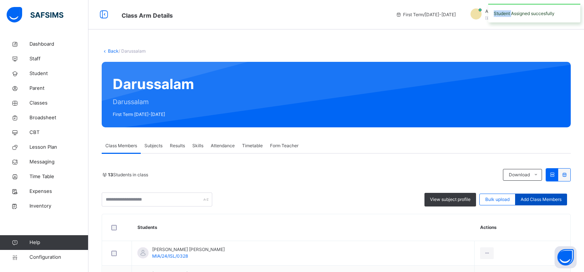
click at [529, 196] on span "Add Class Members" at bounding box center [540, 199] width 41 height 7
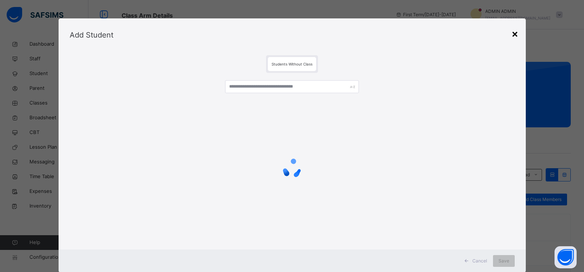
scroll to position [146, 0]
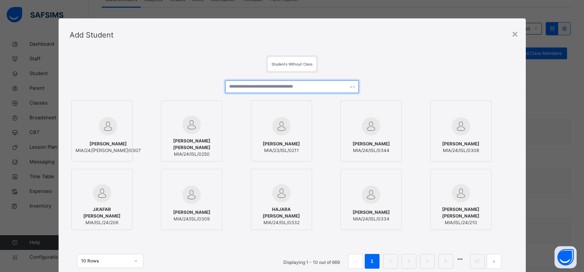
click at [302, 89] on input "text" at bounding box center [291, 86] width 133 height 13
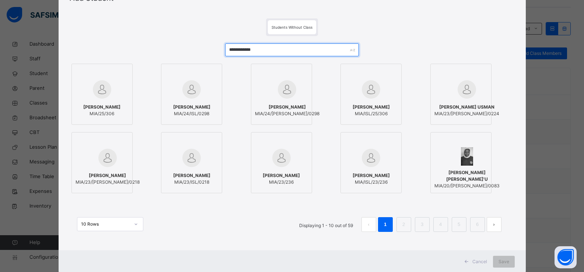
scroll to position [56, 0]
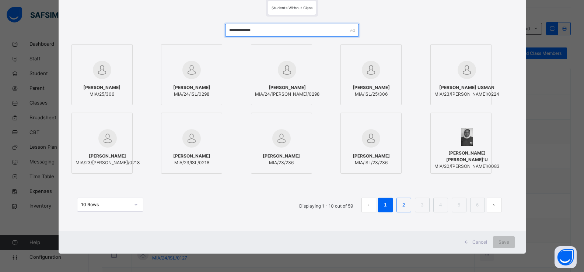
type input "**********"
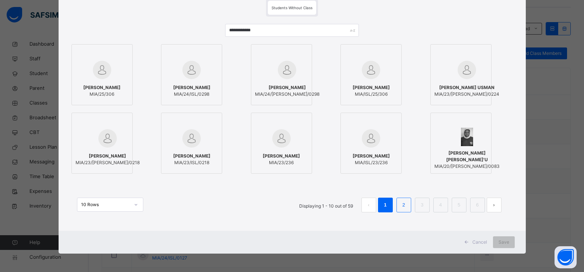
click at [404, 205] on link "2" at bounding box center [403, 205] width 7 height 10
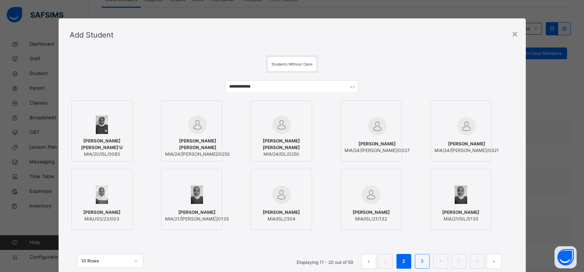
click at [419, 261] on link "3" at bounding box center [421, 262] width 7 height 10
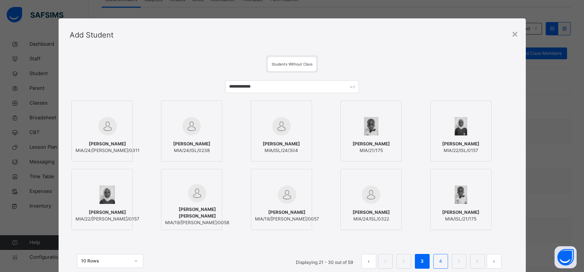
click at [441, 260] on link "4" at bounding box center [440, 262] width 7 height 10
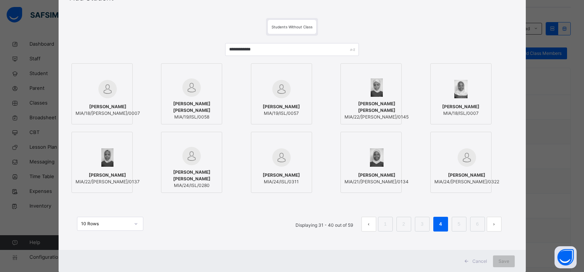
scroll to position [56, 0]
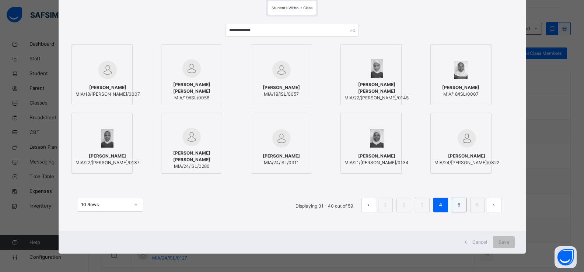
click at [460, 205] on link "5" at bounding box center [458, 205] width 7 height 10
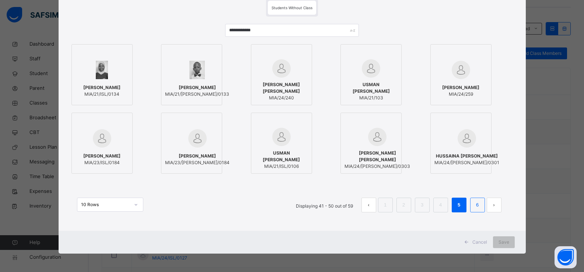
click at [473, 203] on li "6" at bounding box center [477, 205] width 15 height 15
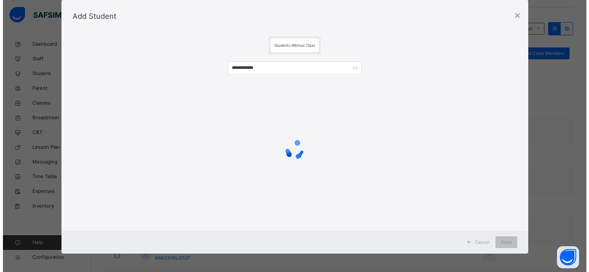
scroll to position [0, 0]
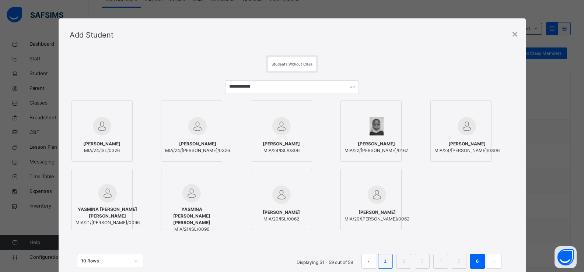
click at [381, 257] on li "1" at bounding box center [385, 261] width 15 height 15
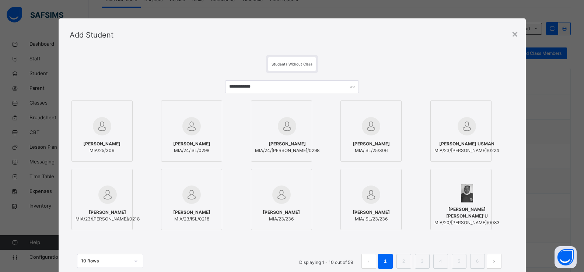
click at [388, 184] on div at bounding box center [370, 194] width 53 height 21
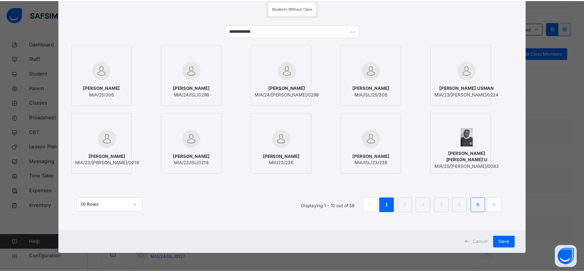
scroll to position [56, 0]
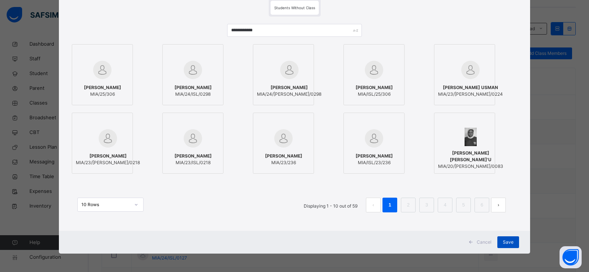
click at [511, 240] on span "Save" at bounding box center [508, 242] width 11 height 7
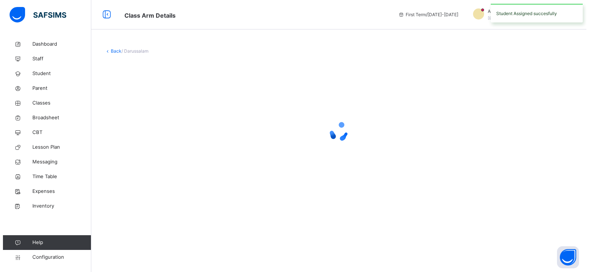
scroll to position [0, 0]
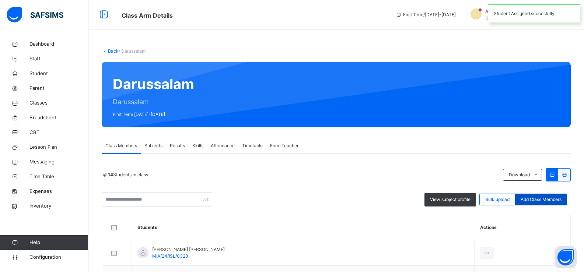
click at [546, 199] on span "Add Class Members" at bounding box center [540, 199] width 41 height 7
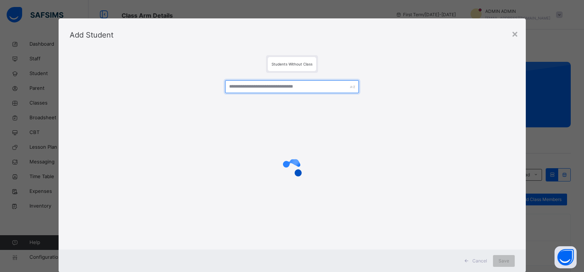
click at [256, 86] on input "text" at bounding box center [291, 86] width 133 height 13
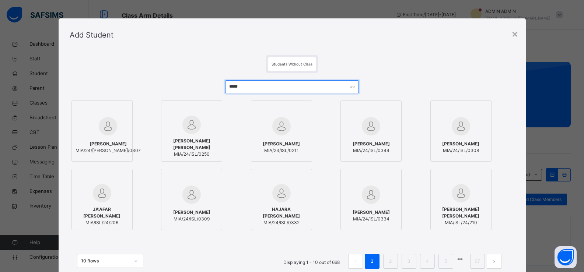
type input "******"
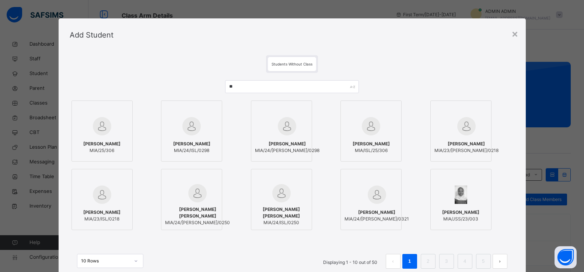
type input "*"
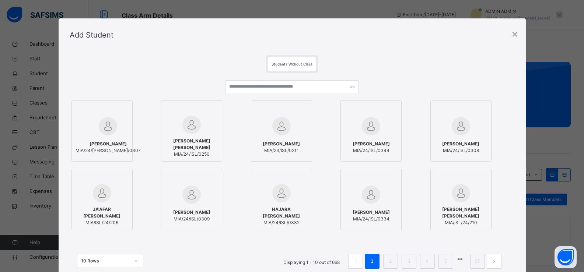
type input "*"
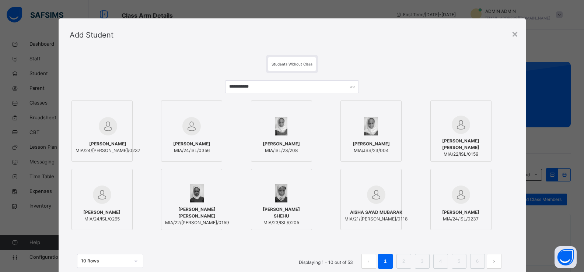
scroll to position [56, 0]
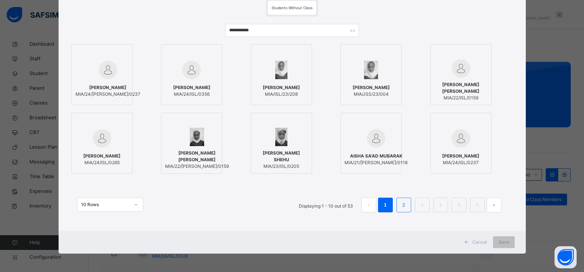
type input "**********"
click at [401, 199] on li "2" at bounding box center [403, 205] width 15 height 15
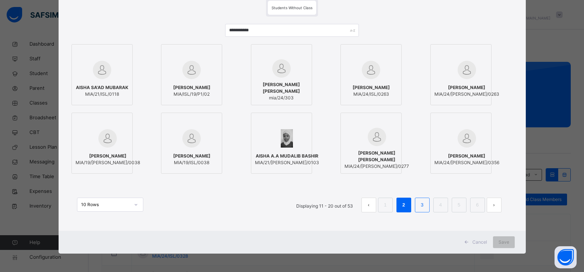
click at [421, 203] on link "3" at bounding box center [421, 205] width 7 height 10
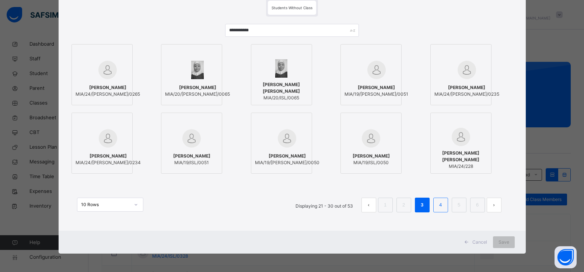
click at [442, 207] on link "4" at bounding box center [440, 205] width 7 height 10
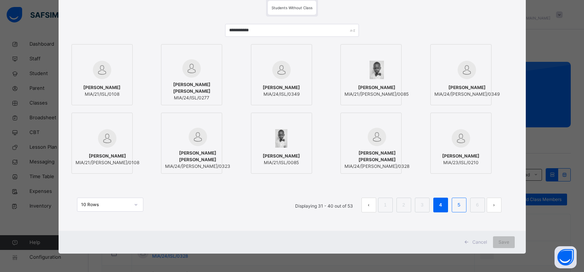
click at [460, 207] on link "5" at bounding box center [458, 205] width 7 height 10
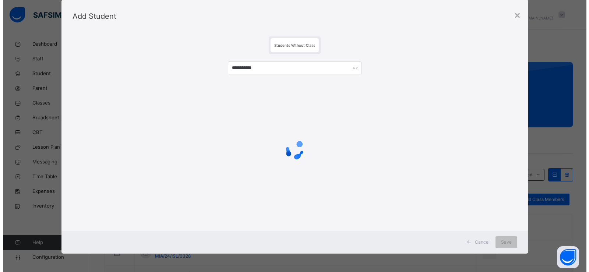
scroll to position [0, 0]
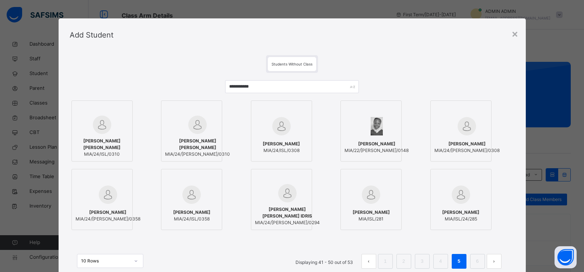
click at [478, 261] on link "6" at bounding box center [476, 262] width 7 height 10
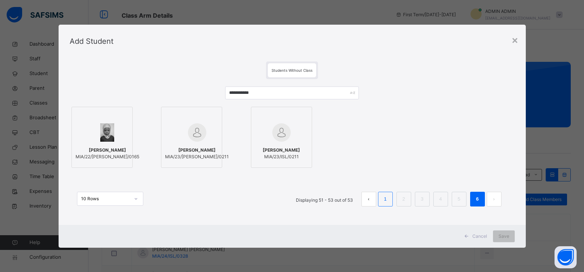
click at [385, 197] on link "1" at bounding box center [384, 199] width 7 height 10
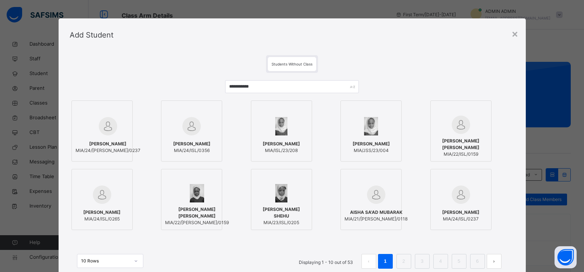
click at [458, 145] on span "[PERSON_NAME] [PERSON_NAME]" at bounding box center [460, 144] width 53 height 13
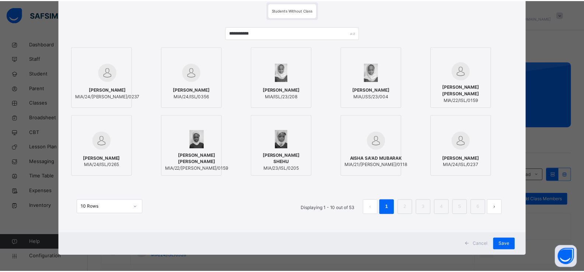
scroll to position [56, 0]
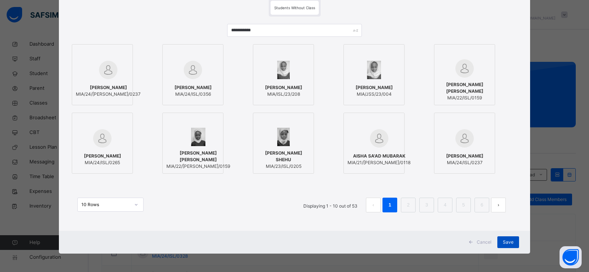
click at [498, 242] on div "Save" at bounding box center [508, 242] width 22 height 12
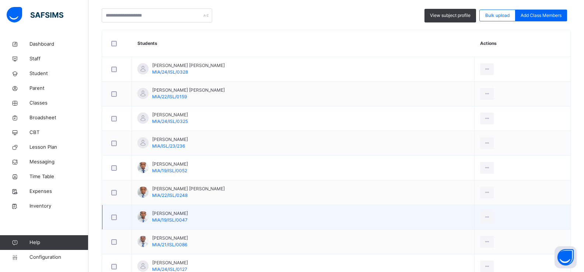
scroll to position [74, 0]
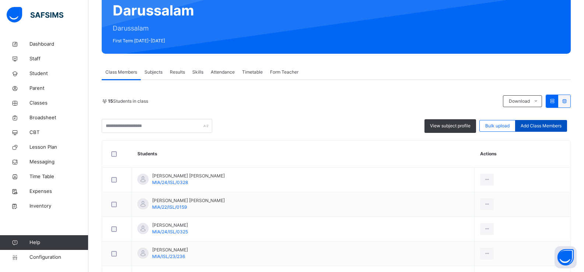
click at [534, 125] on span "Add Class Members" at bounding box center [540, 126] width 41 height 7
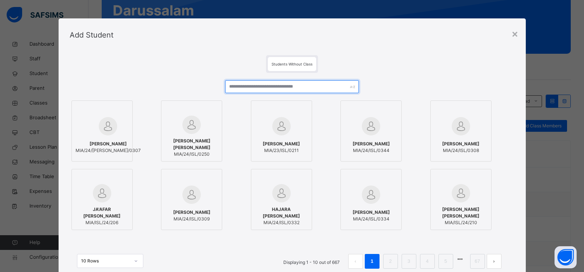
click at [313, 87] on input "text" at bounding box center [291, 86] width 133 height 13
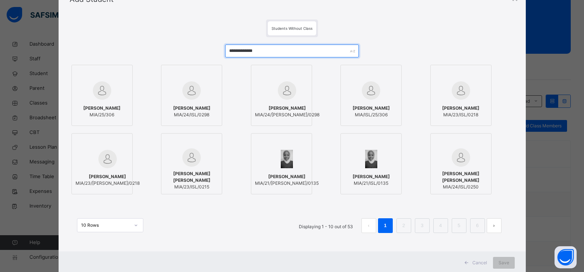
scroll to position [56, 0]
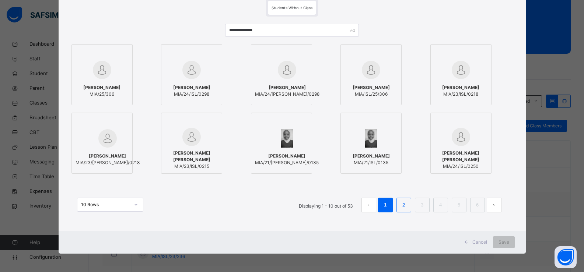
click at [406, 207] on link "2" at bounding box center [403, 205] width 7 height 10
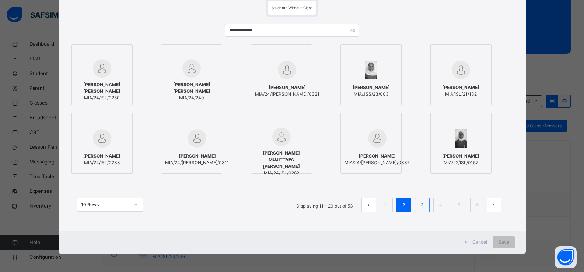
click at [418, 204] on li "3" at bounding box center [422, 205] width 15 height 15
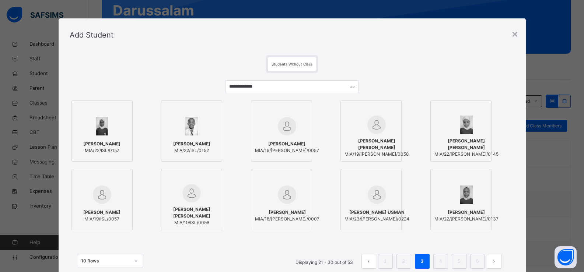
scroll to position [37, 0]
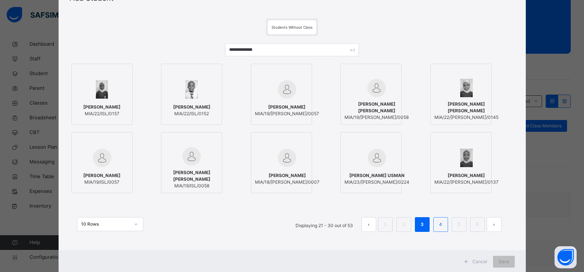
click at [440, 223] on link "4" at bounding box center [440, 225] width 7 height 10
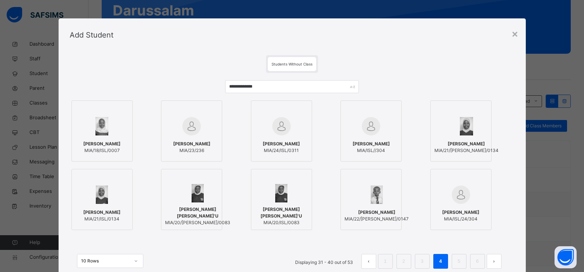
scroll to position [56, 0]
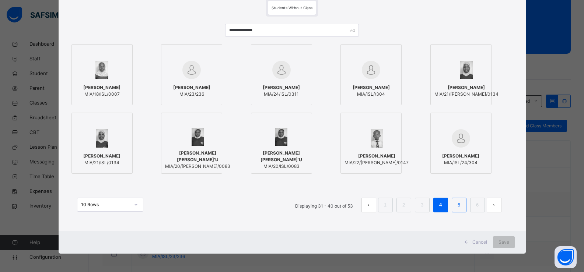
click at [458, 204] on link "5" at bounding box center [458, 205] width 7 height 10
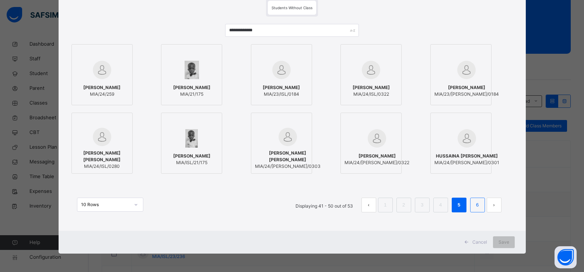
click at [474, 202] on link "6" at bounding box center [476, 205] width 7 height 10
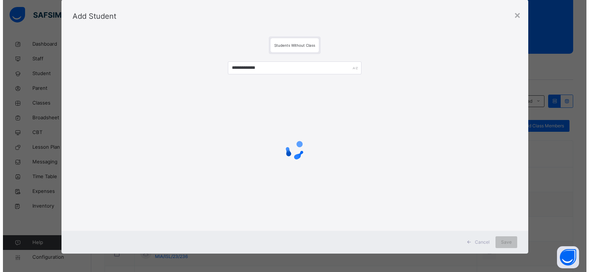
scroll to position [0, 0]
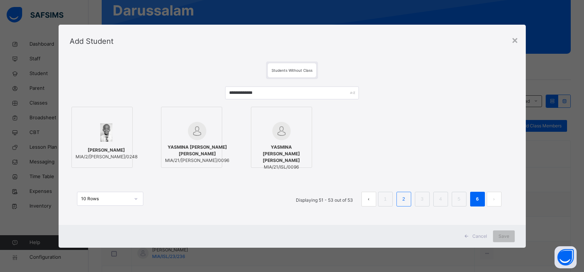
click at [401, 201] on li "2" at bounding box center [403, 199] width 15 height 15
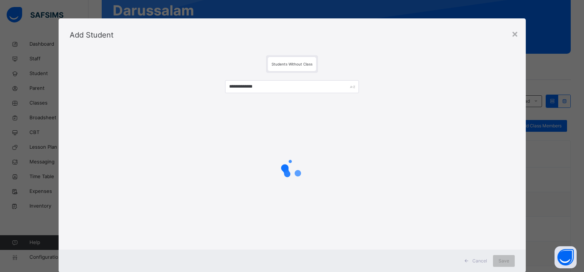
click at [399, 201] on div at bounding box center [292, 169] width 445 height 140
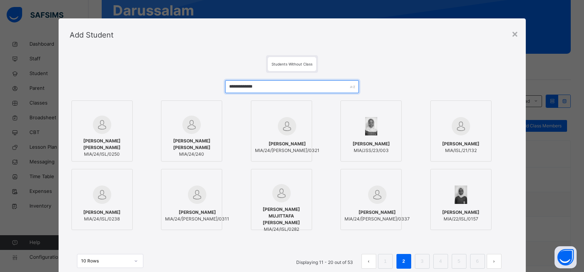
click at [273, 86] on input "**********" at bounding box center [291, 86] width 133 height 13
type input "*"
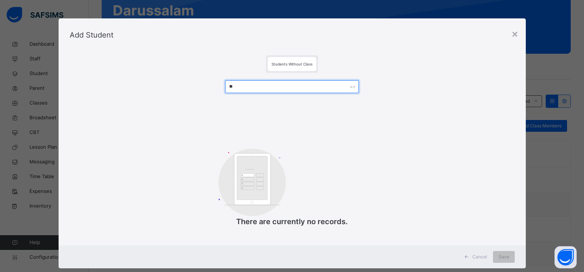
type input "*"
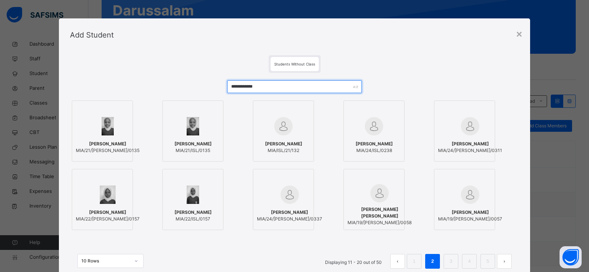
type input "**********"
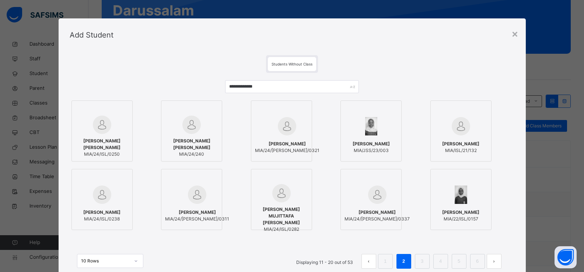
click at [207, 128] on div at bounding box center [191, 125] width 53 height 18
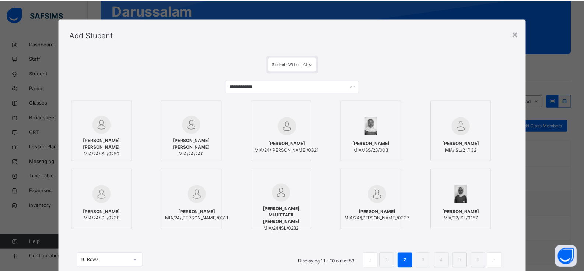
scroll to position [56, 0]
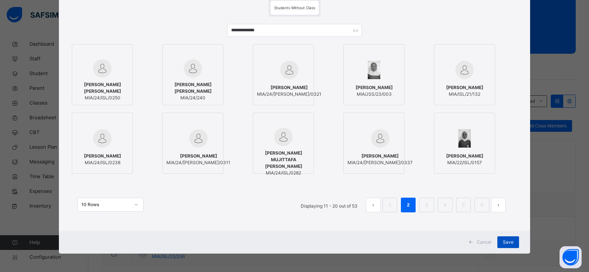
click at [510, 243] on span "Save" at bounding box center [508, 242] width 11 height 7
click at [510, 243] on div "Save" at bounding box center [508, 242] width 22 height 12
click at [508, 241] on div "Save" at bounding box center [508, 242] width 22 height 12
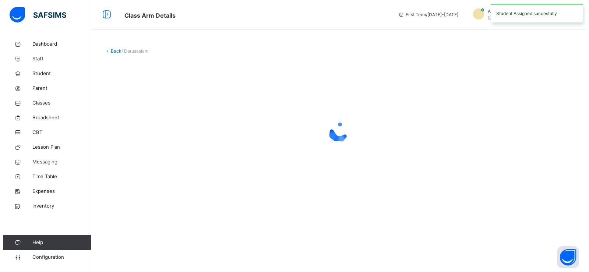
scroll to position [0, 0]
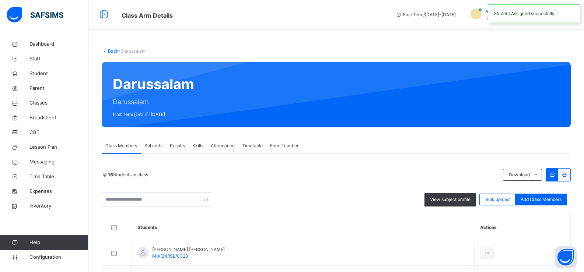
click at [558, 197] on span "Add Class Members" at bounding box center [540, 199] width 41 height 7
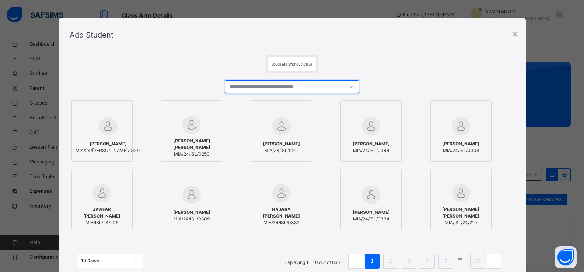
click at [263, 90] on input "text" at bounding box center [291, 86] width 133 height 13
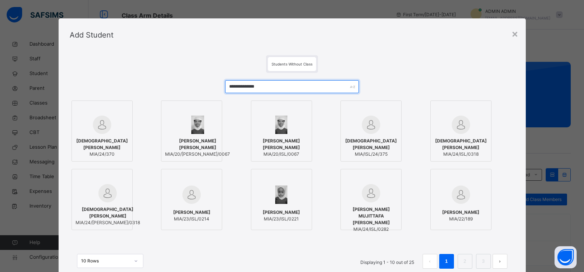
type input "**********"
click at [302, 152] on span "MIA/20/ISL/0067" at bounding box center [281, 154] width 53 height 7
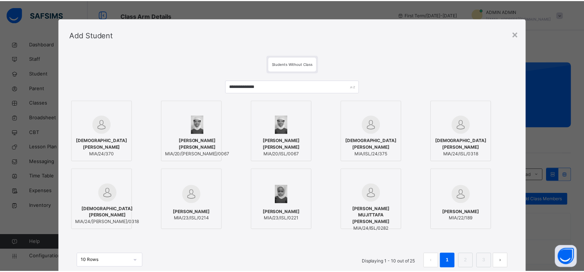
scroll to position [56, 0]
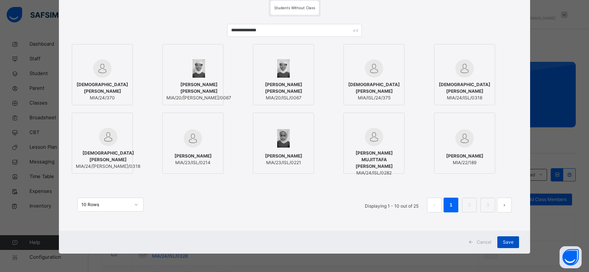
click at [503, 242] on span "Save" at bounding box center [508, 242] width 11 height 7
drag, startPoint x: 503, startPoint y: 242, endPoint x: 501, endPoint y: 238, distance: 4.8
click at [503, 242] on span "Save" at bounding box center [508, 242] width 11 height 7
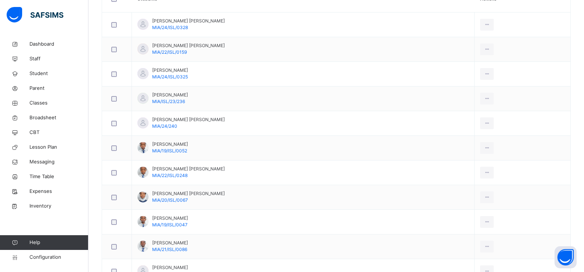
scroll to position [61, 0]
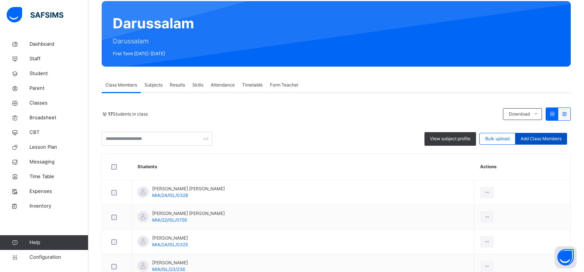
click at [536, 134] on div "Add Class Members" at bounding box center [541, 139] width 52 height 12
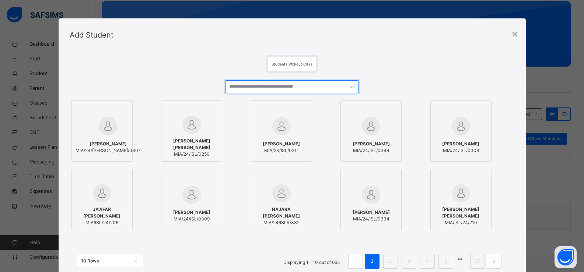
click at [252, 86] on input "text" at bounding box center [291, 86] width 133 height 13
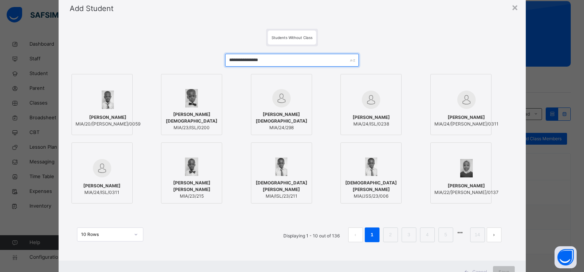
scroll to position [56, 0]
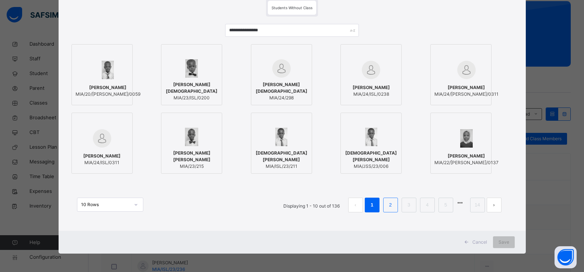
click at [392, 210] on li "2" at bounding box center [390, 205] width 15 height 15
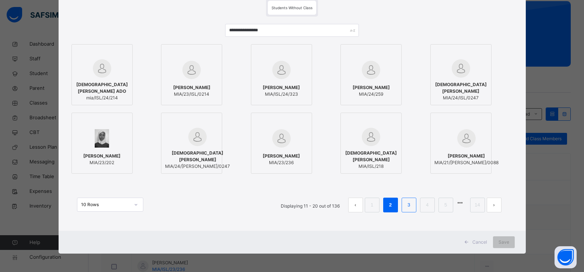
click at [410, 208] on link "3" at bounding box center [408, 205] width 7 height 10
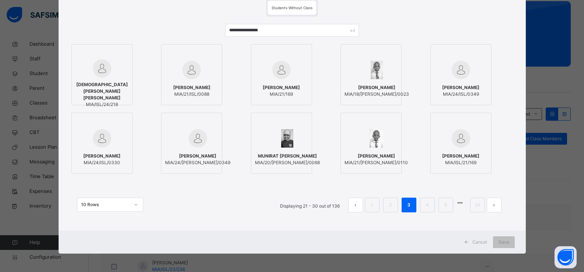
click at [410, 208] on link "3" at bounding box center [408, 205] width 7 height 10
click at [433, 204] on li "4" at bounding box center [427, 205] width 15 height 15
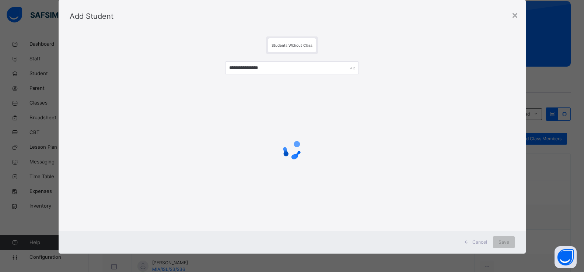
scroll to position [0, 0]
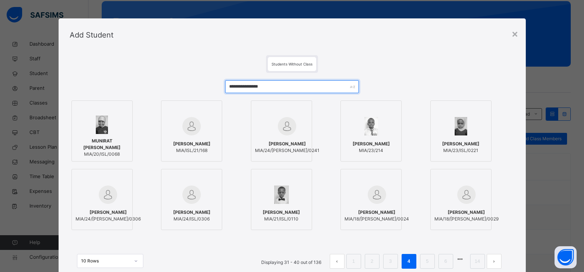
click at [291, 89] on input "**********" at bounding box center [291, 86] width 133 height 13
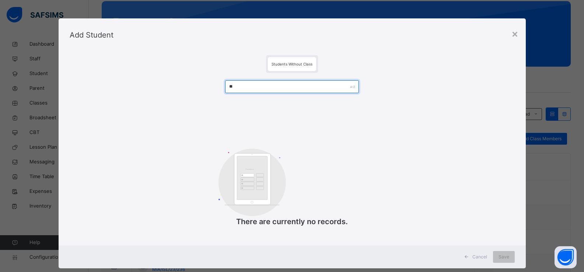
type input "*"
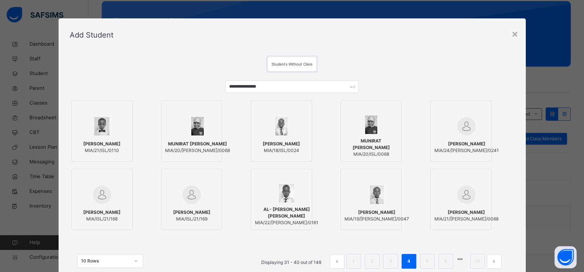
click at [475, 258] on link "15" at bounding box center [477, 262] width 10 height 10
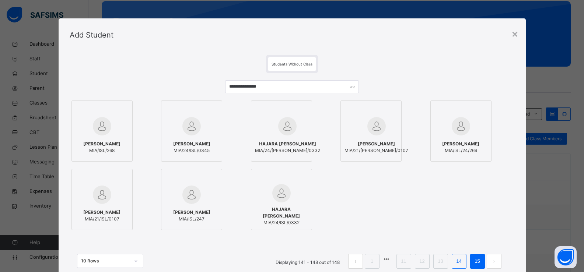
click at [459, 261] on link "14" at bounding box center [459, 262] width 10 height 10
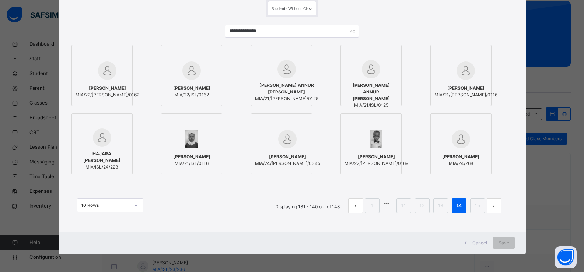
scroll to position [56, 0]
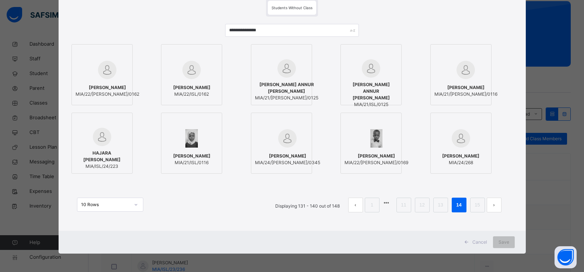
click at [433, 205] on ul "Displaying 131 - 140 out of 148 1 11 12 13 14 15" at bounding box center [387, 205] width 237 height 15
click at [438, 208] on link "13" at bounding box center [440, 205] width 10 height 10
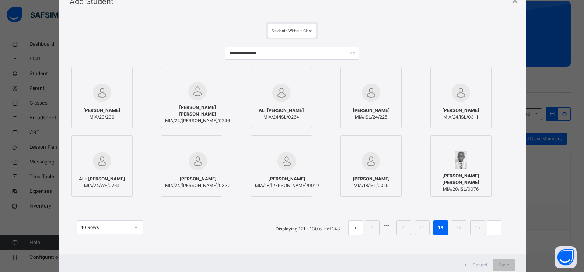
scroll to position [37, 0]
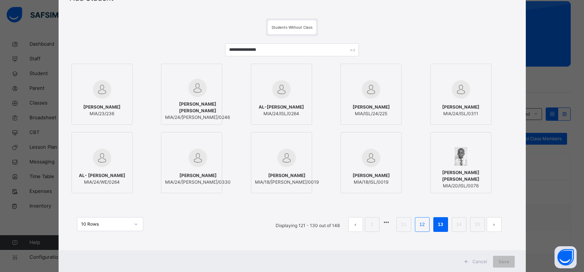
click at [423, 226] on link "12" at bounding box center [422, 225] width 10 height 10
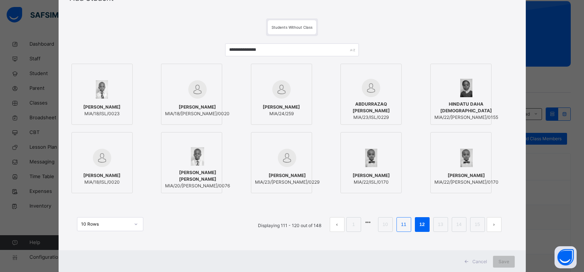
click at [408, 221] on link "11" at bounding box center [403, 225] width 10 height 10
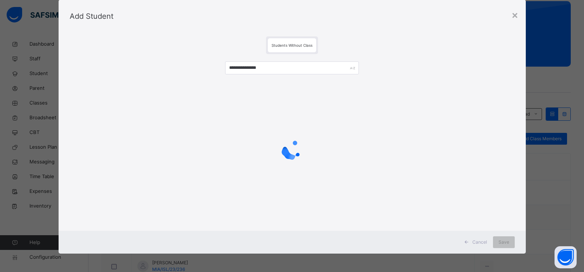
scroll to position [0, 0]
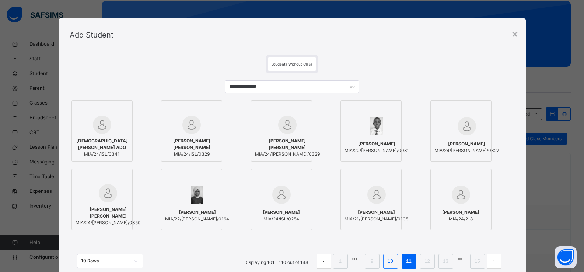
click at [391, 260] on link "10" at bounding box center [390, 262] width 10 height 10
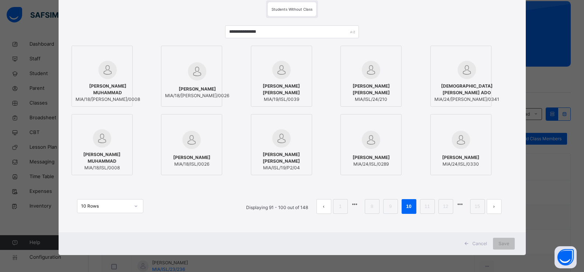
scroll to position [56, 0]
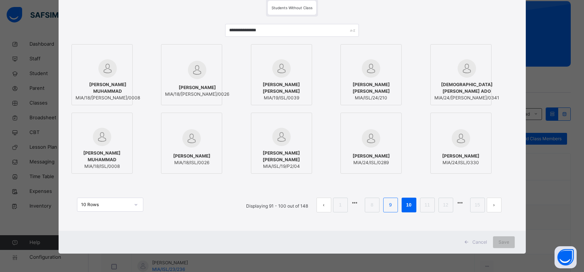
click at [386, 205] on li "9" at bounding box center [390, 205] width 15 height 15
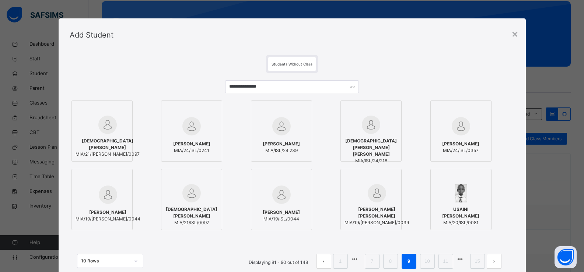
scroll to position [37, 0]
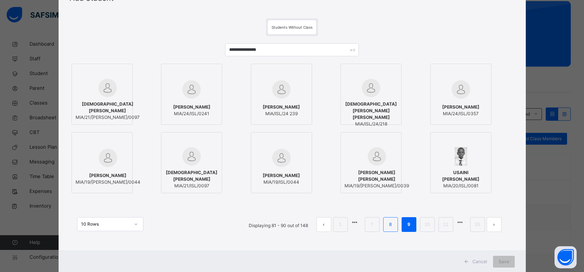
click at [390, 225] on link "8" at bounding box center [390, 225] width 7 height 10
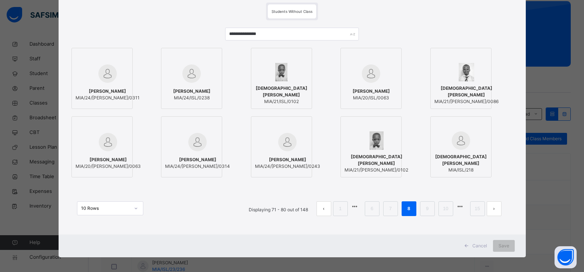
scroll to position [56, 0]
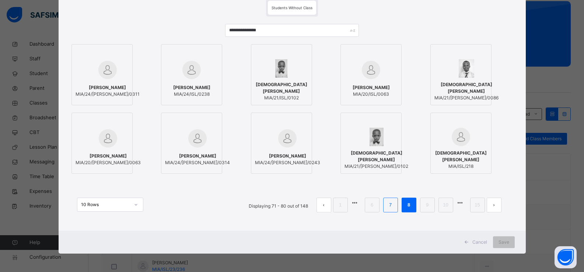
click at [391, 208] on link "7" at bounding box center [390, 205] width 7 height 10
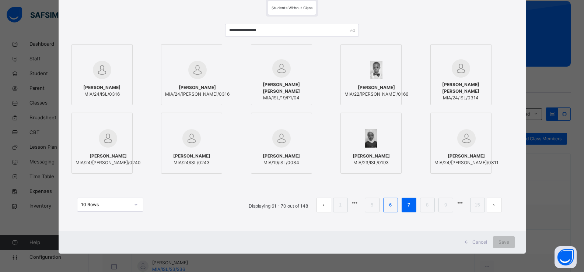
click at [389, 205] on link "6" at bounding box center [390, 205] width 7 height 10
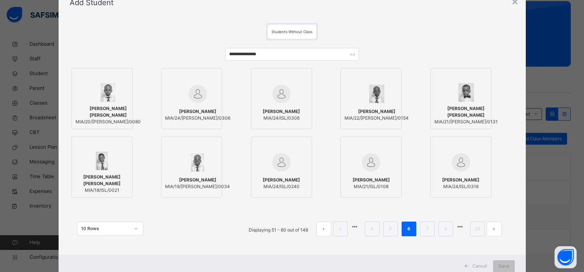
scroll to position [37, 0]
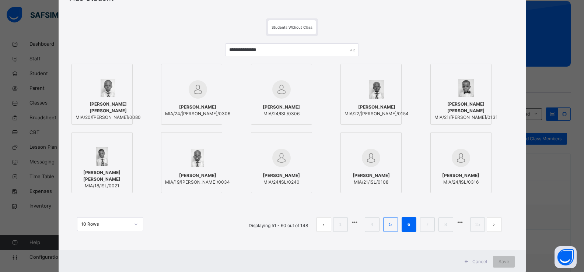
click at [391, 222] on link "5" at bounding box center [390, 225] width 7 height 10
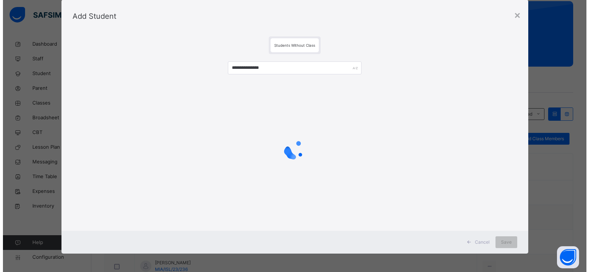
scroll to position [0, 0]
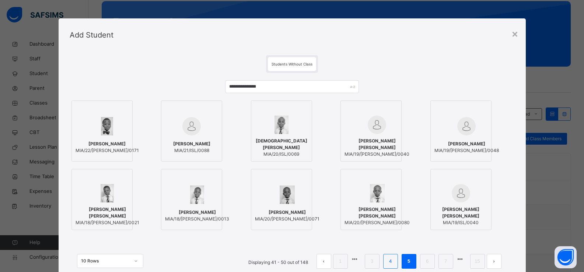
click at [391, 264] on link "4" at bounding box center [390, 262] width 7 height 10
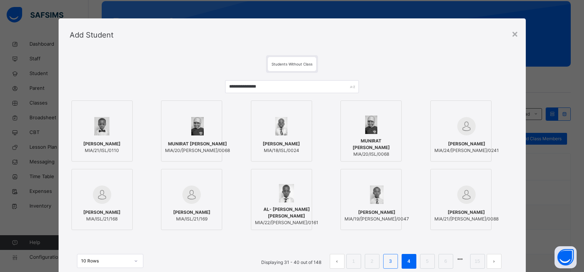
click at [390, 266] on link "3" at bounding box center [390, 262] width 7 height 10
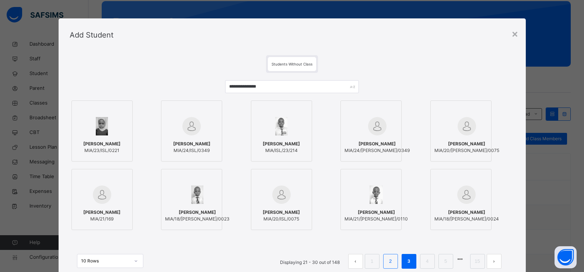
click at [384, 261] on li "2" at bounding box center [390, 261] width 15 height 15
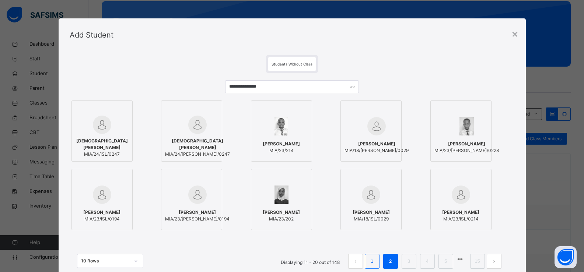
click at [367, 262] on li "1" at bounding box center [371, 261] width 15 height 15
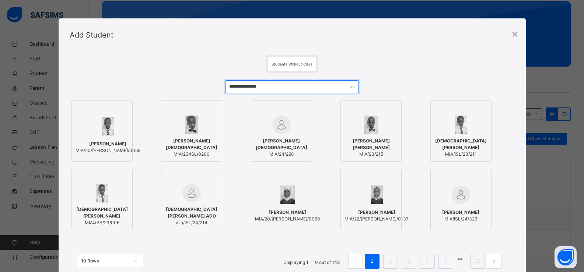
click at [301, 93] on input "**********" at bounding box center [291, 86] width 133 height 13
type input "*"
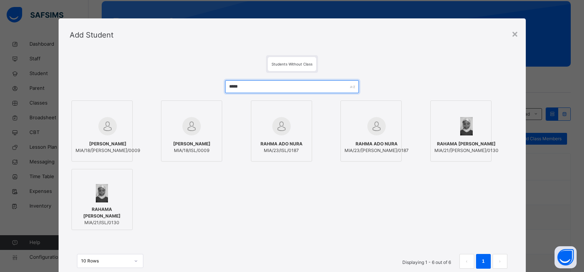
type input "*****"
click at [116, 222] on span "MIA/21/ISL/0130" at bounding box center [101, 222] width 53 height 7
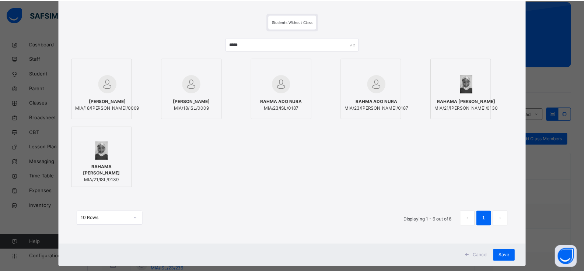
scroll to position [56, 0]
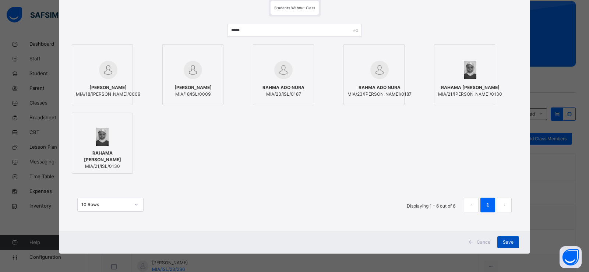
click at [512, 241] on div "Save" at bounding box center [508, 242] width 22 height 12
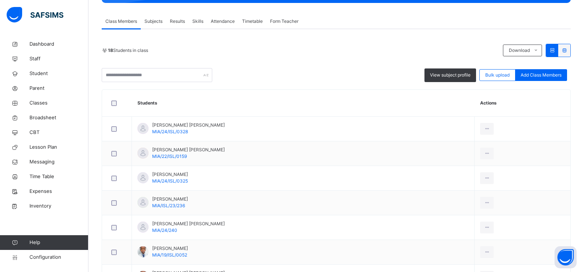
scroll to position [12, 0]
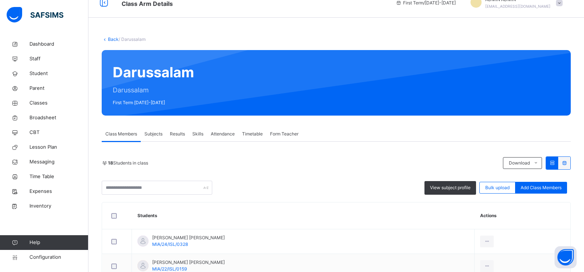
click at [544, 187] on span "Add Class Members" at bounding box center [540, 187] width 41 height 7
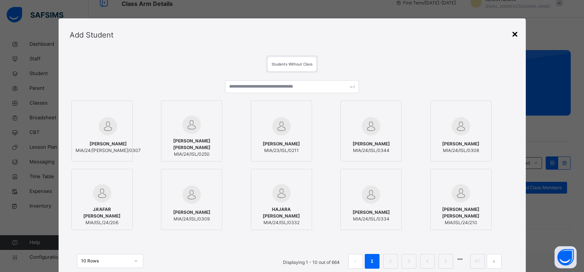
click at [512, 34] on div "×" at bounding box center [514, 33] width 7 height 15
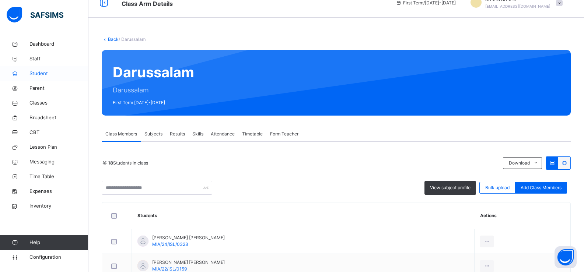
click at [40, 71] on span "Student" at bounding box center [58, 73] width 59 height 7
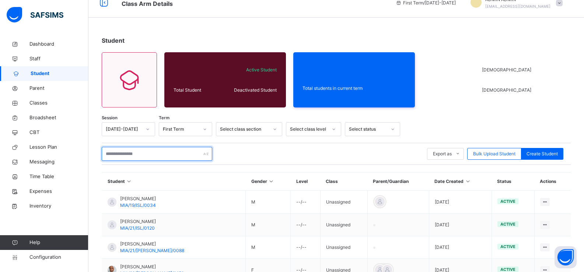
click at [119, 153] on input "text" at bounding box center [157, 154] width 110 height 14
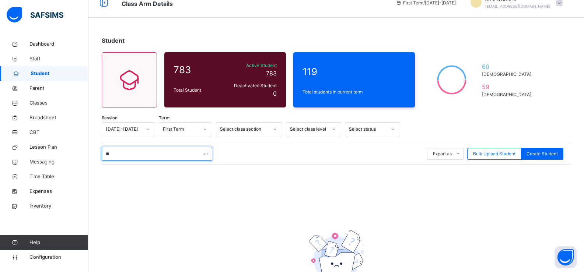
type input "*"
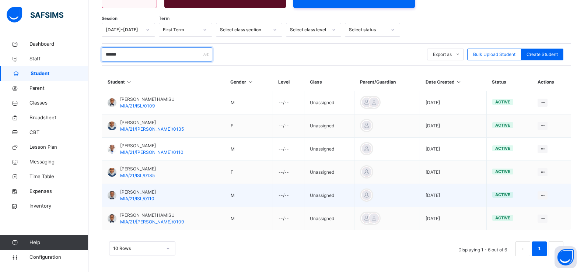
scroll to position [114, 0]
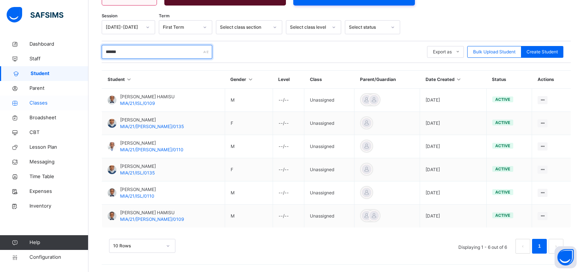
type input "******"
click at [31, 106] on span "Classes" at bounding box center [58, 102] width 59 height 7
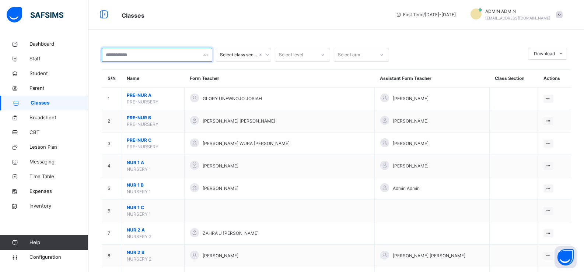
click at [158, 55] on input "text" at bounding box center [157, 55] width 110 height 14
type input "***"
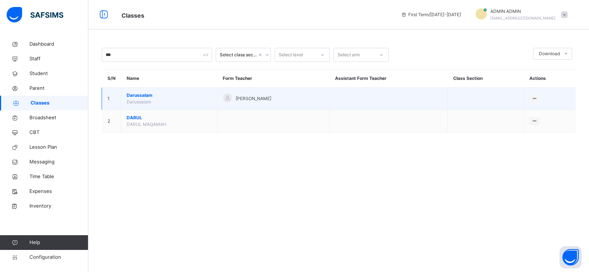
click at [144, 94] on span "Darussalam" at bounding box center [169, 95] width 85 height 7
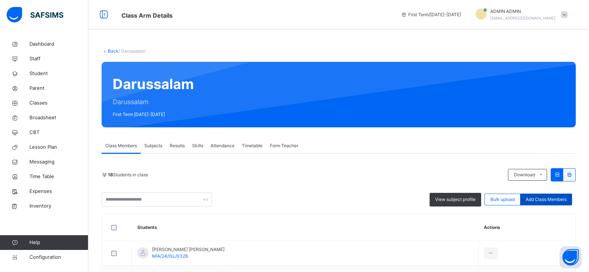
click at [545, 201] on span "Add Class Members" at bounding box center [546, 199] width 41 height 7
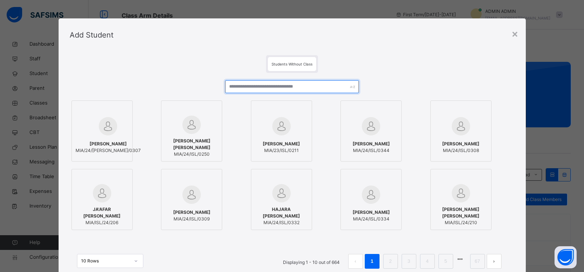
click at [306, 86] on input "text" at bounding box center [291, 86] width 133 height 13
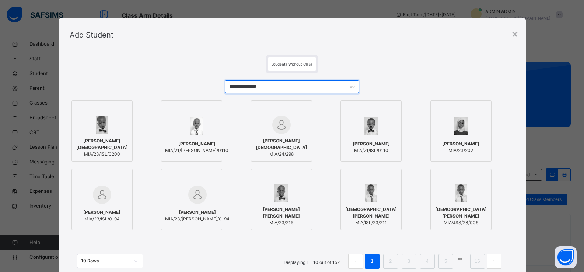
type input "**********"
click at [397, 109] on label "[PERSON_NAME] MIA/21/ISL/0110" at bounding box center [370, 131] width 61 height 61
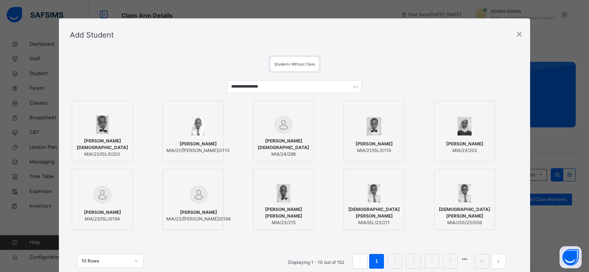
click at [504, 242] on div "10 Rows Displaying 1 - 10 out of 152 1 2 3 4 5 16" at bounding box center [294, 257] width 449 height 37
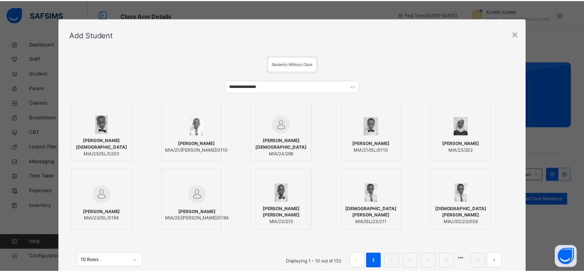
scroll to position [56, 0]
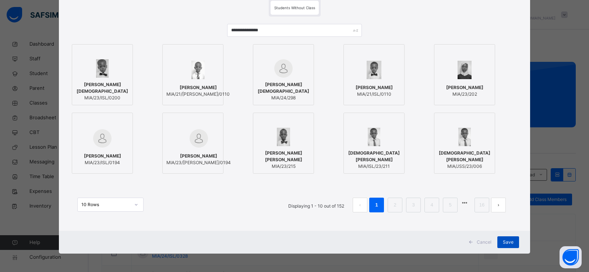
click at [507, 239] on span "Save" at bounding box center [508, 242] width 11 height 7
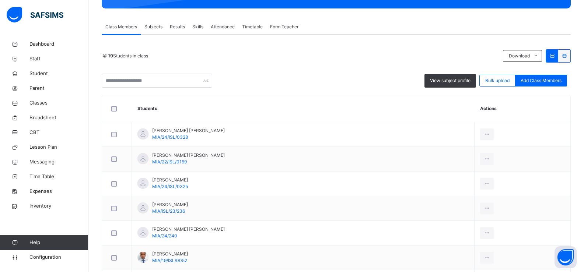
scroll to position [73, 0]
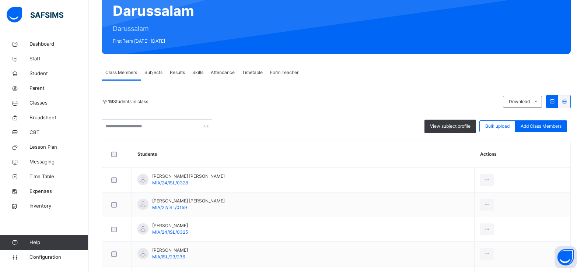
click at [543, 125] on span "Add Class Members" at bounding box center [540, 126] width 41 height 7
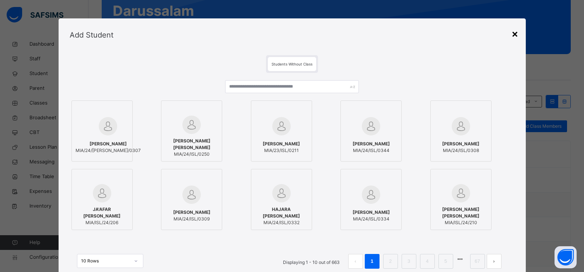
click at [514, 35] on div "×" at bounding box center [514, 33] width 7 height 15
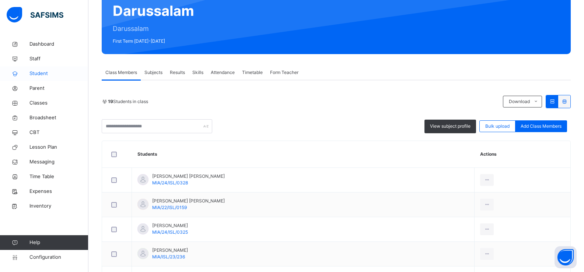
click at [37, 77] on span "Student" at bounding box center [58, 73] width 59 height 7
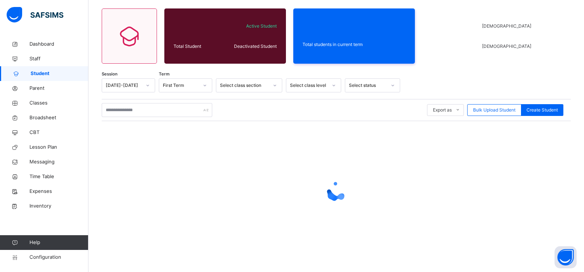
scroll to position [56, 0]
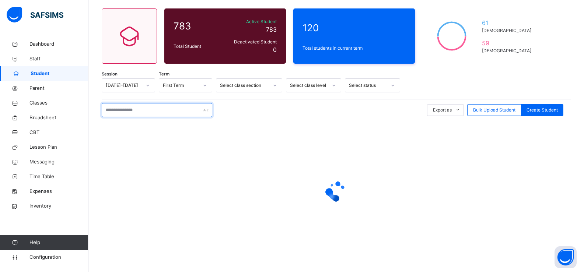
click at [127, 108] on input "text" at bounding box center [157, 110] width 110 height 14
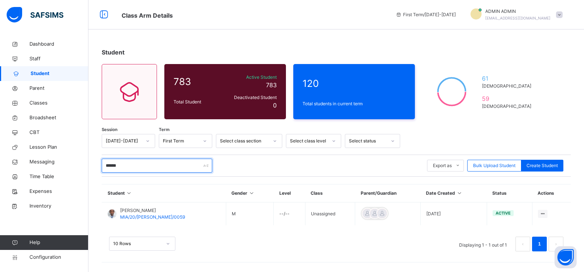
scroll to position [0, 0]
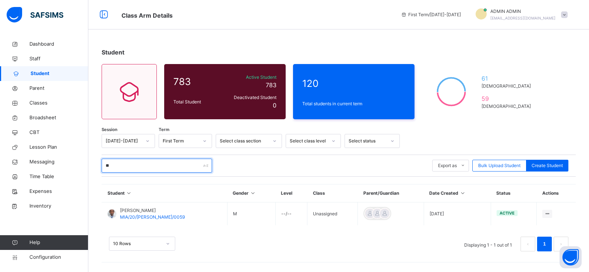
type input "*"
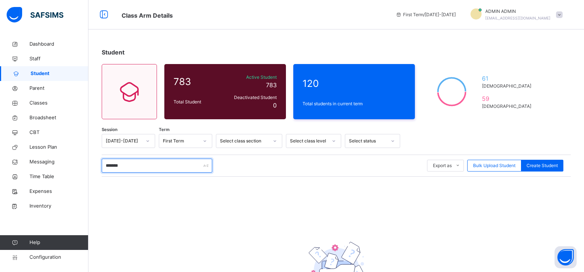
type input "******"
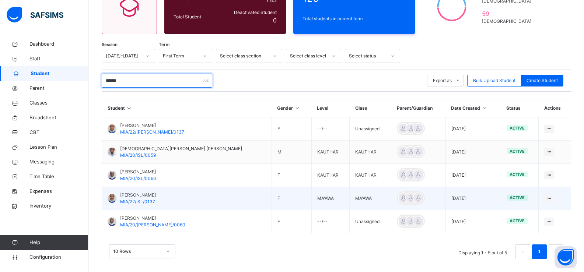
scroll to position [91, 0]
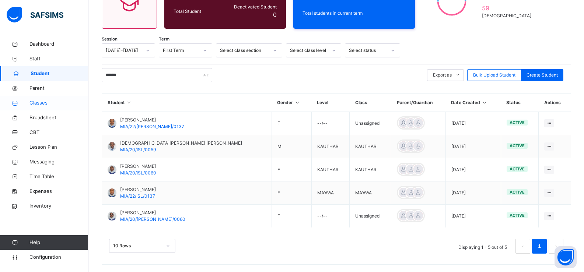
click at [44, 101] on span "Classes" at bounding box center [58, 102] width 59 height 7
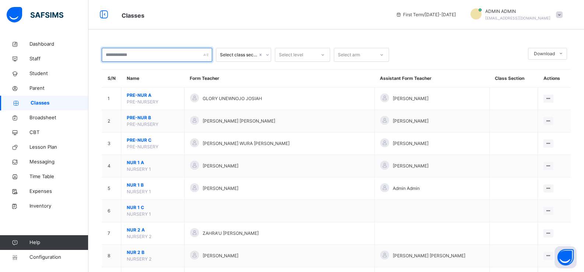
click at [155, 53] on input "text" at bounding box center [157, 55] width 110 height 14
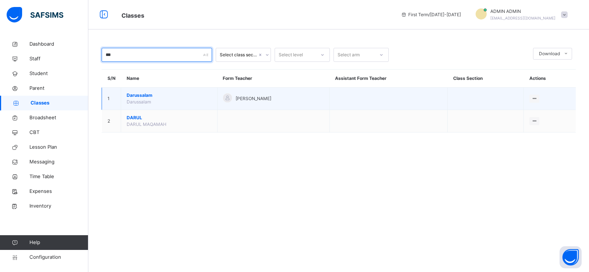
type input "***"
click at [150, 95] on span "Darussalam" at bounding box center [169, 95] width 85 height 7
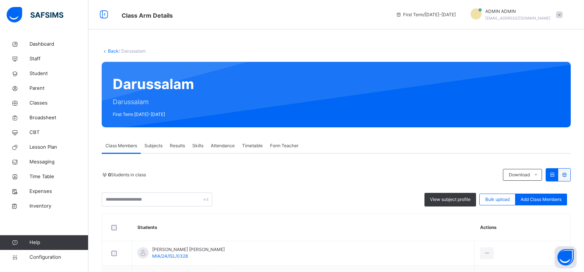
click at [538, 200] on span "Add Class Members" at bounding box center [540, 199] width 41 height 7
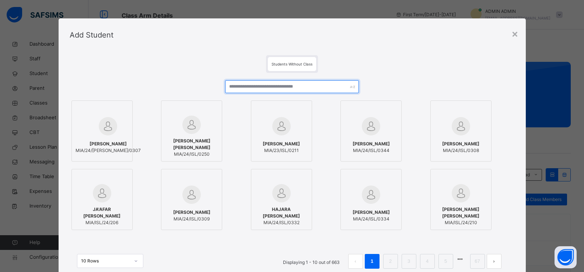
click at [280, 86] on input "text" at bounding box center [291, 86] width 133 height 13
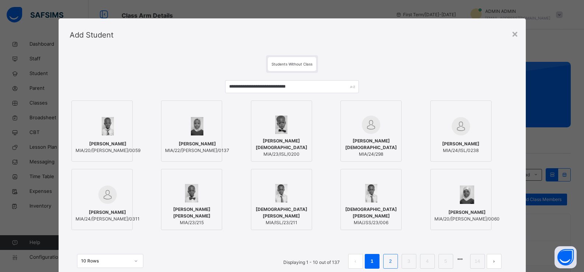
click at [396, 260] on li "2" at bounding box center [390, 261] width 15 height 15
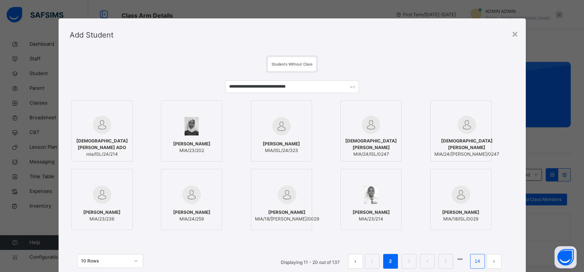
click at [477, 258] on link "14" at bounding box center [477, 262] width 10 height 10
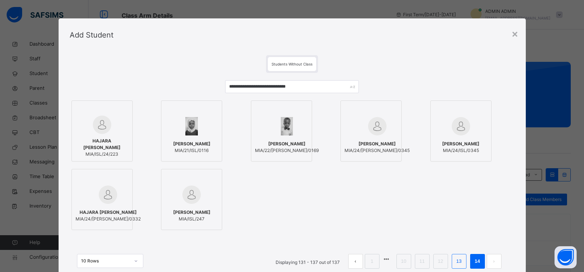
click at [463, 263] on link "13" at bounding box center [459, 262] width 10 height 10
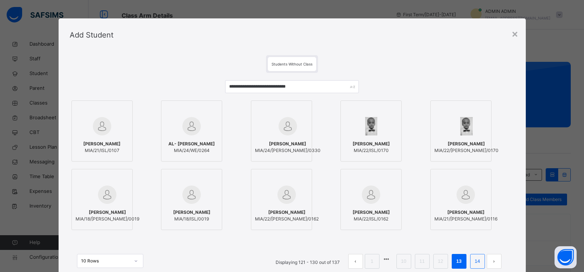
click at [473, 261] on link "14" at bounding box center [477, 262] width 10 height 10
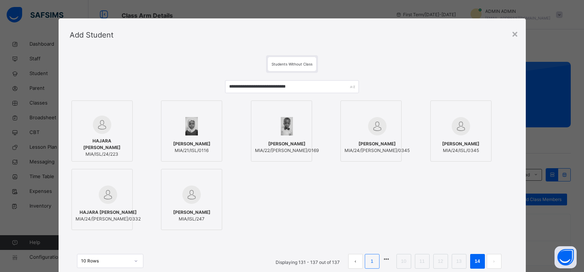
click at [367, 265] on li "1" at bounding box center [371, 261] width 15 height 15
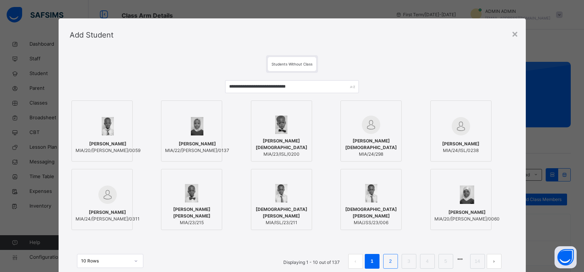
click at [386, 264] on li "2" at bounding box center [390, 261] width 15 height 15
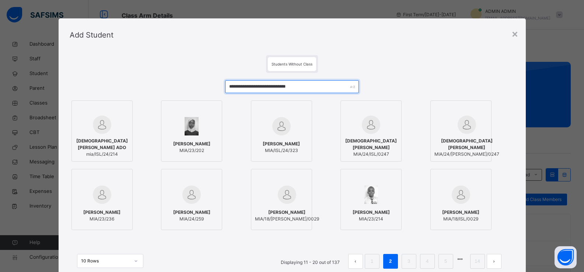
drag, startPoint x: 320, startPoint y: 88, endPoint x: 316, endPoint y: 91, distance: 4.3
click at [319, 89] on input "**********" at bounding box center [291, 86] width 133 height 13
type input "**********"
click at [371, 260] on link "1" at bounding box center [371, 262] width 7 height 10
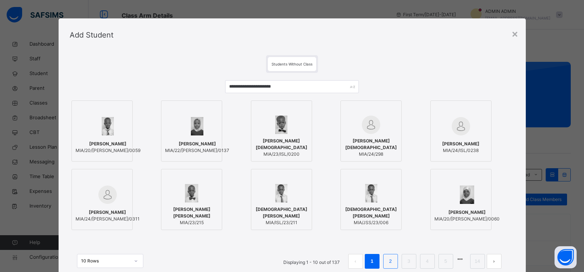
click at [391, 261] on link "2" at bounding box center [390, 262] width 7 height 10
